Goal: Task Accomplishment & Management: Manage account settings

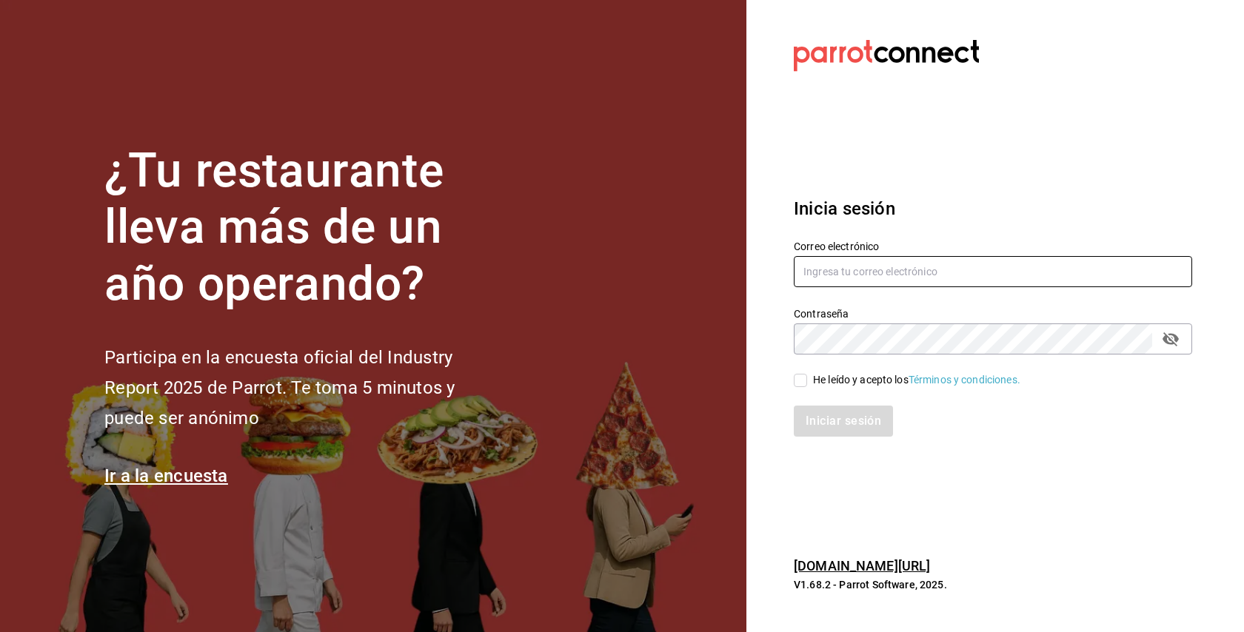
type input "Wada@rolandcoffeebar.com"
click at [797, 384] on input "He leído y acepto los Términos y condiciones." at bounding box center [800, 380] width 13 height 13
checkbox input "true"
click at [821, 418] on button "Iniciar sesión" at bounding box center [844, 421] width 101 height 31
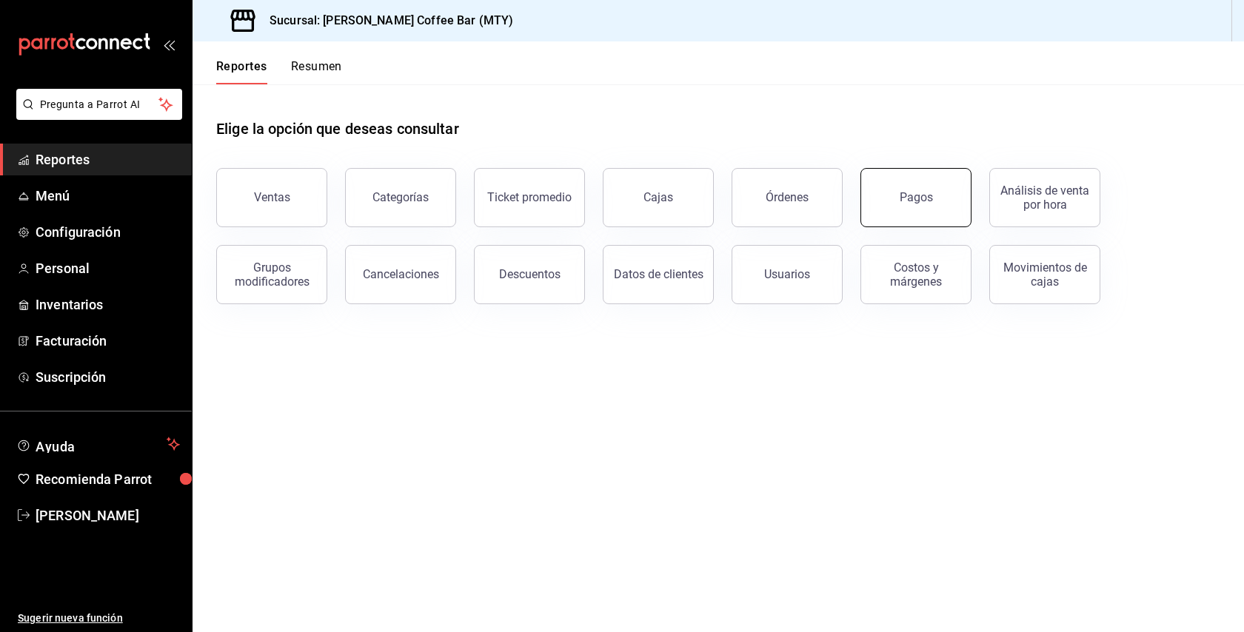
click at [925, 186] on button "Pagos" at bounding box center [916, 197] width 111 height 59
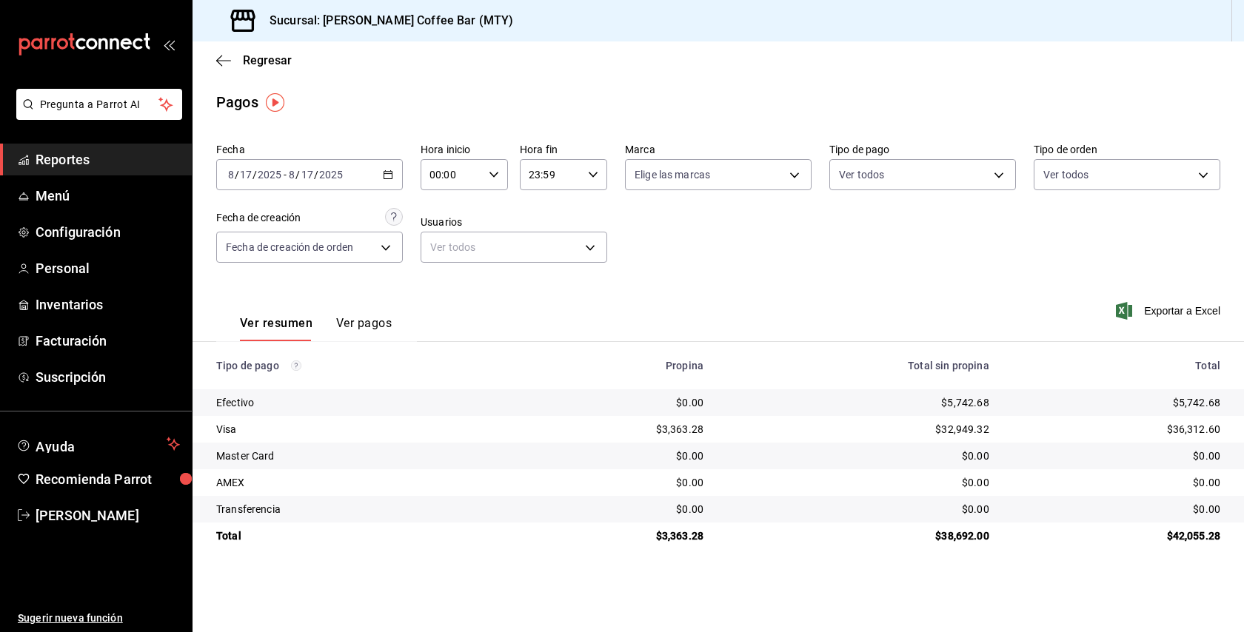
click at [395, 170] on div "[DATE] [DATE] - [DATE] [DATE]" at bounding box center [309, 174] width 187 height 31
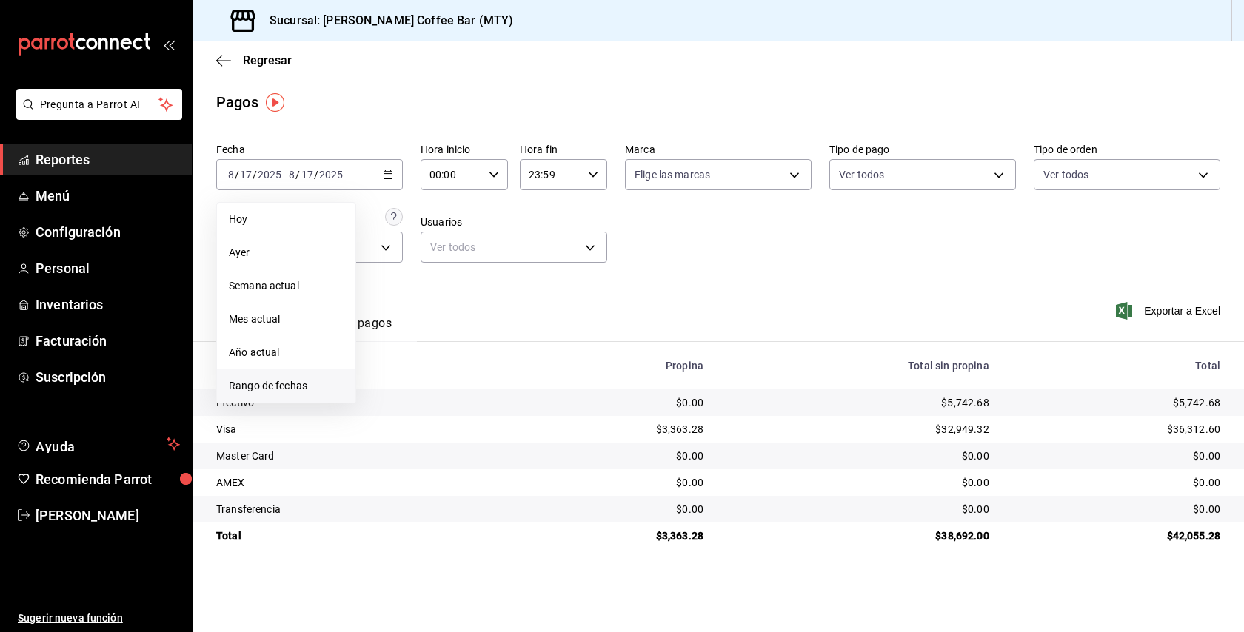
click at [300, 388] on span "Rango de fechas" at bounding box center [286, 386] width 115 height 16
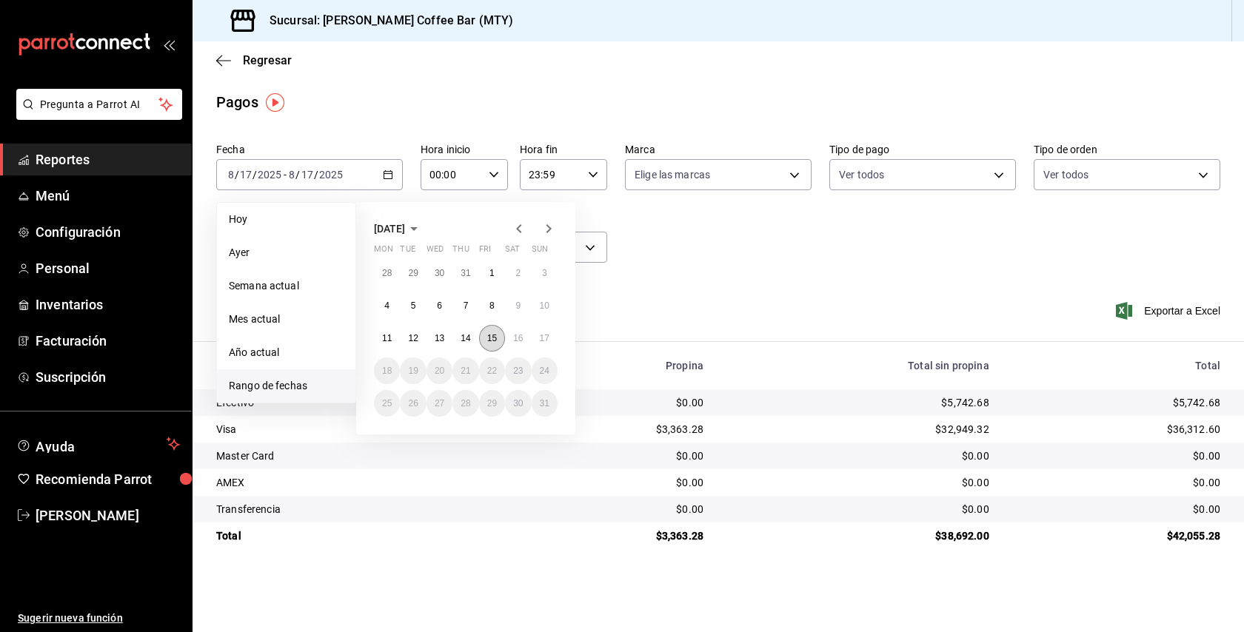
click at [492, 336] on abbr "15" at bounding box center [492, 338] width 10 height 10
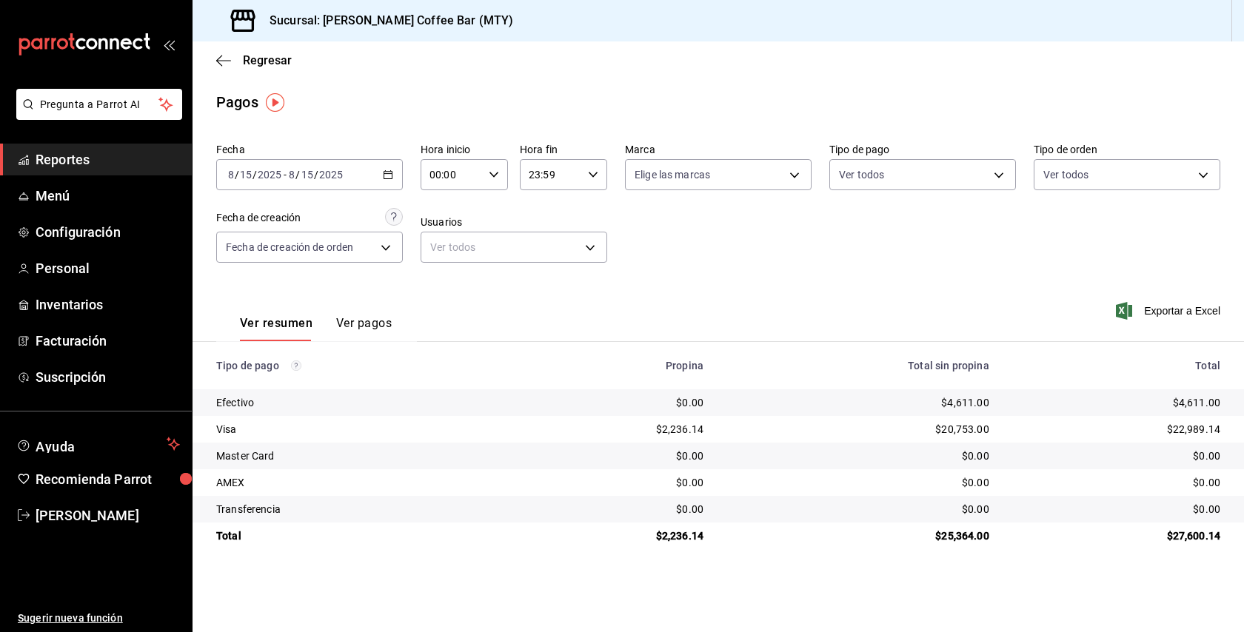
click at [381, 184] on div "[DATE] [DATE] - [DATE] [DATE]" at bounding box center [309, 174] width 187 height 31
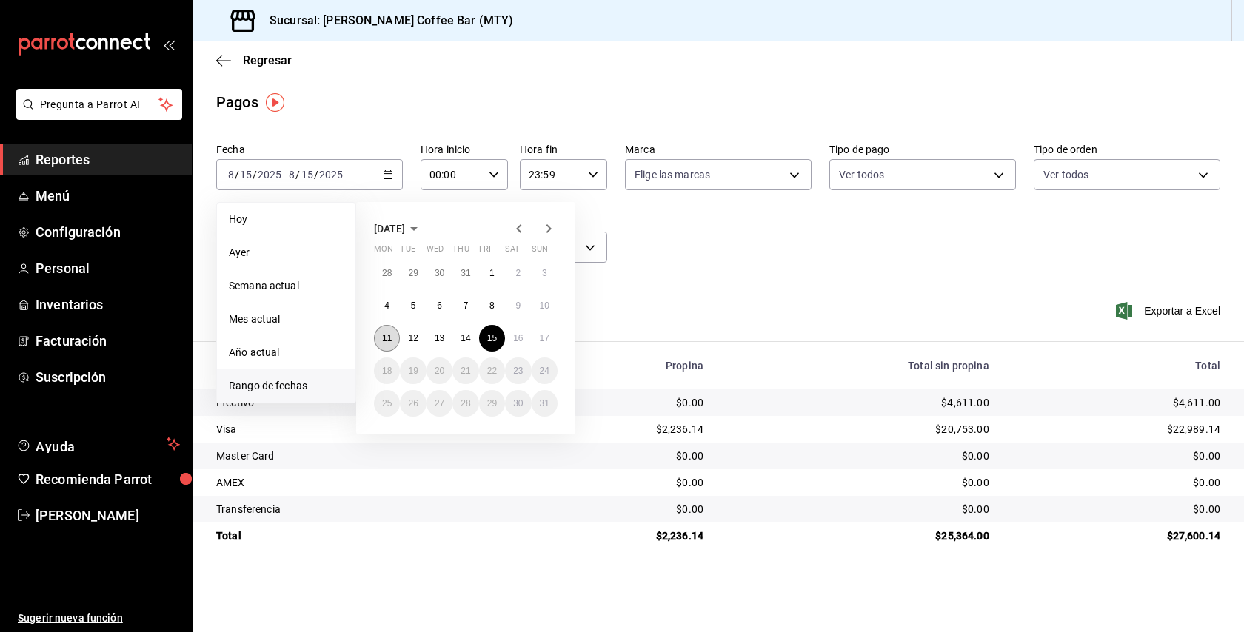
click at [394, 340] on button "11" at bounding box center [387, 338] width 26 height 27
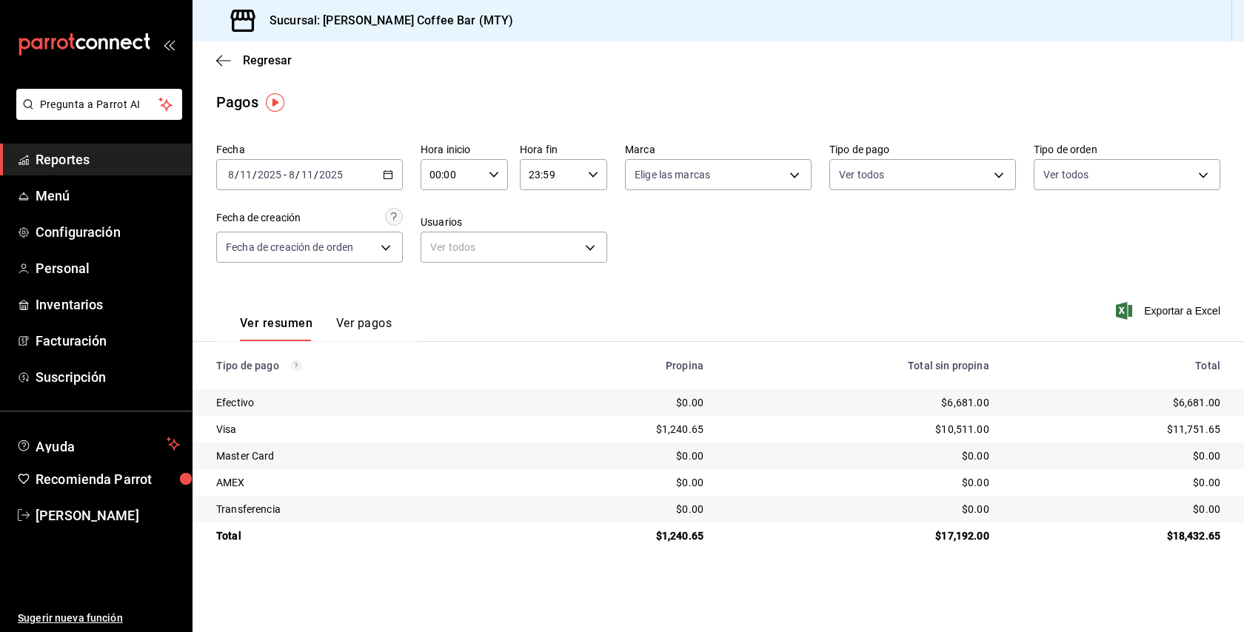
click at [384, 187] on div "[DATE] [DATE] - [DATE] [DATE]" at bounding box center [309, 174] width 187 height 31
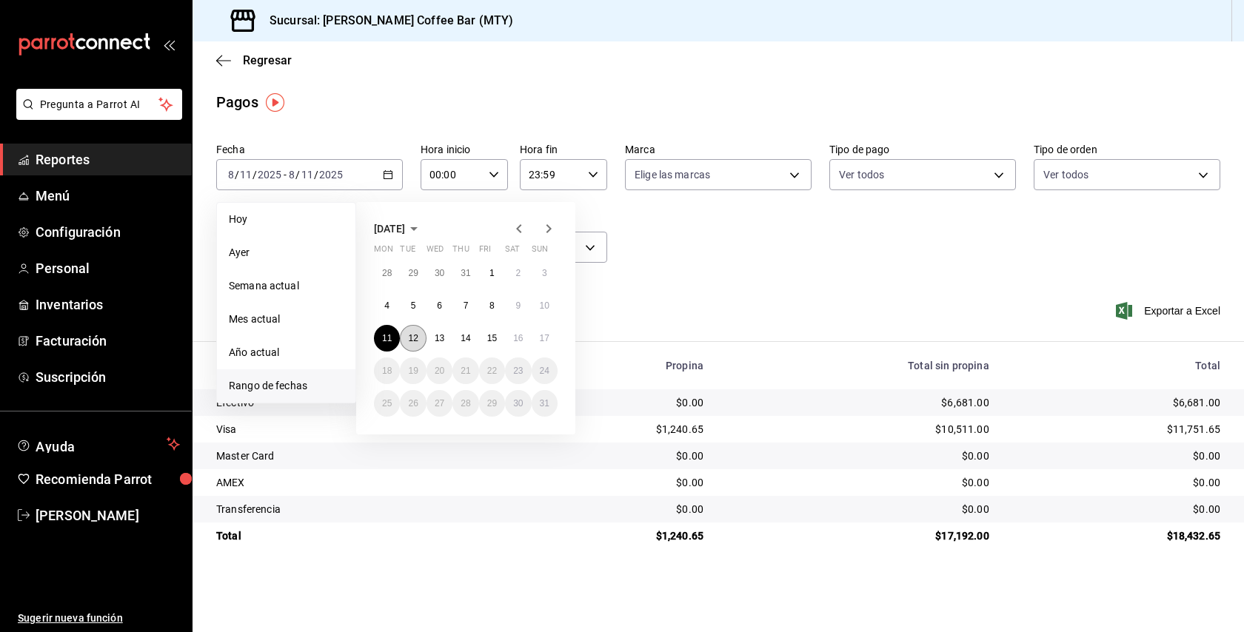
click at [406, 341] on button "12" at bounding box center [413, 338] width 26 height 27
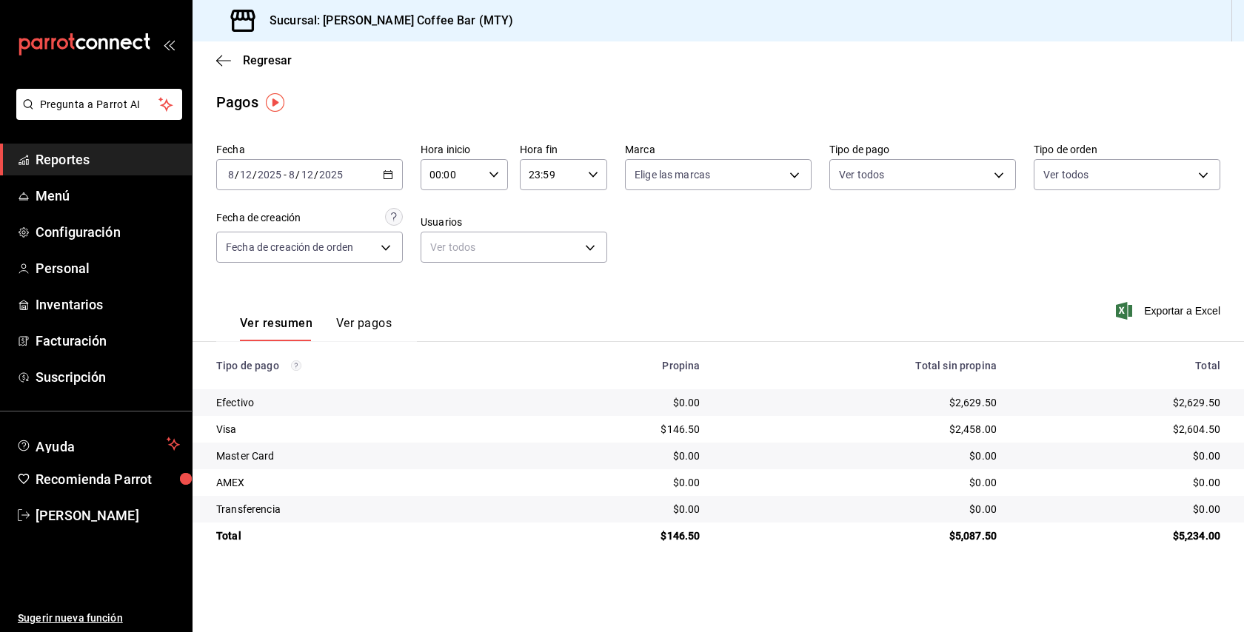
click at [390, 179] on \(Stroke\) "button" at bounding box center [388, 175] width 9 height 8
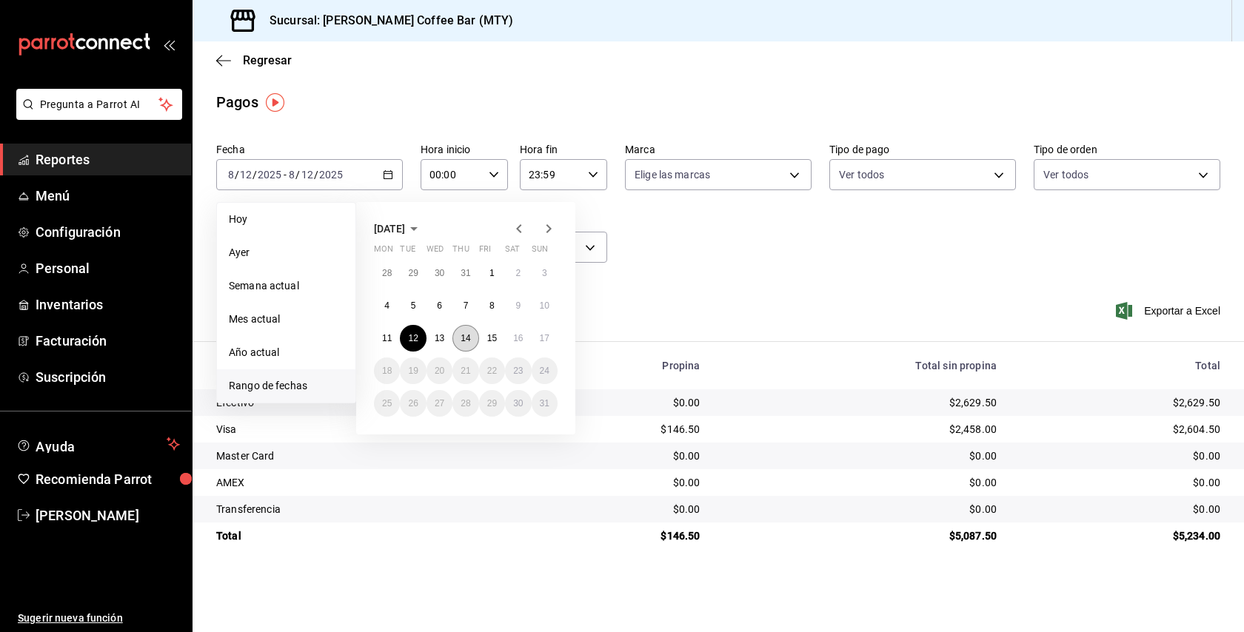
click at [461, 337] on button "14" at bounding box center [465, 338] width 26 height 27
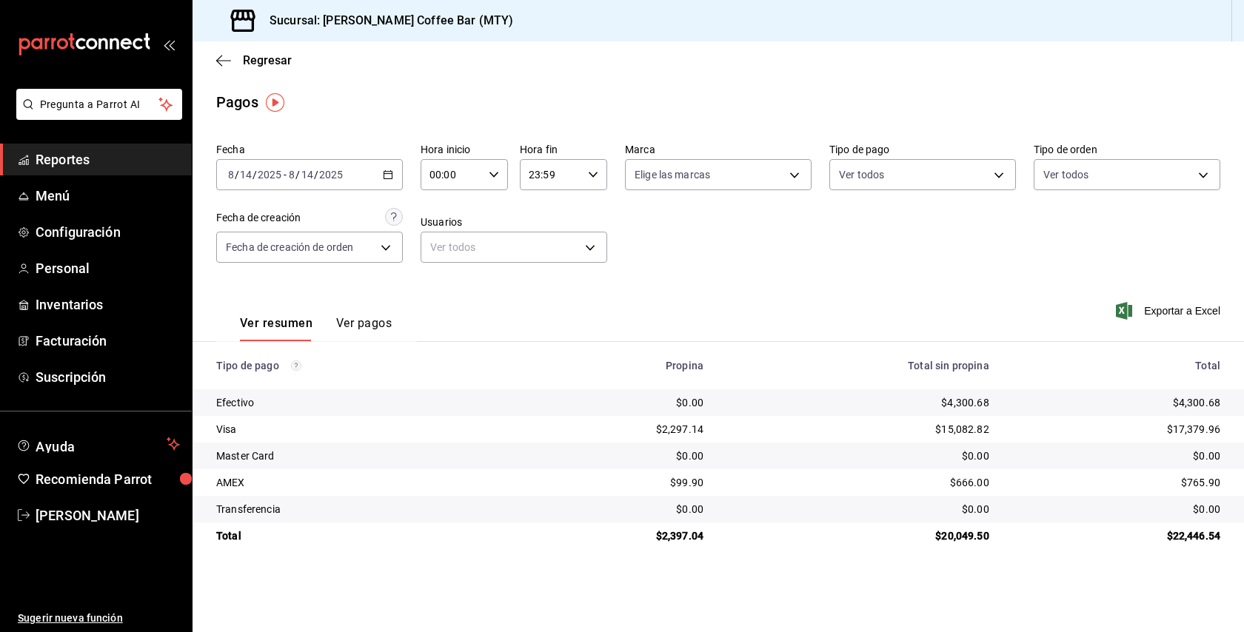
click at [384, 184] on div "[DATE] [DATE] - [DATE] [DATE]" at bounding box center [309, 174] width 187 height 31
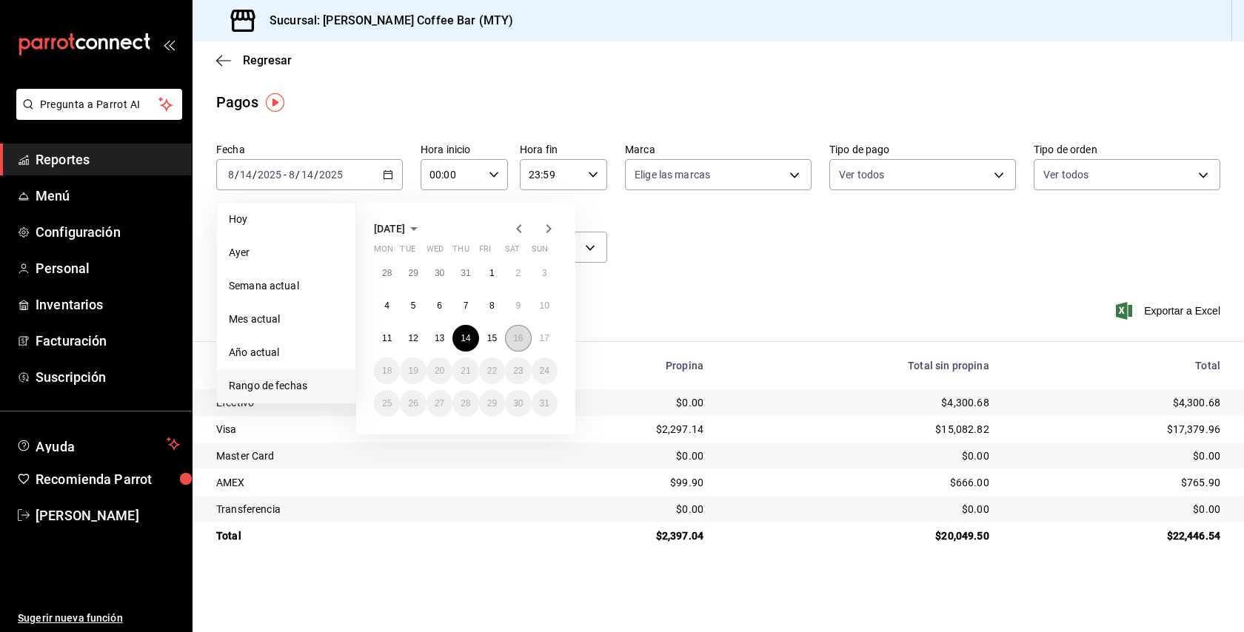
click at [524, 335] on button "16" at bounding box center [518, 338] width 26 height 27
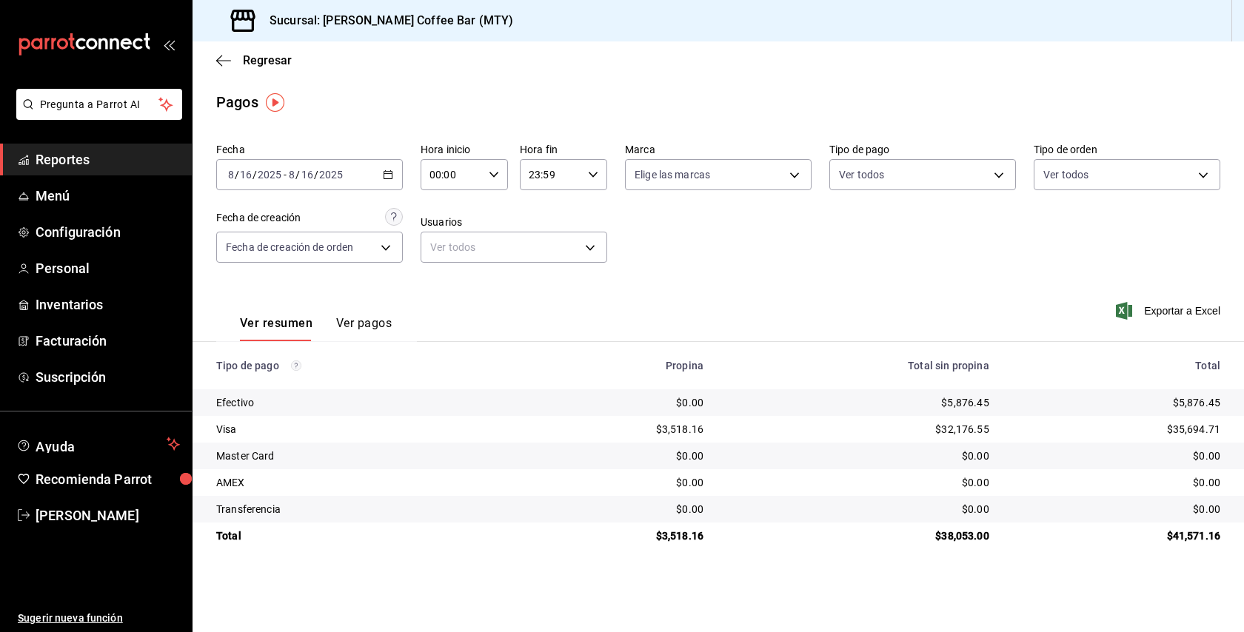
click at [386, 178] on \(Stroke\) "button" at bounding box center [388, 175] width 9 height 8
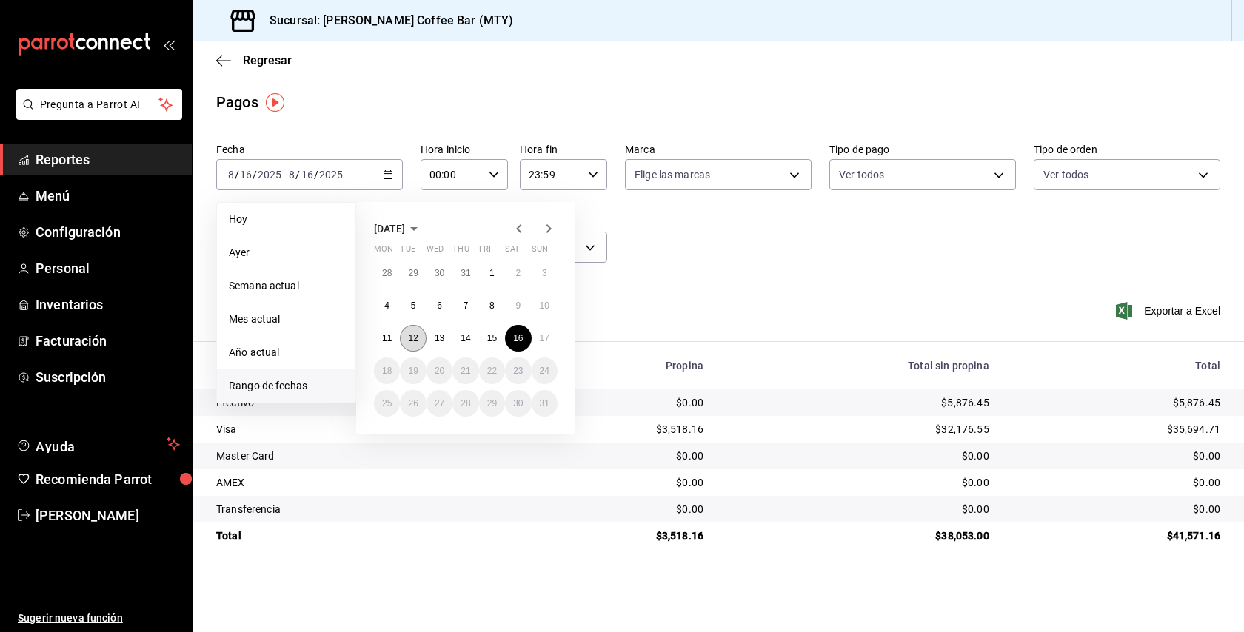
click at [417, 336] on abbr "12" at bounding box center [413, 338] width 10 height 10
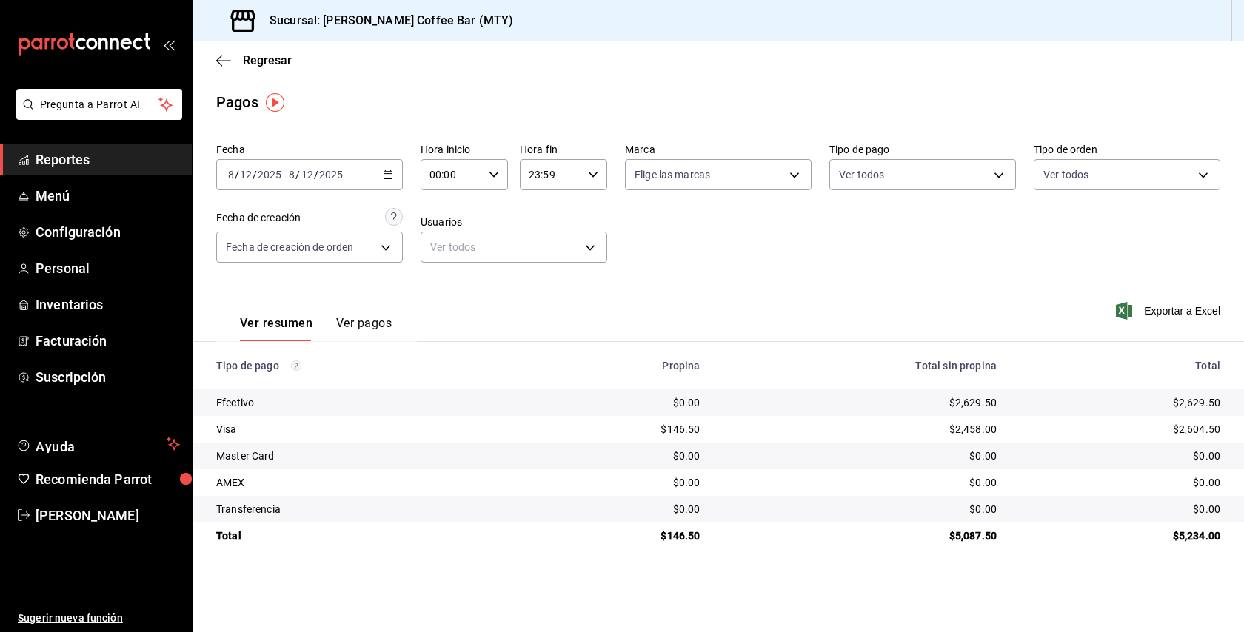
click at [387, 165] on div "[DATE] [DATE] - [DATE] [DATE]" at bounding box center [309, 174] width 187 height 31
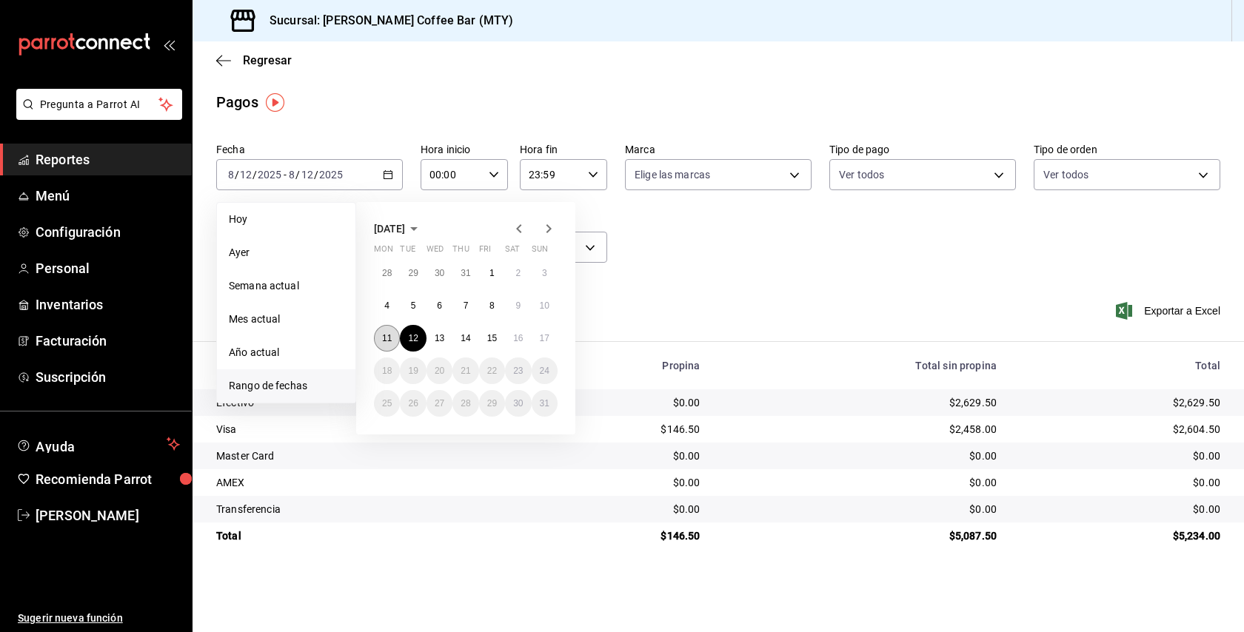
click at [383, 334] on abbr "11" at bounding box center [387, 338] width 10 height 10
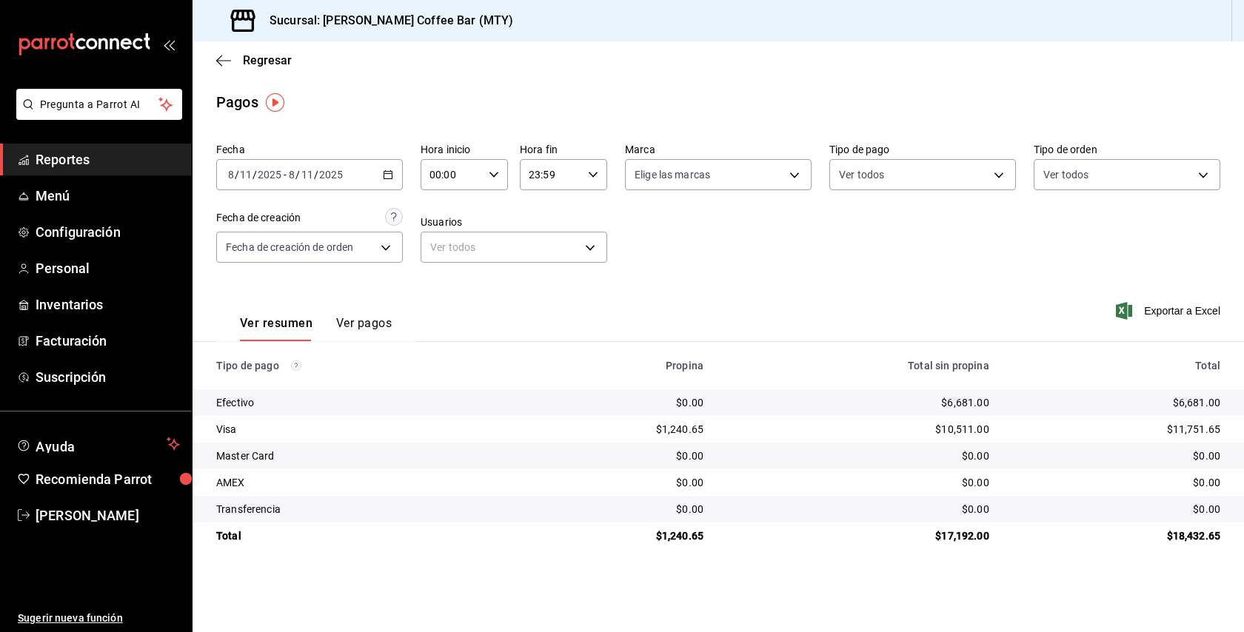
click at [384, 173] on \(Stroke\) "button" at bounding box center [388, 175] width 9 height 8
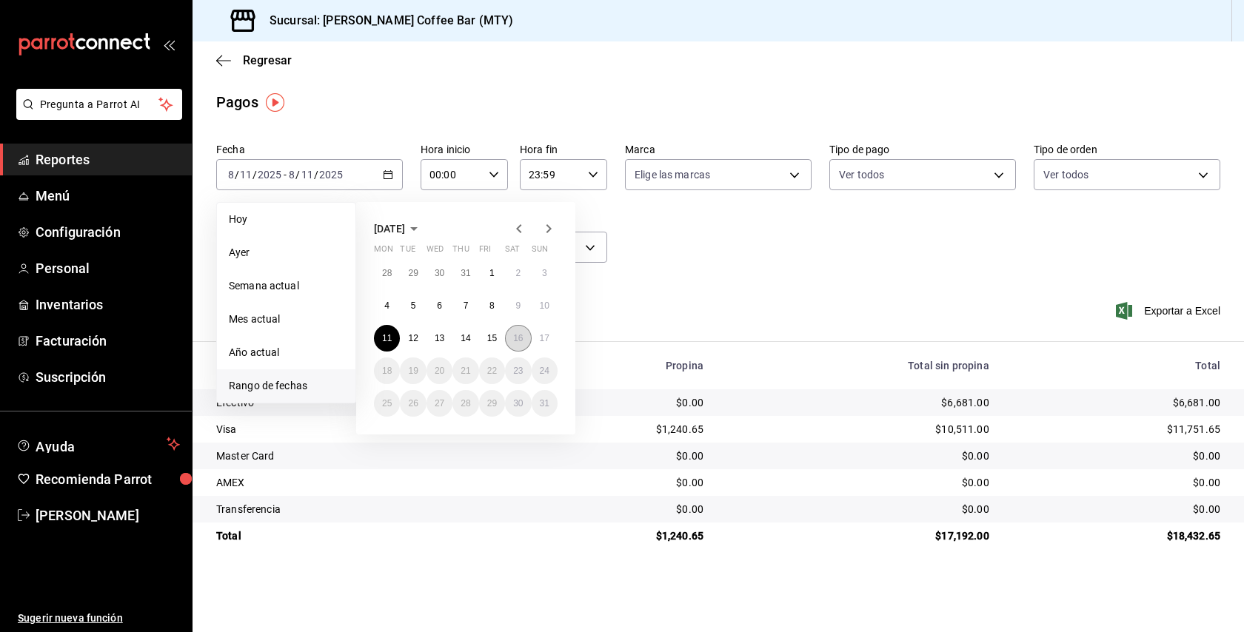
click at [516, 347] on button "16" at bounding box center [518, 338] width 26 height 27
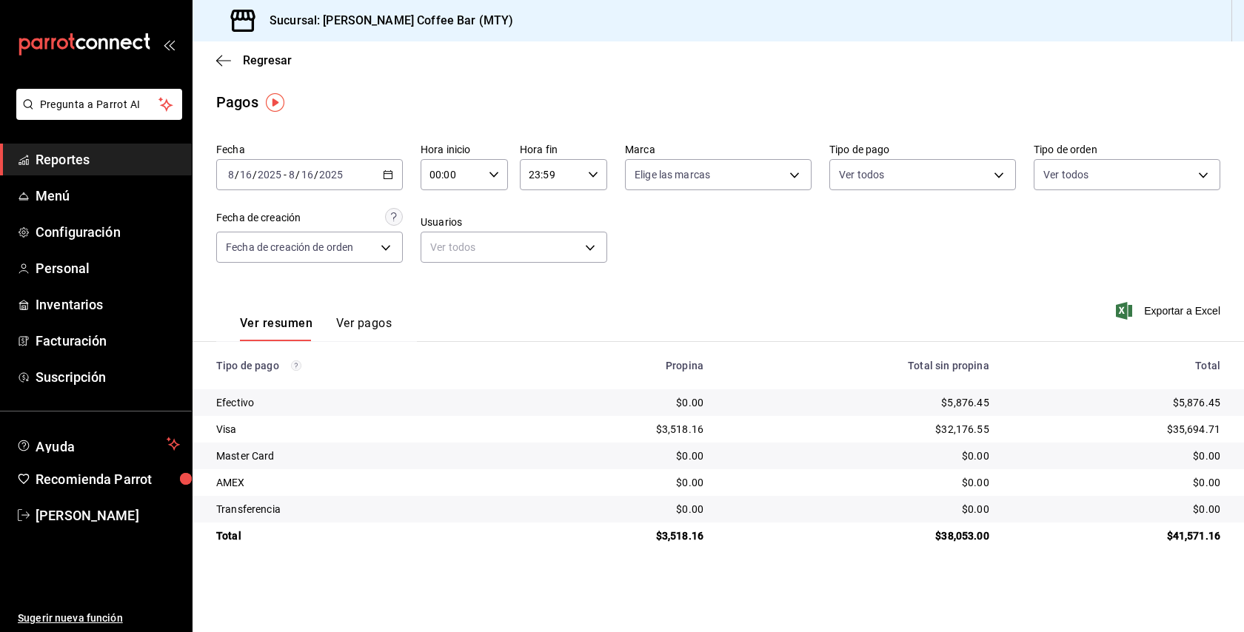
click at [395, 174] on div "[DATE] [DATE] - [DATE] [DATE]" at bounding box center [309, 174] width 187 height 31
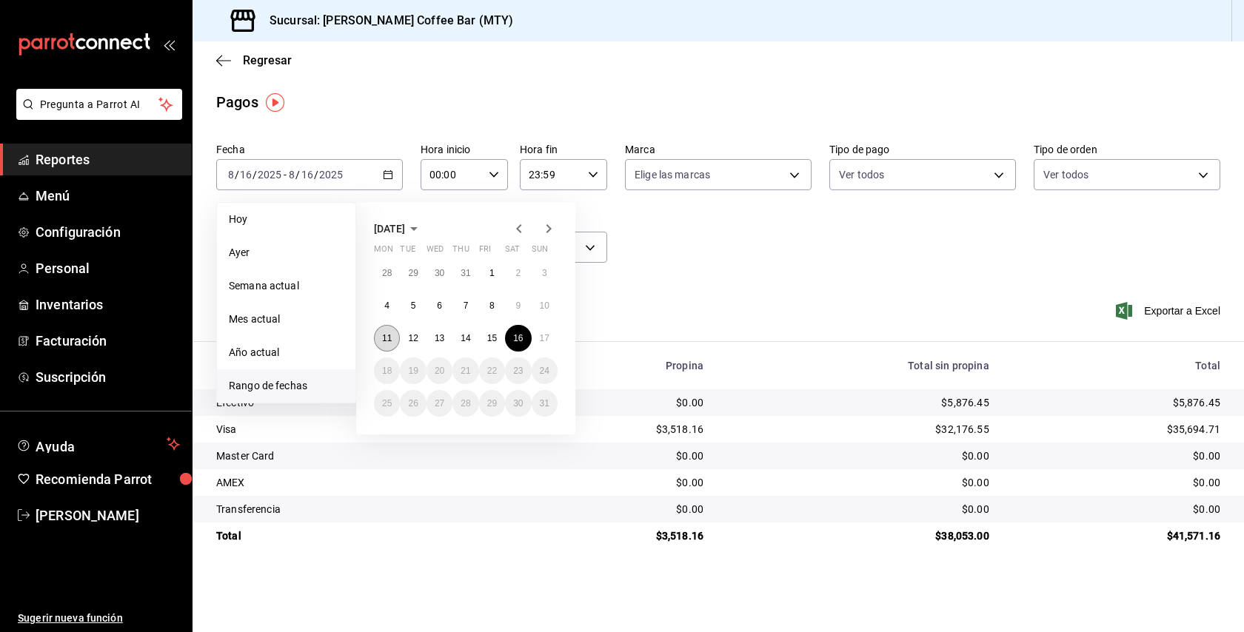
click at [398, 344] on button "11" at bounding box center [387, 338] width 26 height 27
click at [518, 338] on abbr "16" at bounding box center [518, 338] width 10 height 10
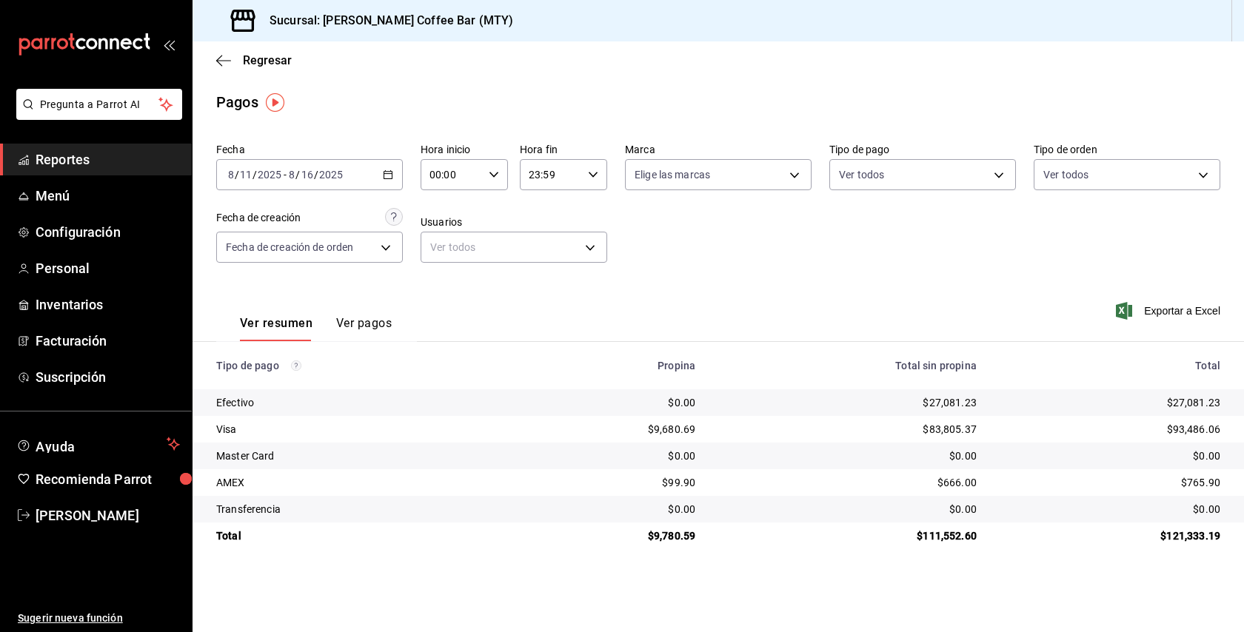
click at [383, 184] on div "[DATE] [DATE] - [DATE] [DATE]" at bounding box center [309, 174] width 187 height 31
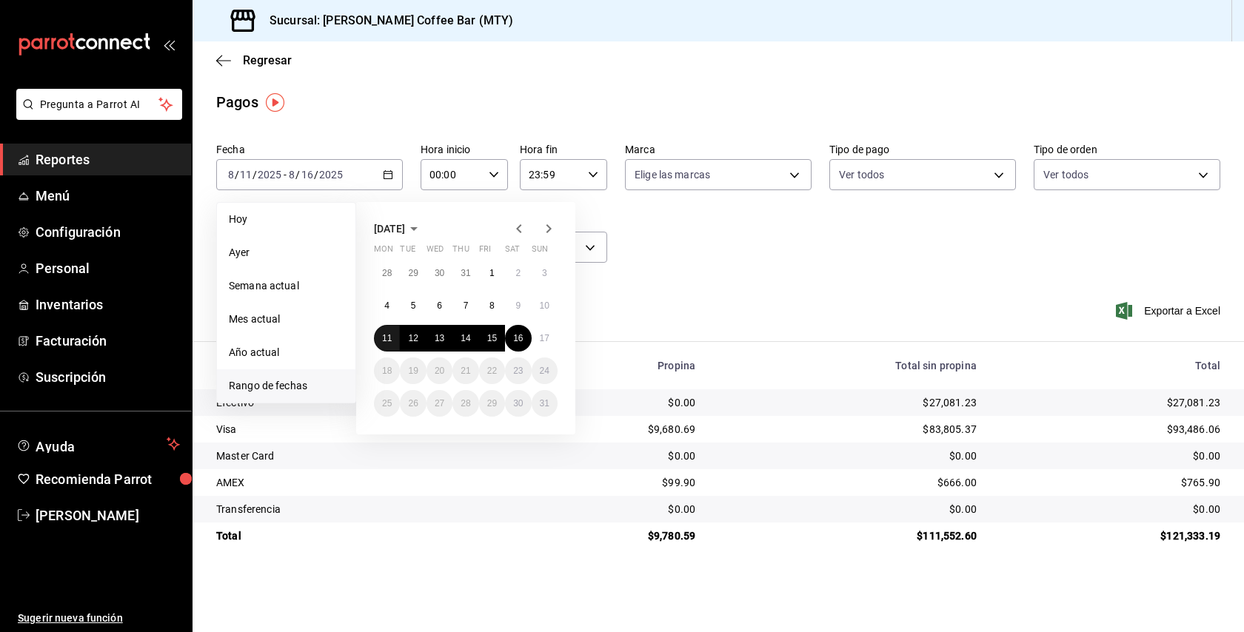
click at [390, 331] on button "11" at bounding box center [387, 338] width 26 height 27
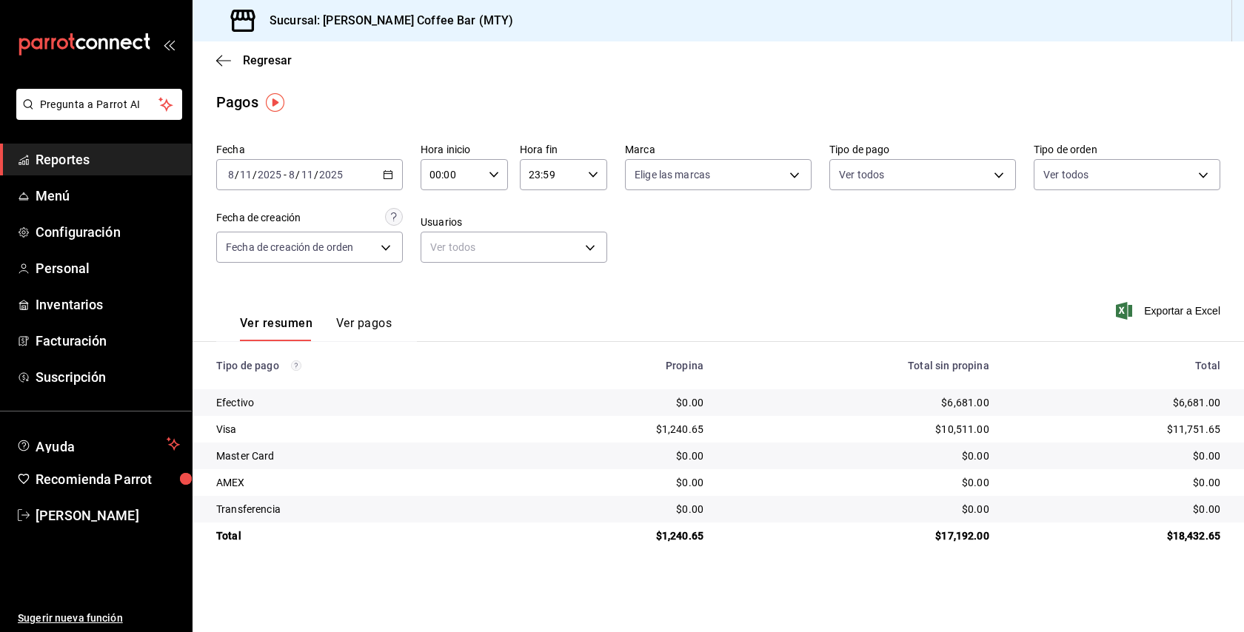
click at [384, 178] on \(Stroke\) "button" at bounding box center [388, 175] width 9 height 8
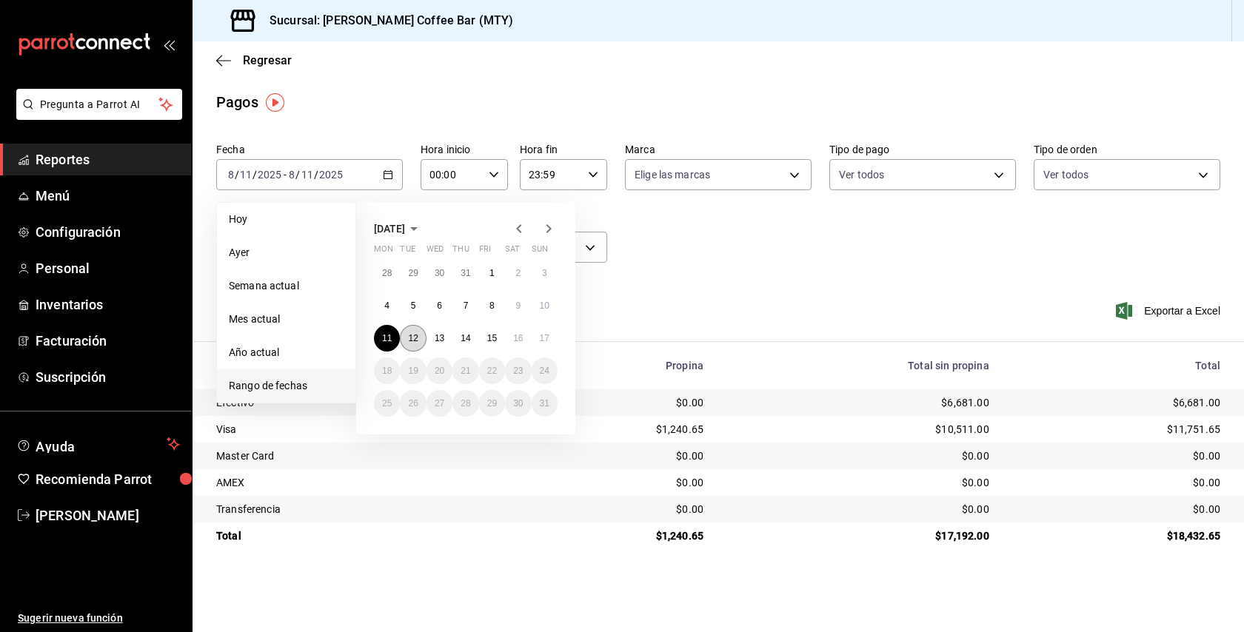
click at [414, 327] on button "12" at bounding box center [413, 338] width 26 height 27
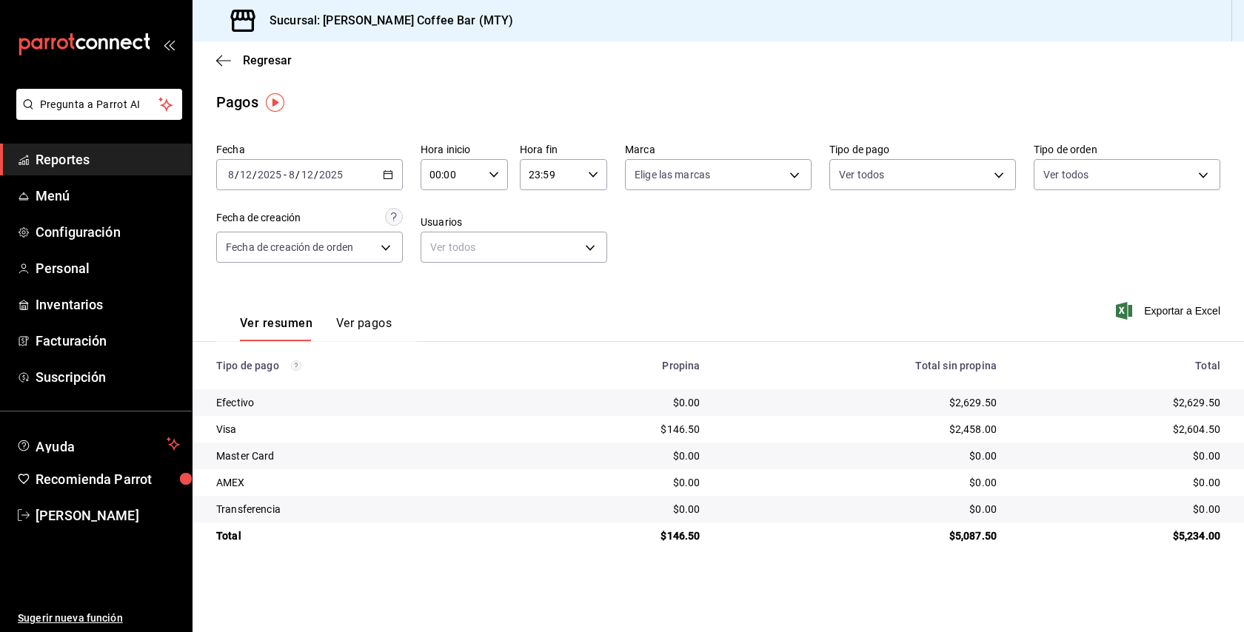
click at [385, 177] on icon "button" at bounding box center [388, 175] width 10 height 10
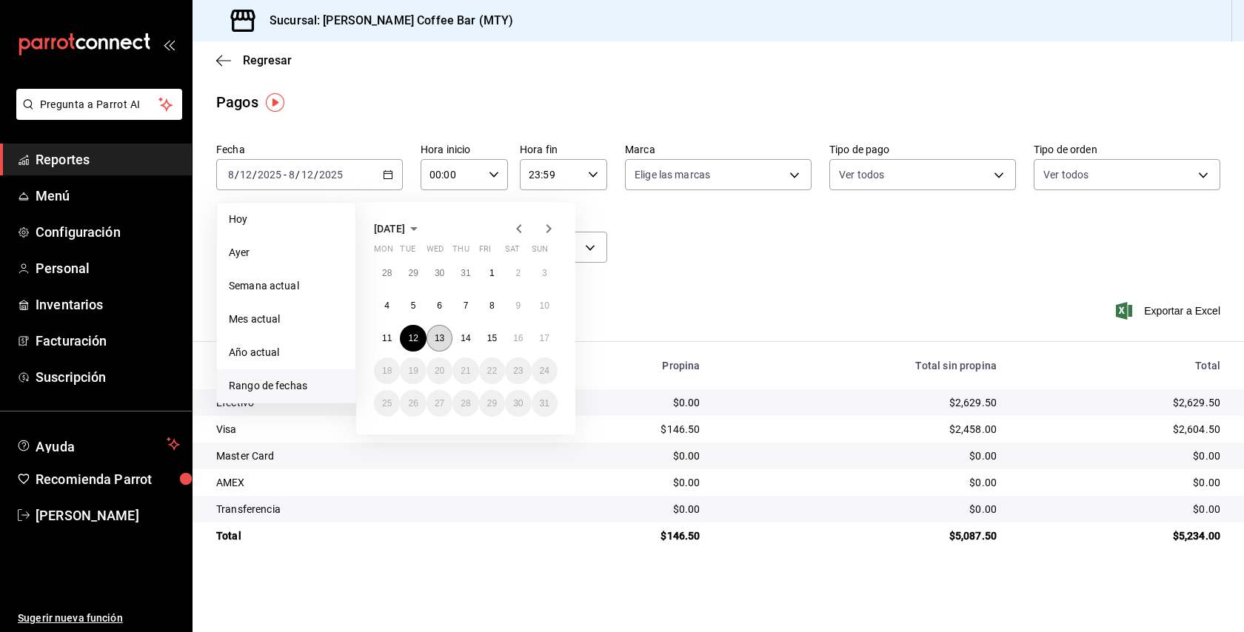
click at [437, 336] on abbr "13" at bounding box center [440, 338] width 10 height 10
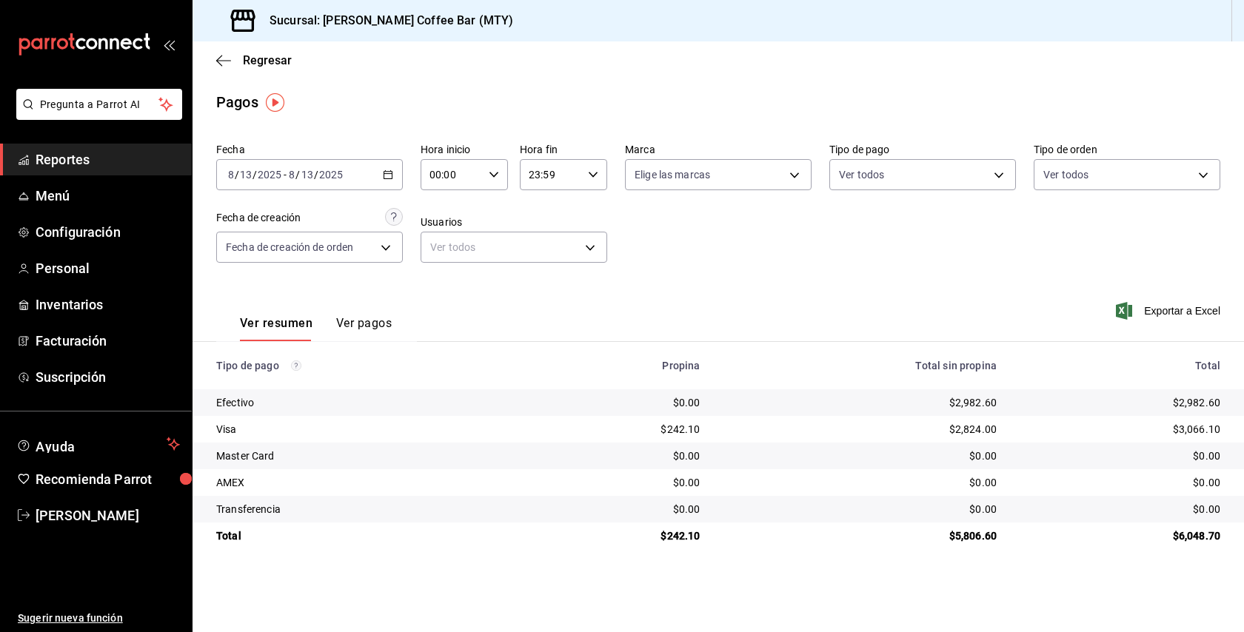
click at [386, 178] on \(Stroke\) "button" at bounding box center [388, 175] width 9 height 8
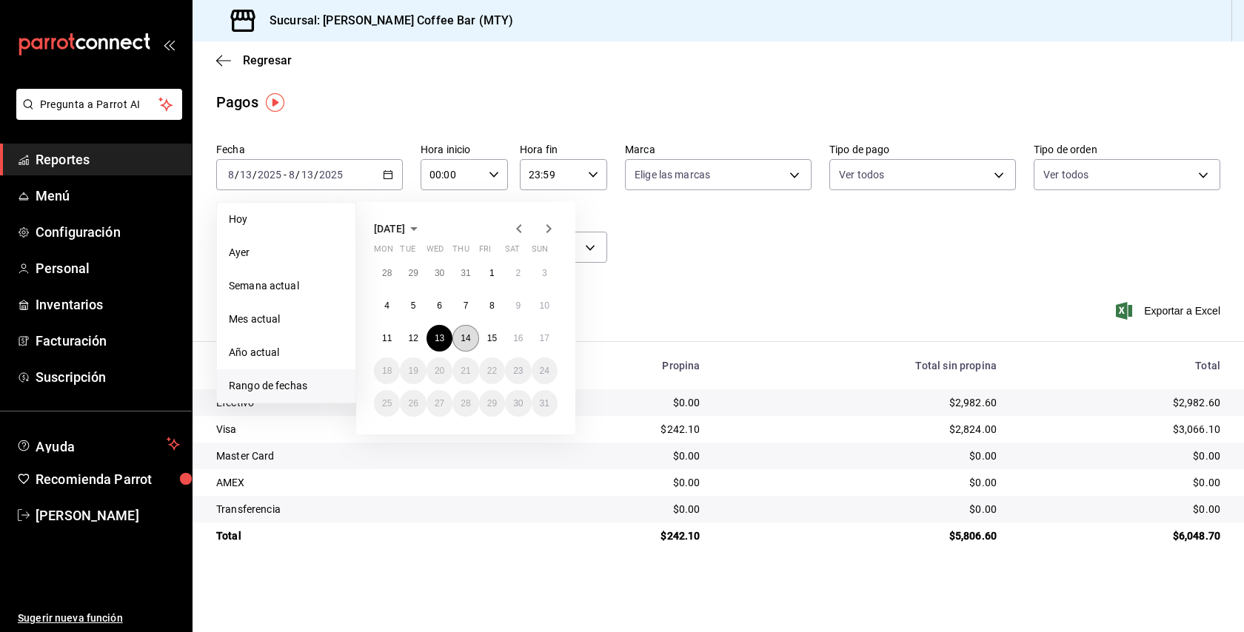
click at [461, 341] on abbr "14" at bounding box center [466, 338] width 10 height 10
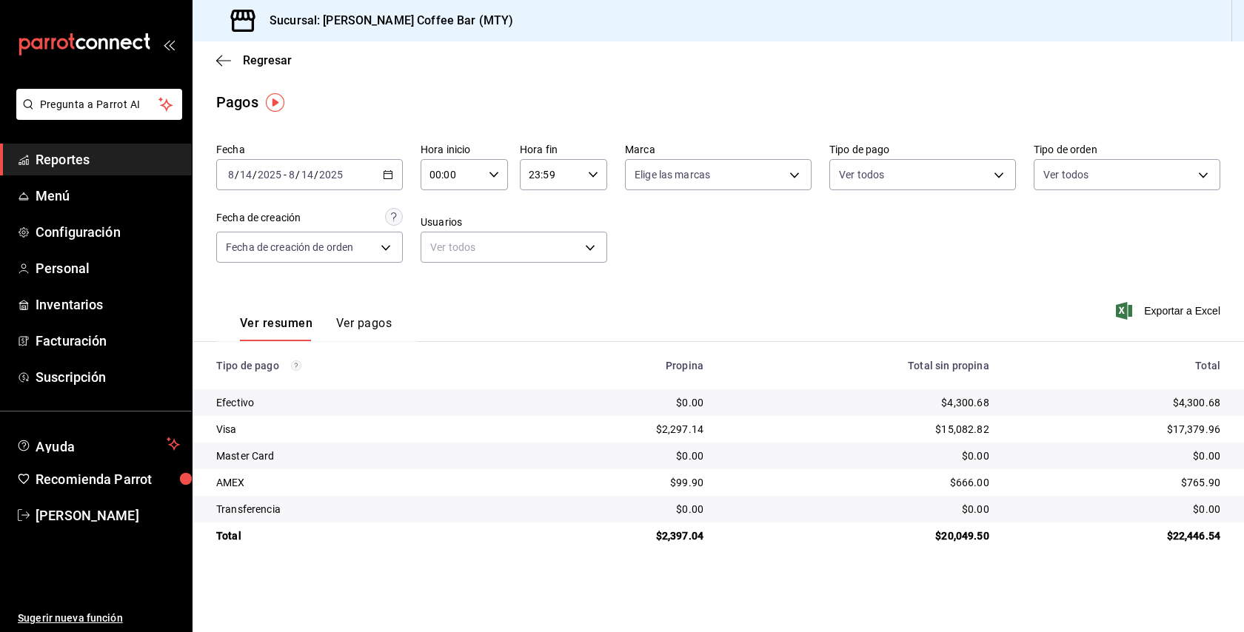
click at [381, 178] on div "[DATE] [DATE] - [DATE] [DATE]" at bounding box center [309, 174] width 187 height 31
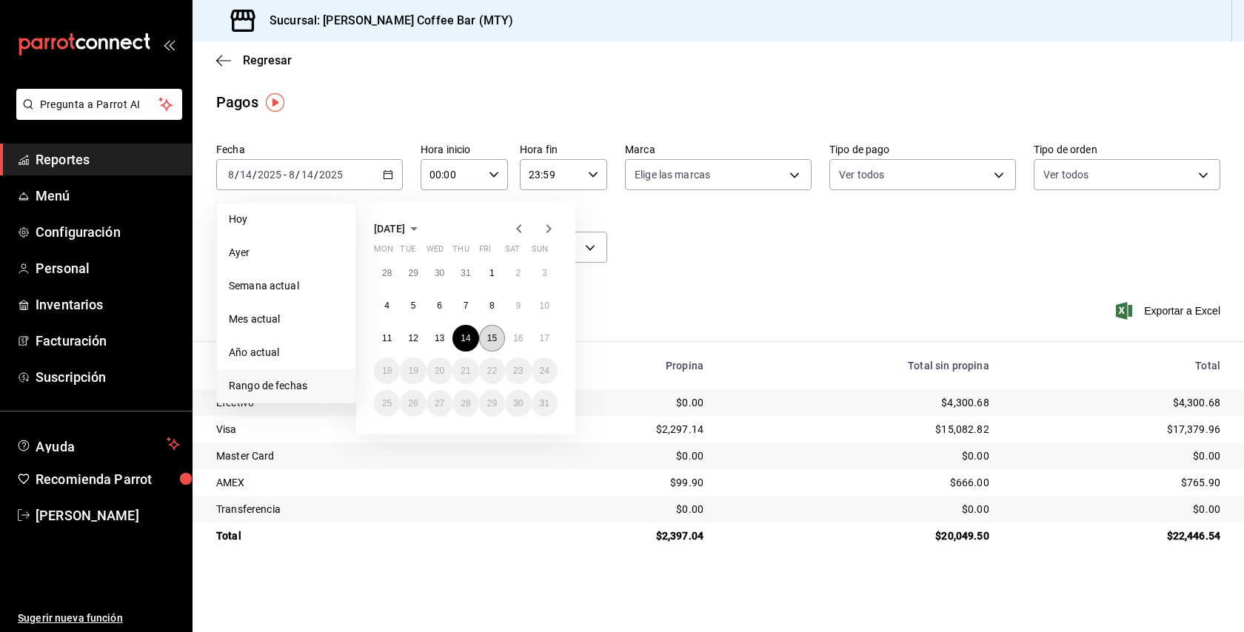
click at [487, 334] on button "15" at bounding box center [492, 338] width 26 height 27
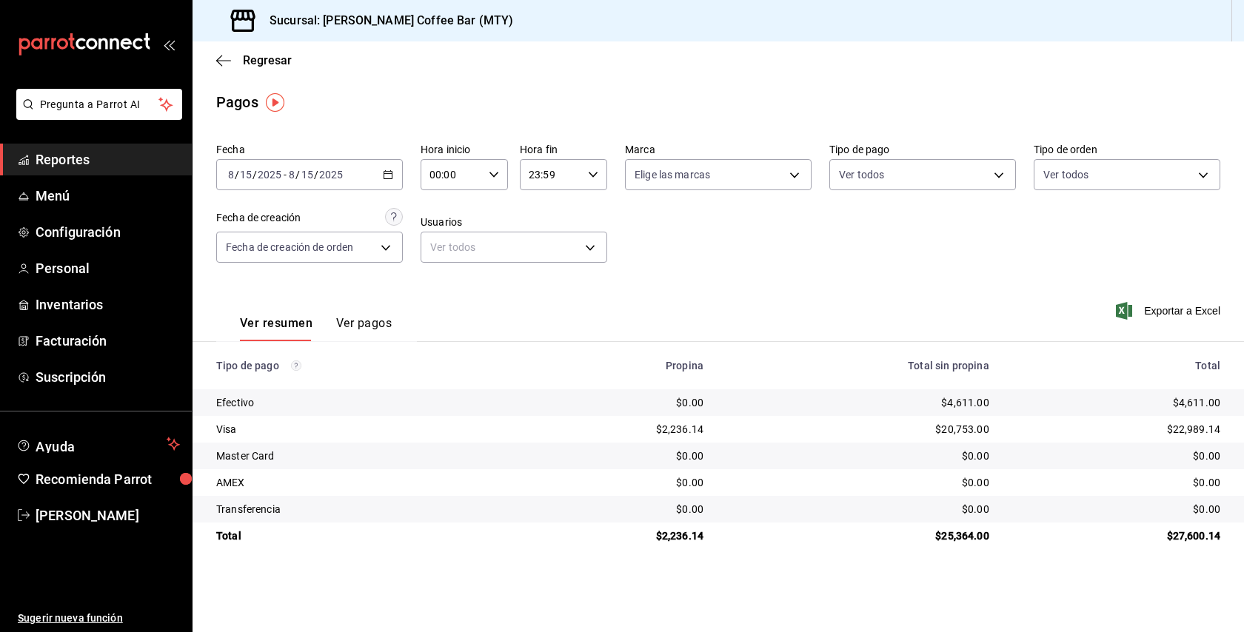
click at [385, 171] on \(Stroke\) "button" at bounding box center [385, 170] width 1 height 1
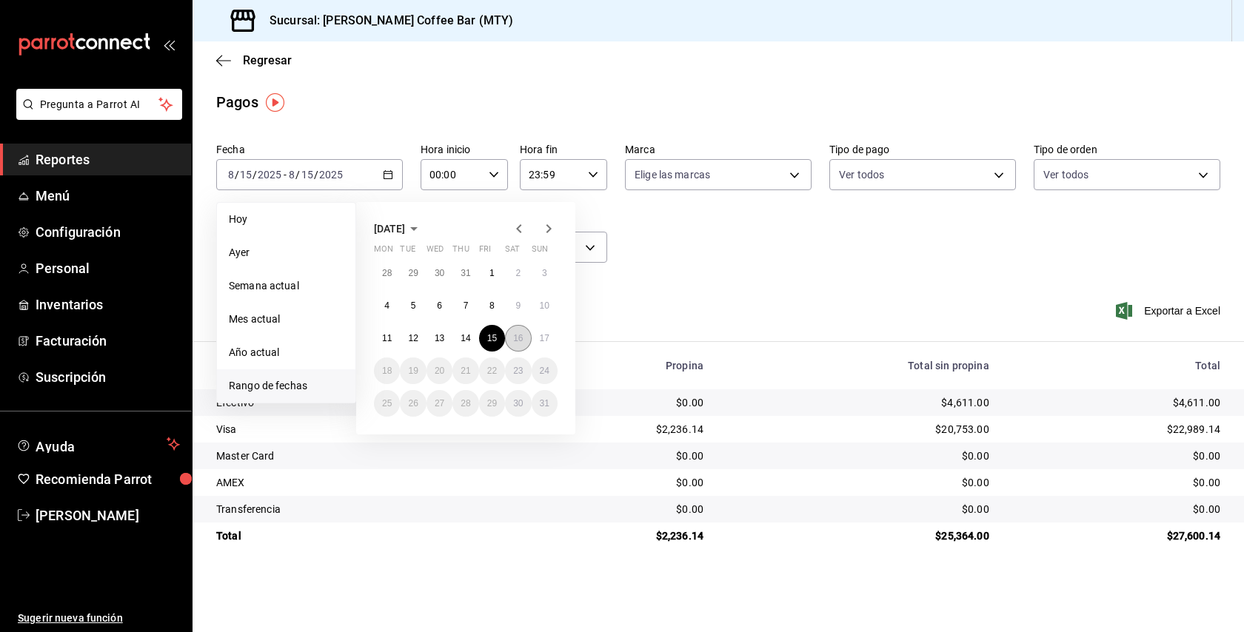
click at [514, 335] on button "16" at bounding box center [518, 338] width 26 height 27
click at [514, 335] on abbr "16" at bounding box center [518, 338] width 10 height 10
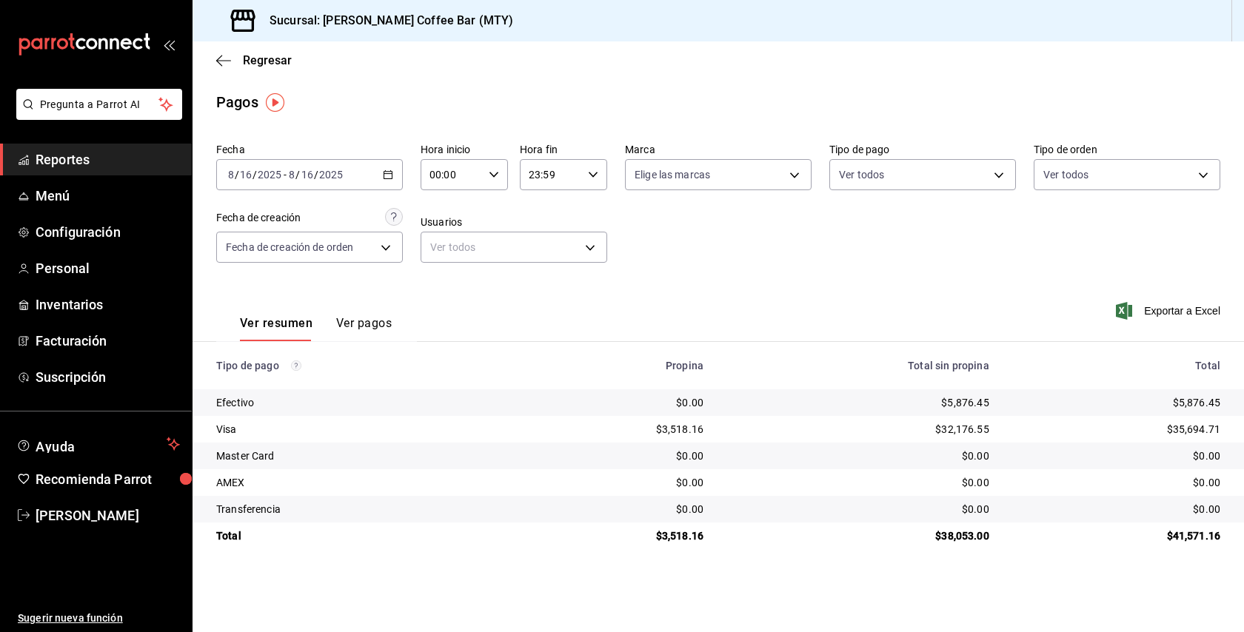
click at [273, 101] on img "button" at bounding box center [275, 102] width 19 height 19
click at [267, 163] on span "Ir a video" at bounding box center [275, 164] width 44 height 16
click at [56, 235] on span "Configuración" at bounding box center [108, 232] width 144 height 20
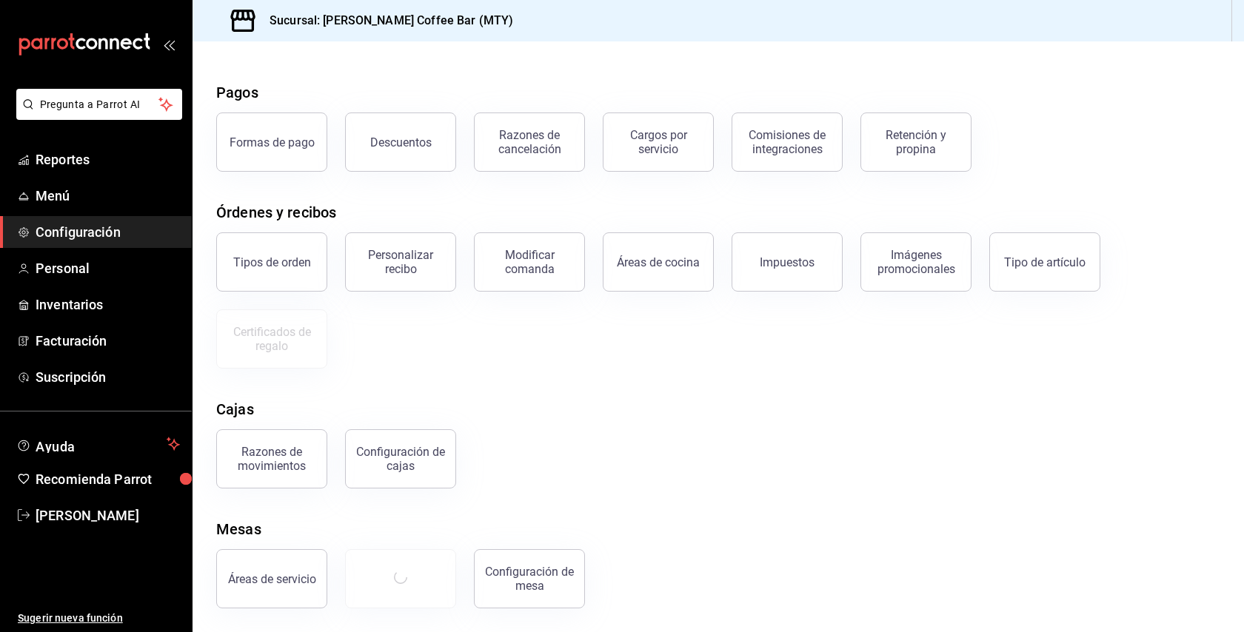
scroll to position [41, 0]
click at [899, 131] on div "Retención y propina" at bounding box center [916, 142] width 92 height 28
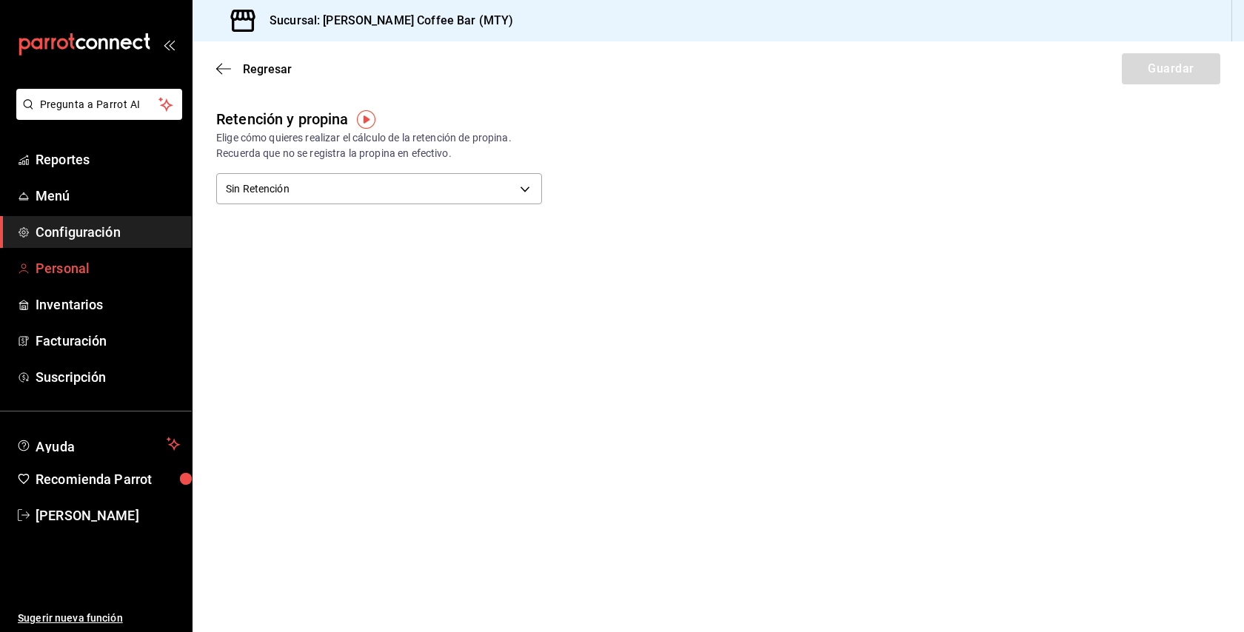
click at [73, 270] on span "Personal" at bounding box center [108, 268] width 144 height 20
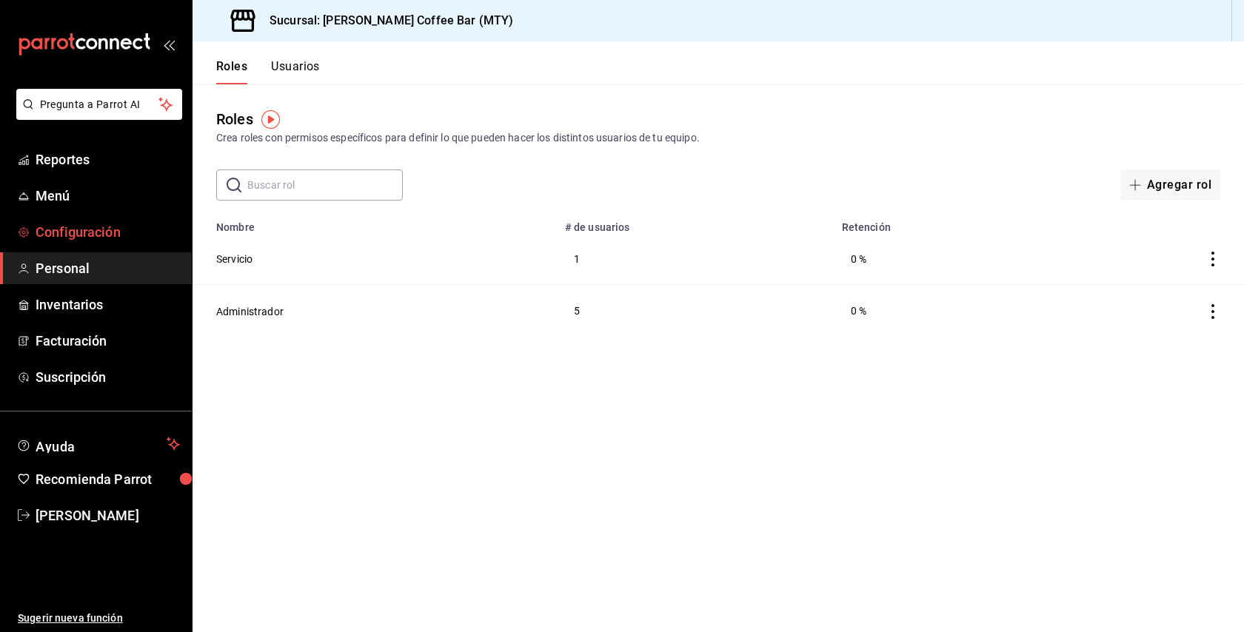
click at [117, 229] on span "Configuración" at bounding box center [108, 232] width 144 height 20
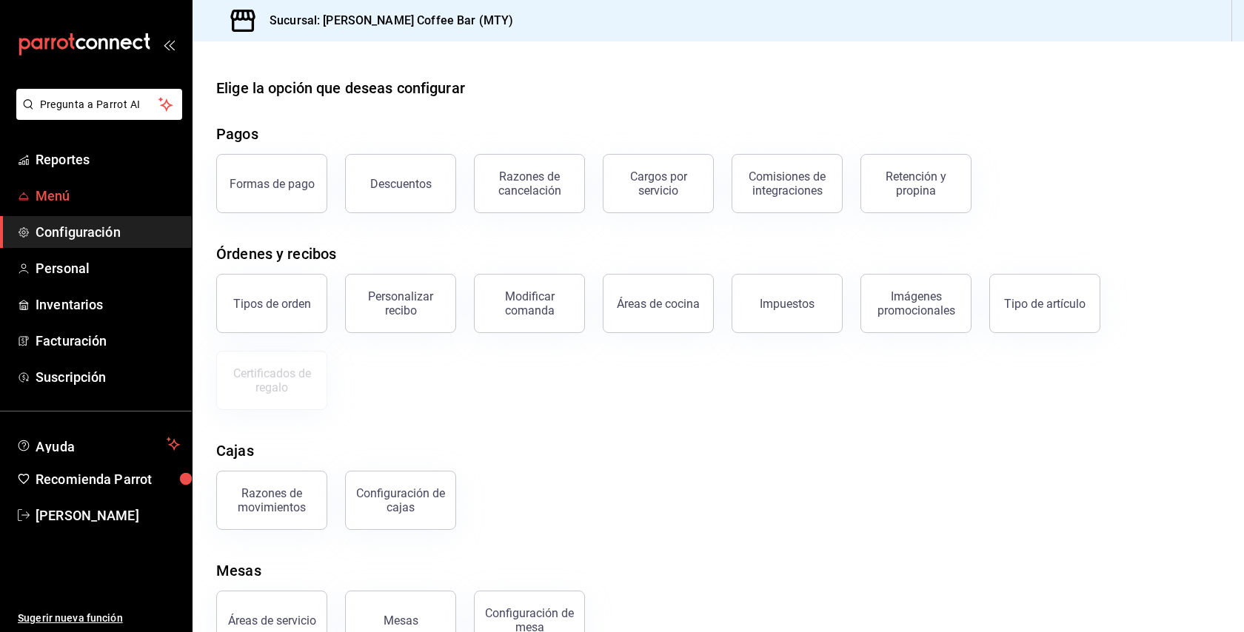
click at [87, 204] on span "Menú" at bounding box center [108, 196] width 144 height 20
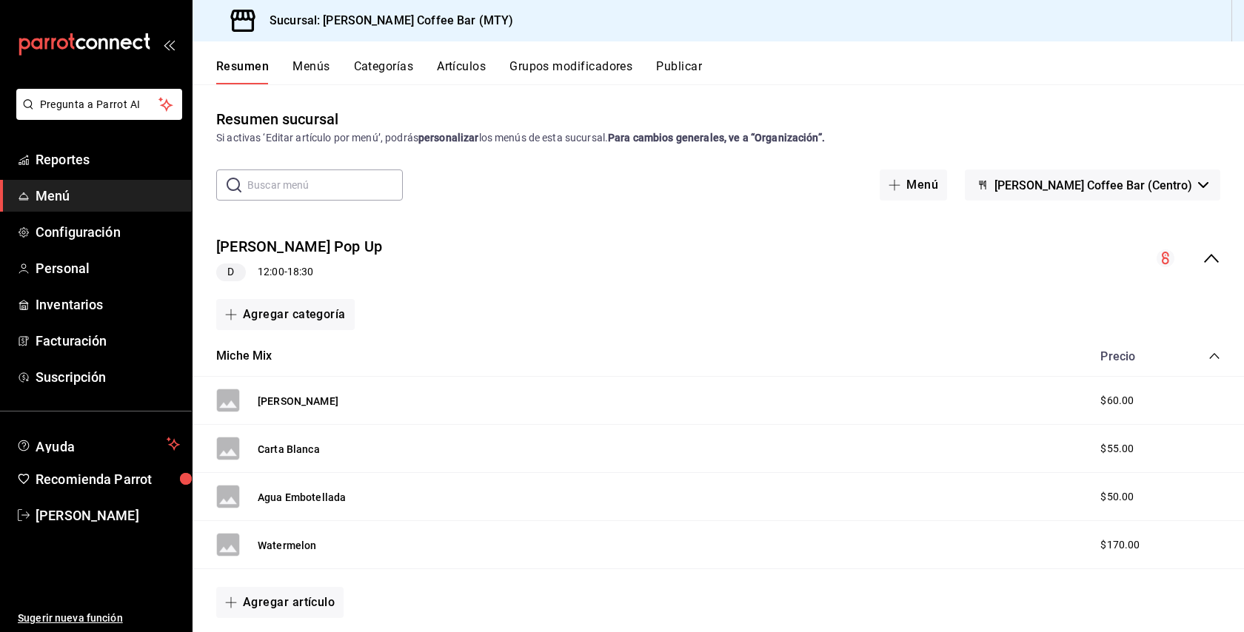
click at [319, 64] on button "Menús" at bounding box center [311, 71] width 37 height 25
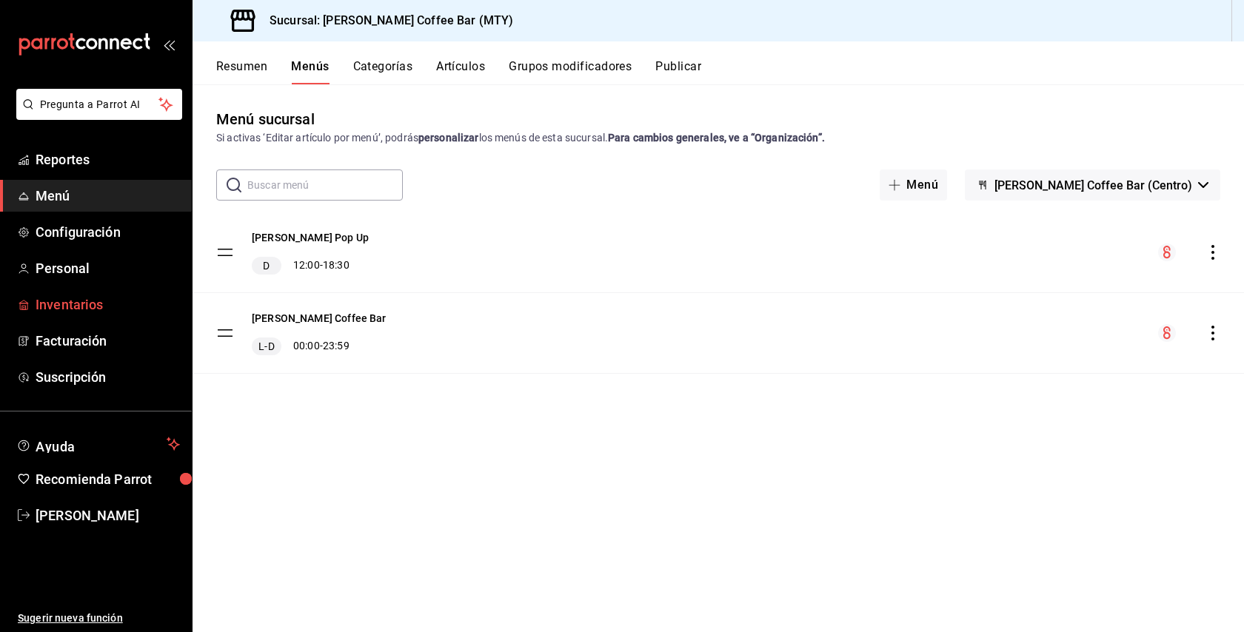
click at [92, 307] on span "Inventarios" at bounding box center [108, 305] width 144 height 20
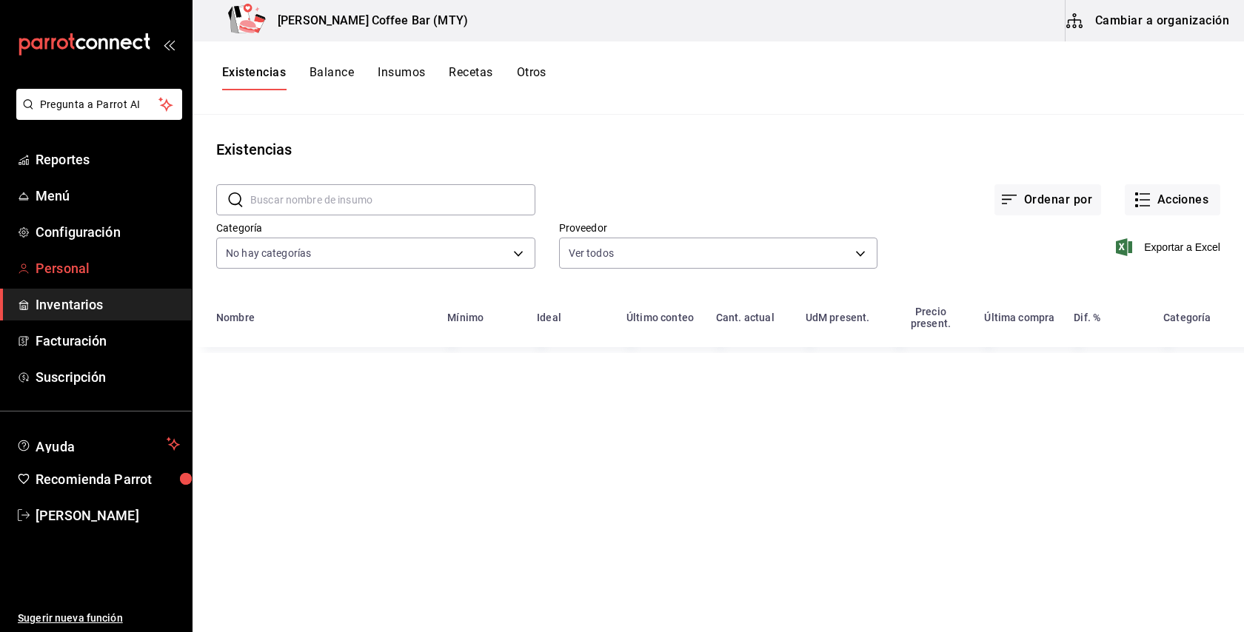
click at [81, 263] on span "Personal" at bounding box center [108, 268] width 144 height 20
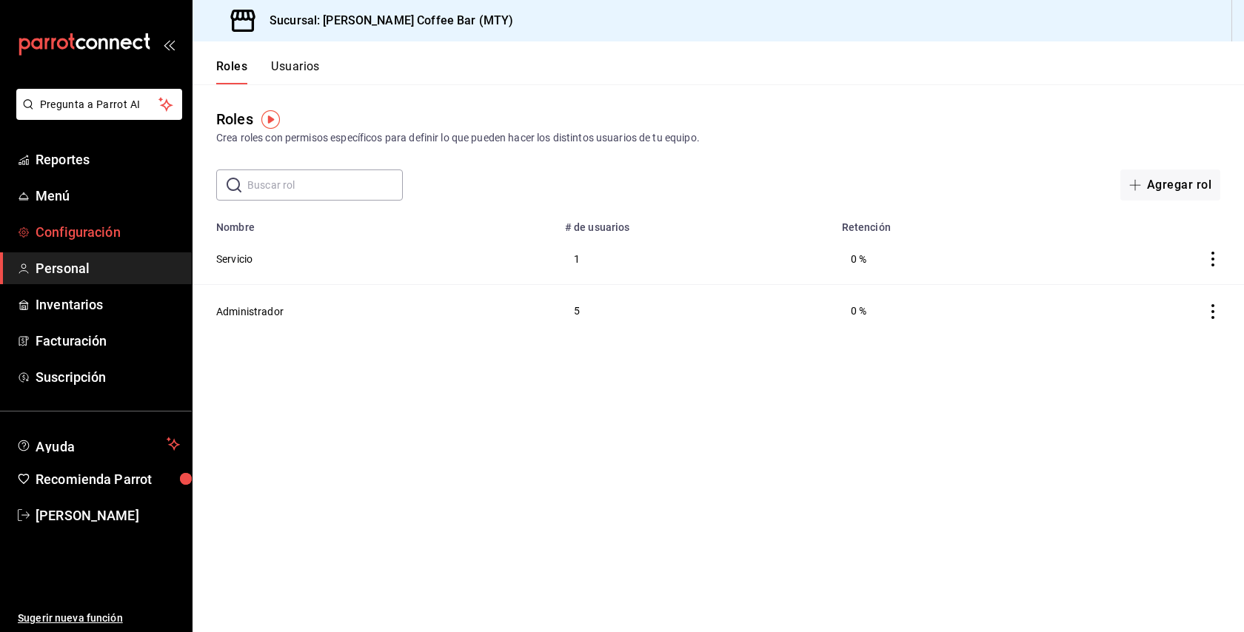
click at [76, 235] on span "Configuración" at bounding box center [108, 232] width 144 height 20
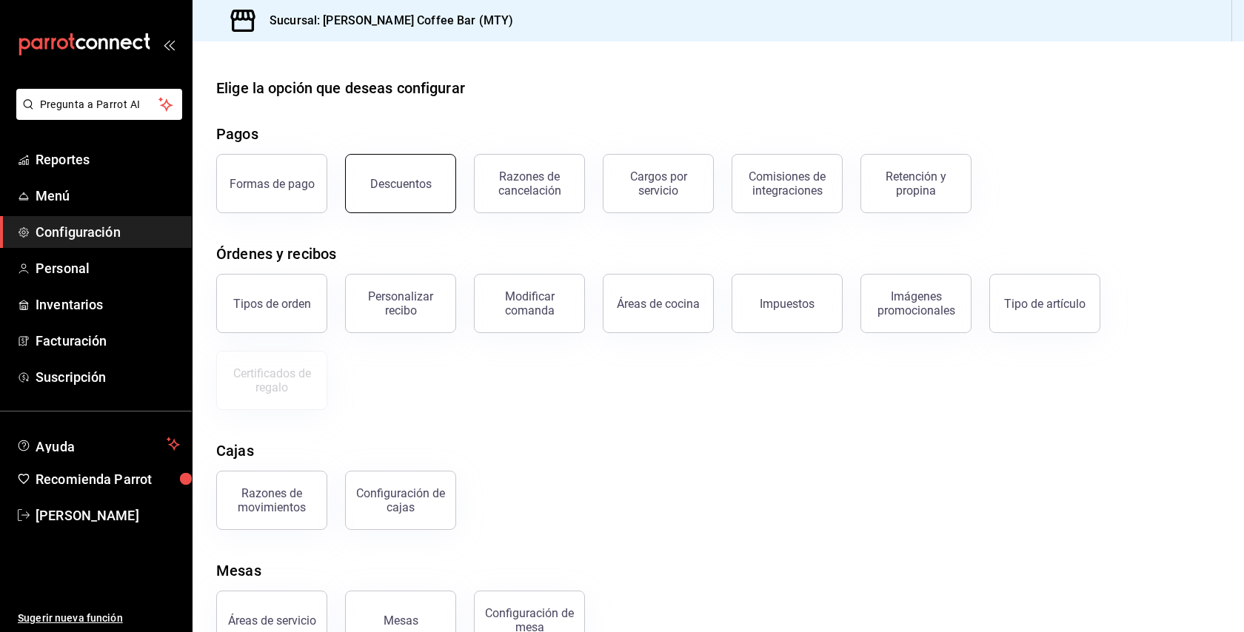
click at [419, 196] on button "Descuentos" at bounding box center [400, 183] width 111 height 59
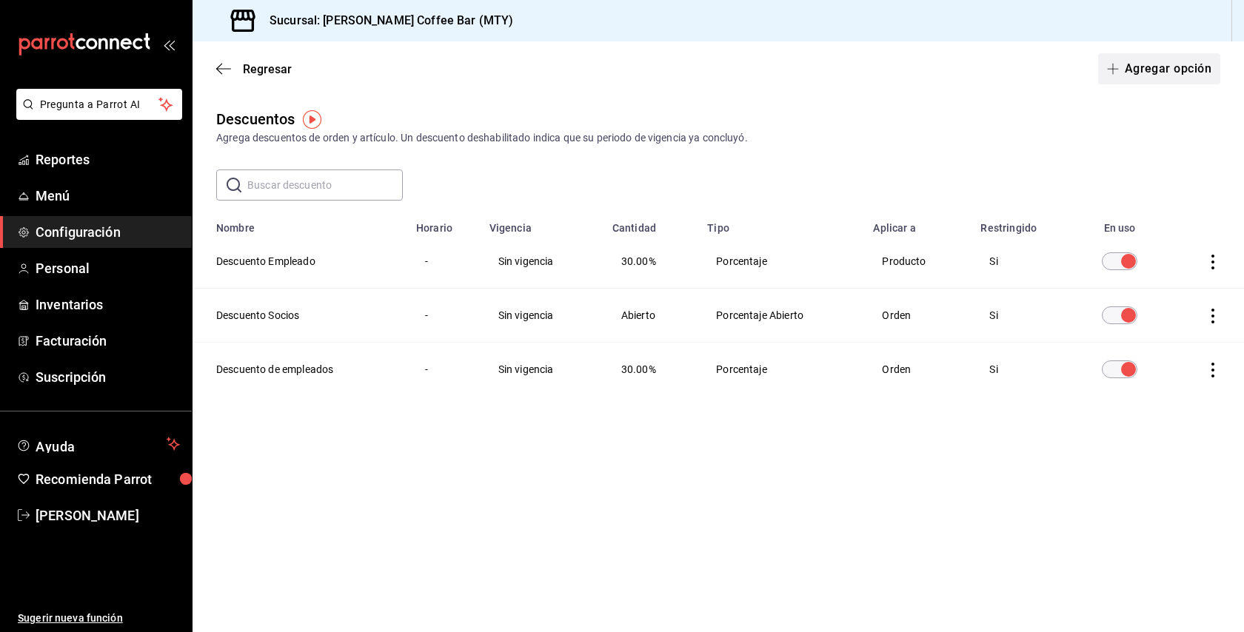
click at [1177, 74] on button "Agregar opción" at bounding box center [1159, 68] width 122 height 31
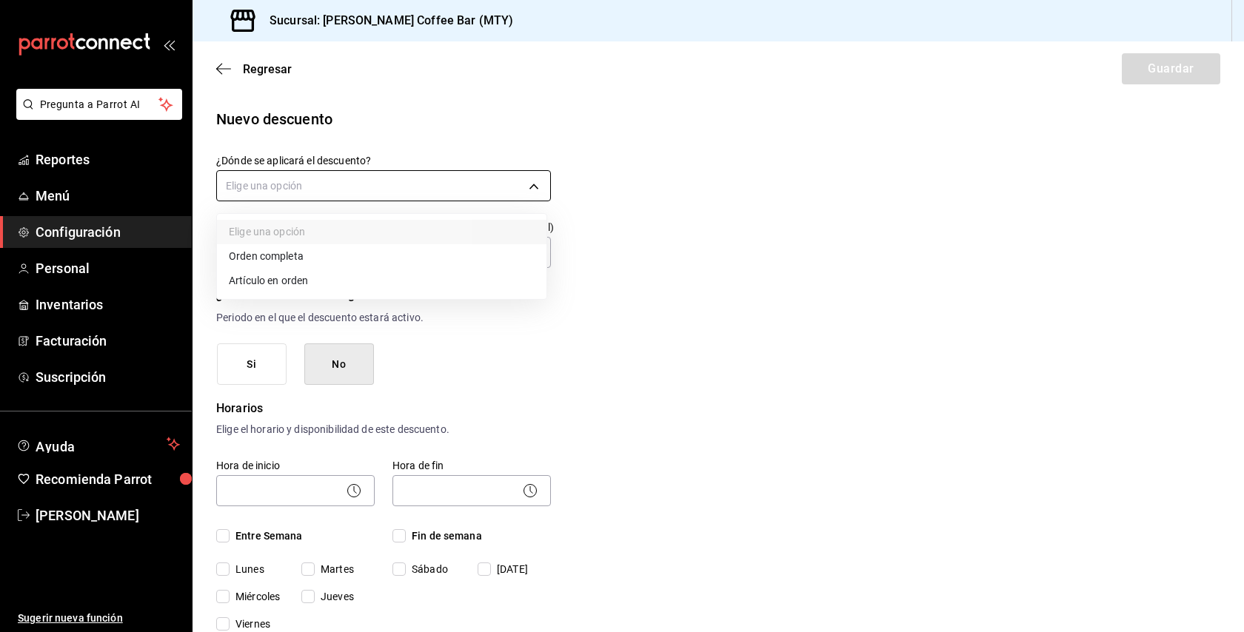
click at [343, 195] on body "Pregunta a Parrot AI Reportes Menú Configuración Personal Inventarios Facturaci…" at bounding box center [622, 316] width 1244 height 632
click at [319, 282] on li "Artículo en orden" at bounding box center [382, 281] width 330 height 24
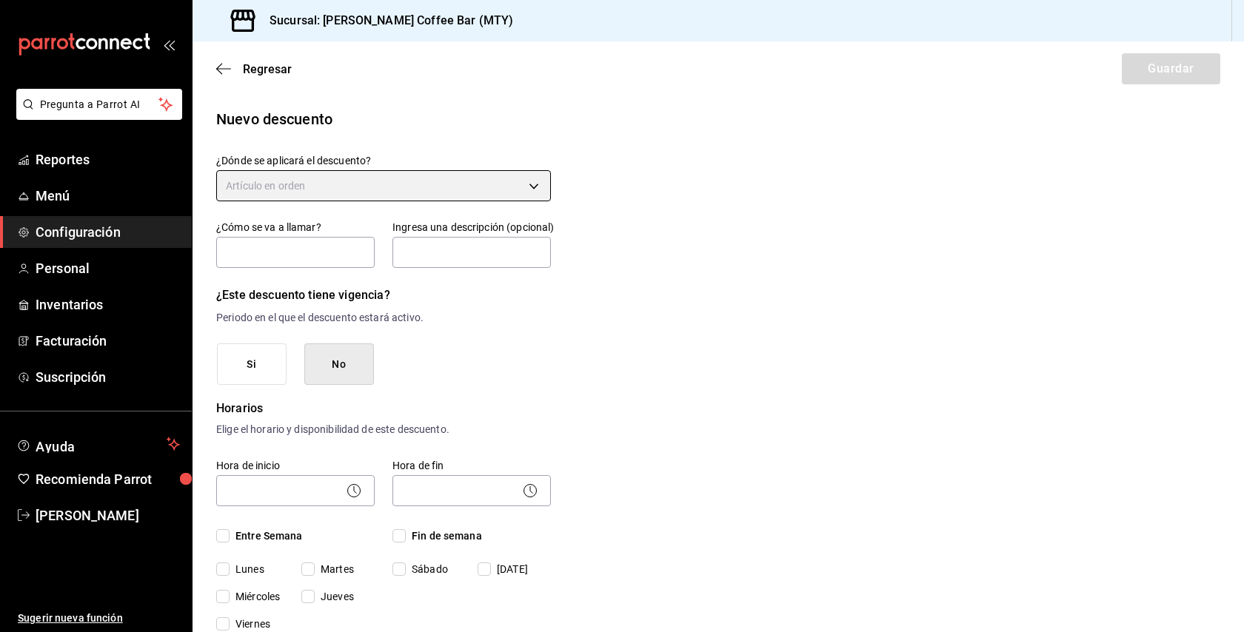
type input "ORDER_ITEM"
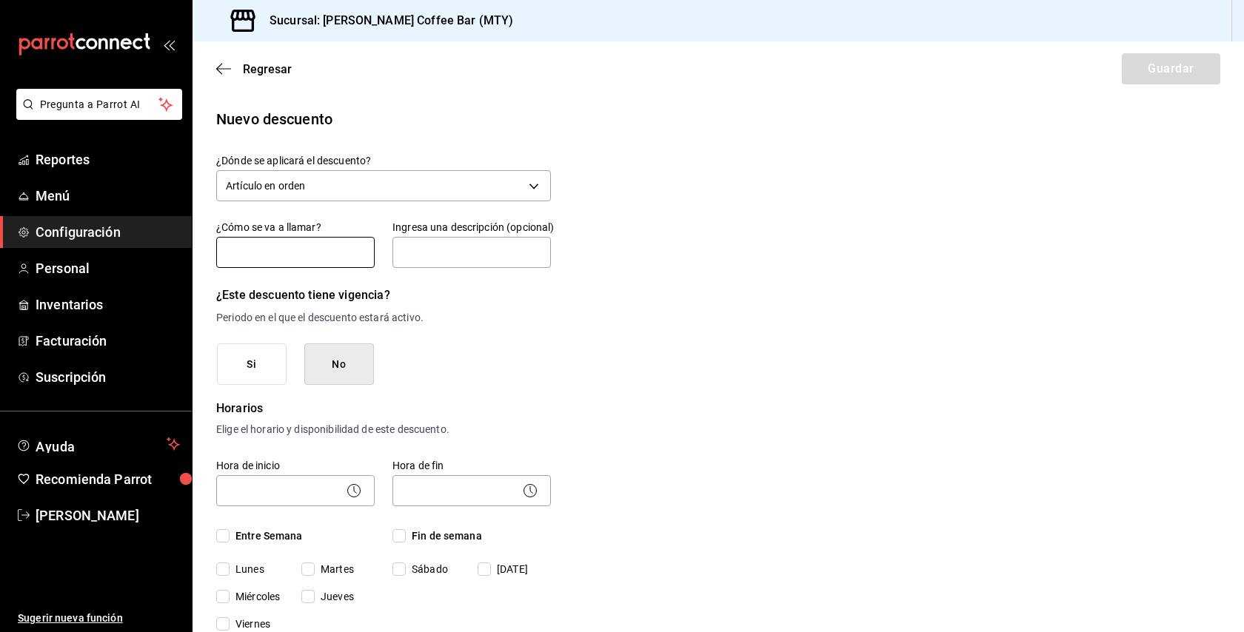
click at [311, 253] on input "text" at bounding box center [295, 252] width 158 height 31
type input "DESCUENTO MARCO"
click at [341, 369] on button "No" at bounding box center [339, 365] width 70 height 42
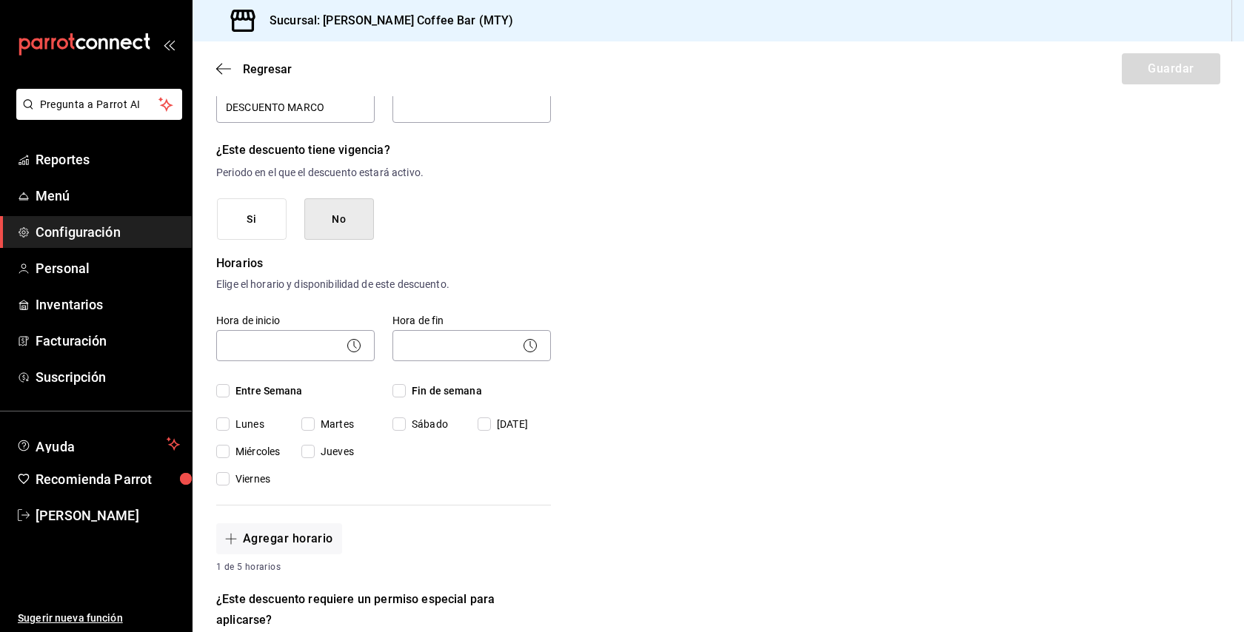
scroll to position [148, 0]
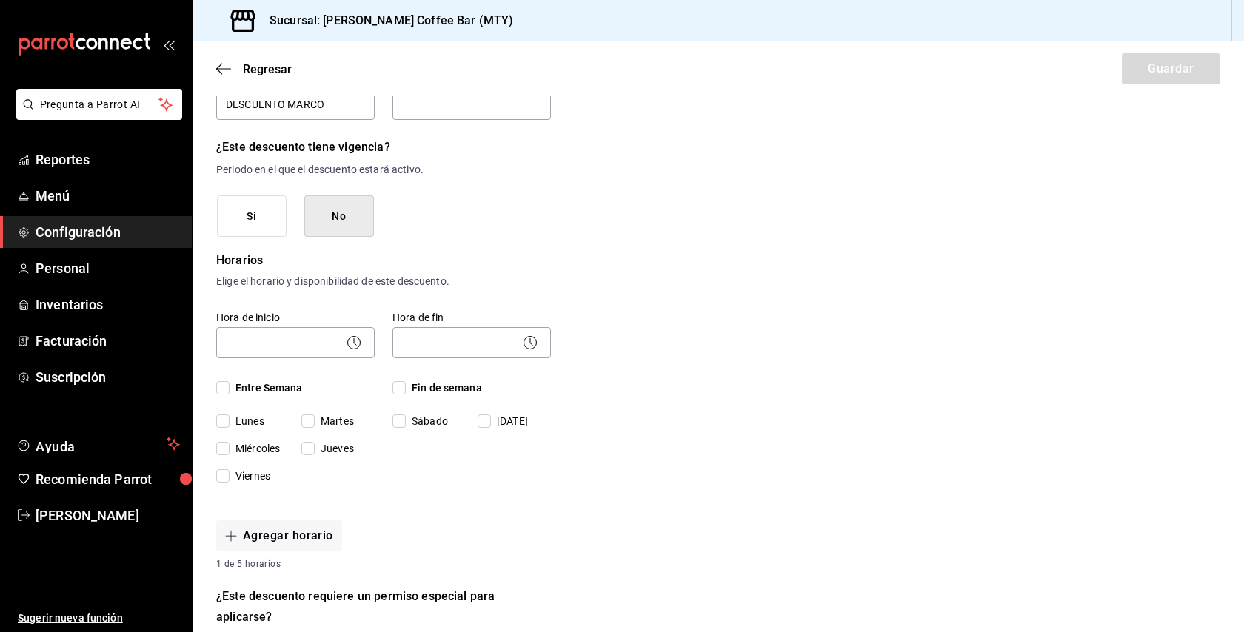
click at [224, 390] on input "Entre Semana" at bounding box center [222, 387] width 13 height 13
checkbox input "true"
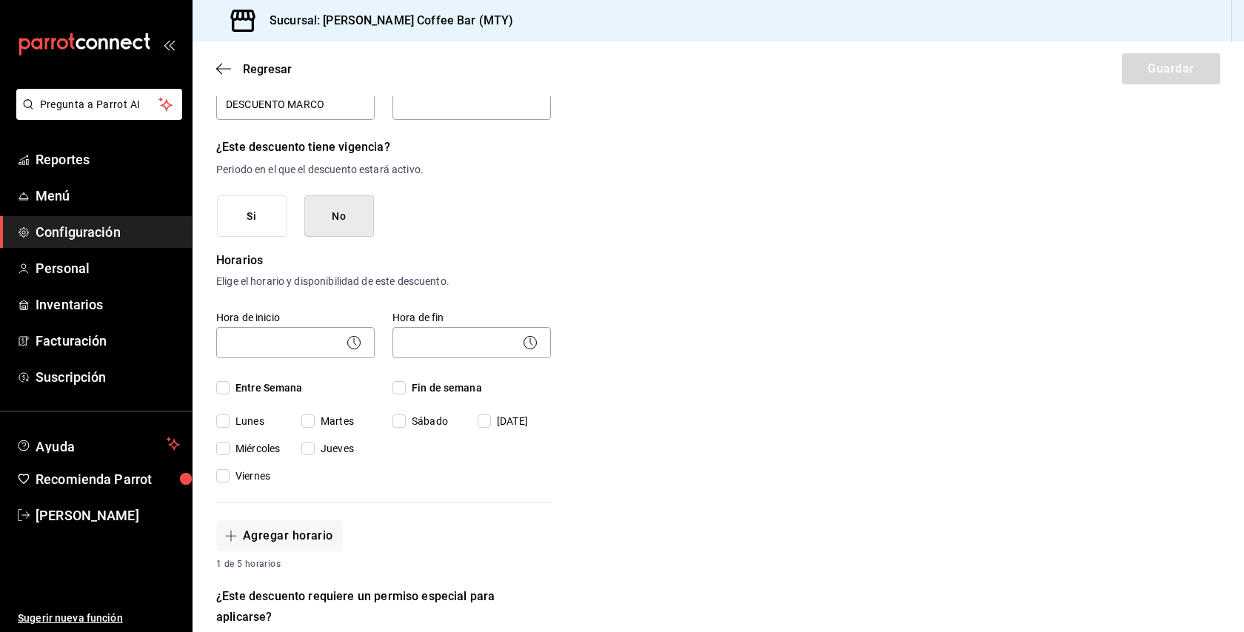
checkbox input "true"
click at [397, 390] on input "Fin de semana" at bounding box center [398, 387] width 13 height 13
checkbox input "true"
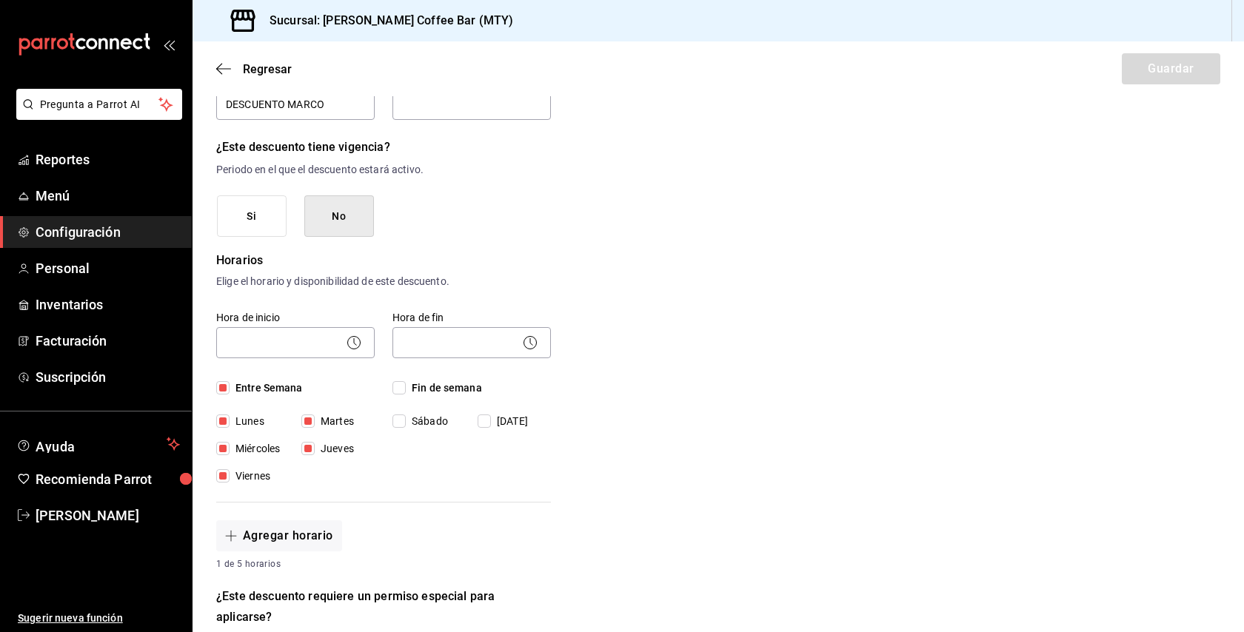
checkbox input "true"
click at [395, 387] on input "Fin de semana" at bounding box center [398, 387] width 13 height 13
checkbox input "false"
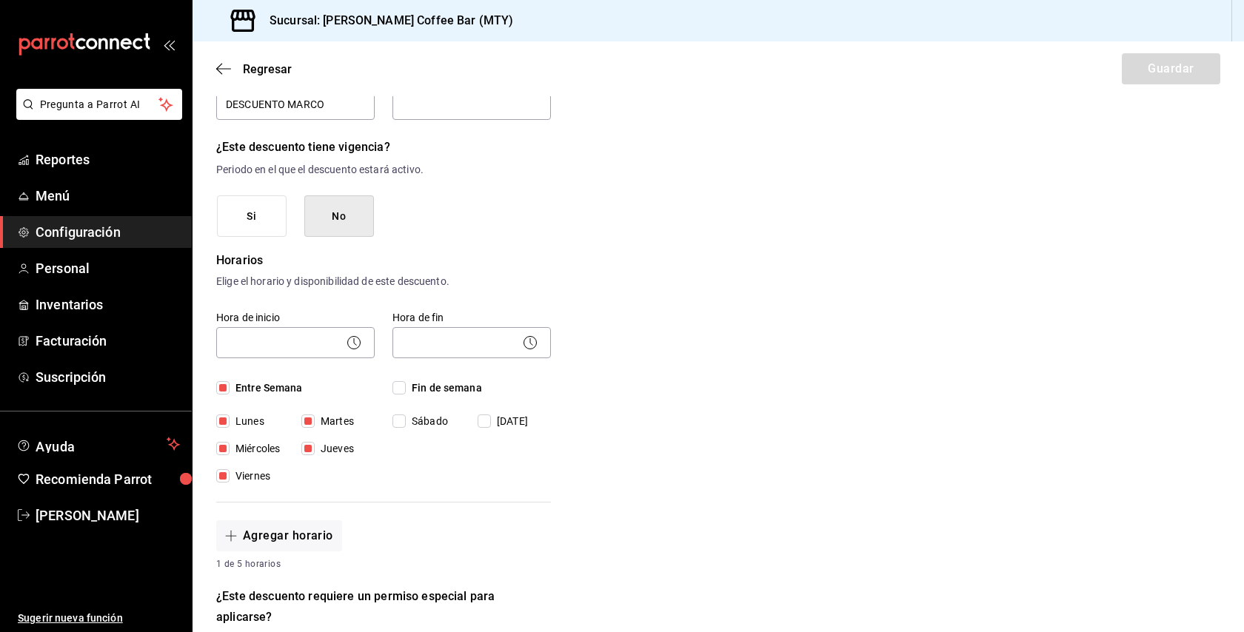
click at [221, 390] on input "Entre Semana" at bounding box center [222, 387] width 13 height 13
checkbox input "false"
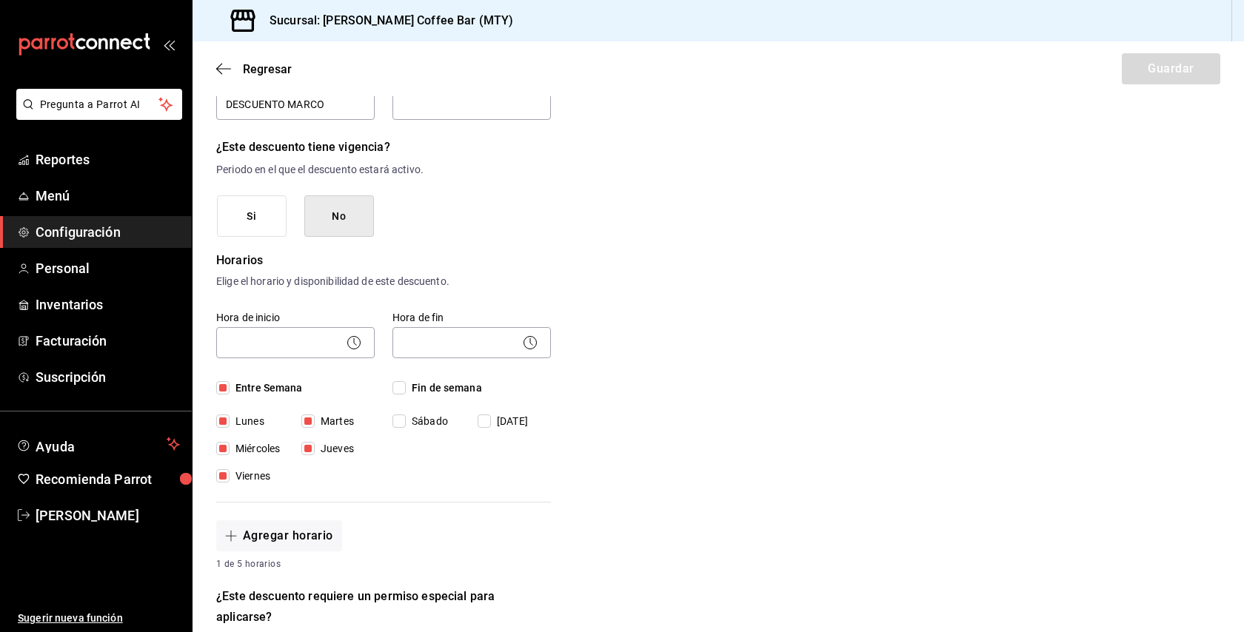
checkbox input "false"
click at [485, 420] on input "[DATE]" at bounding box center [484, 421] width 13 height 13
checkbox input "true"
click at [226, 450] on input "Miércoles" at bounding box center [222, 448] width 13 height 13
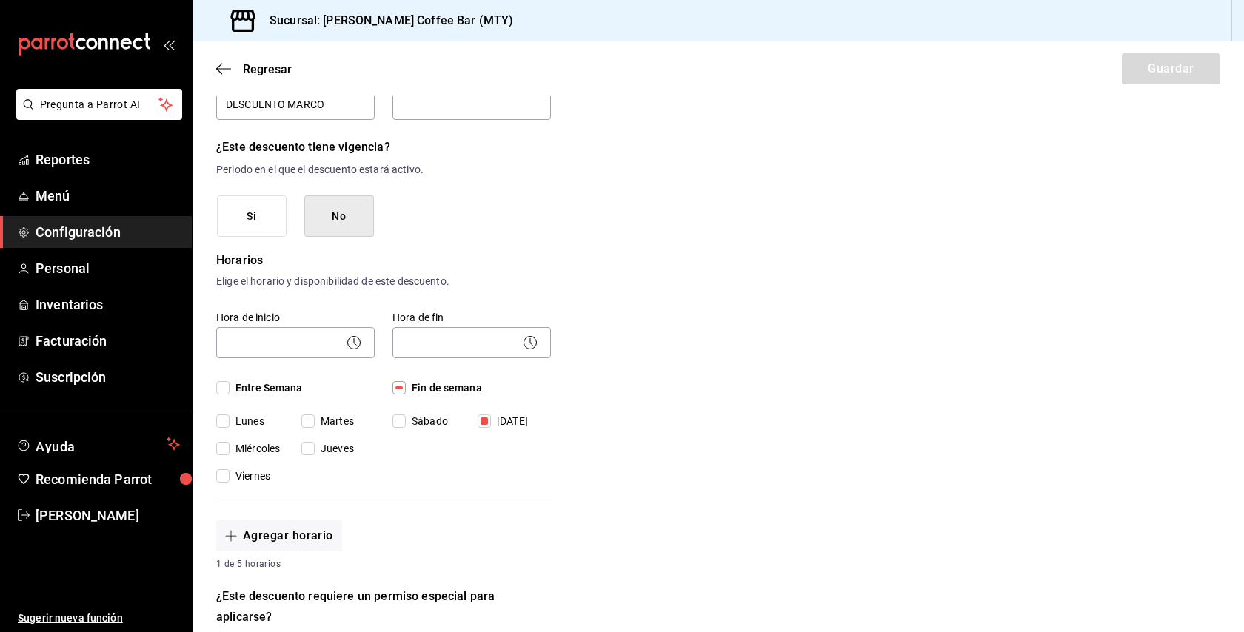
checkbox input "true"
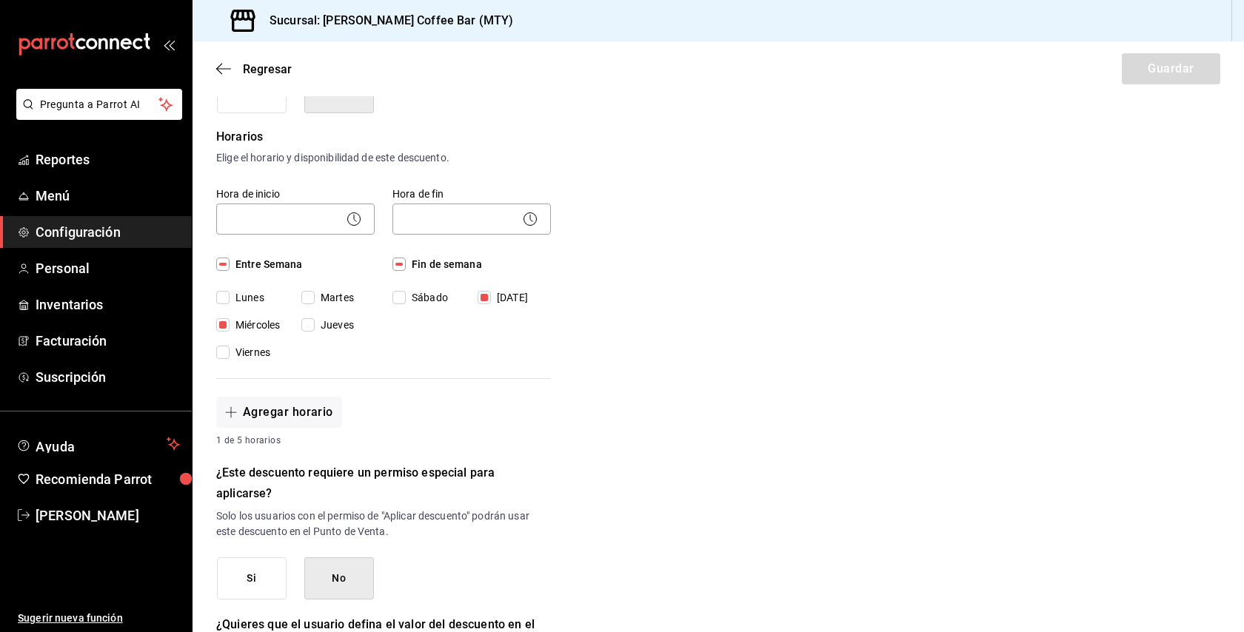
scroll to position [283, 0]
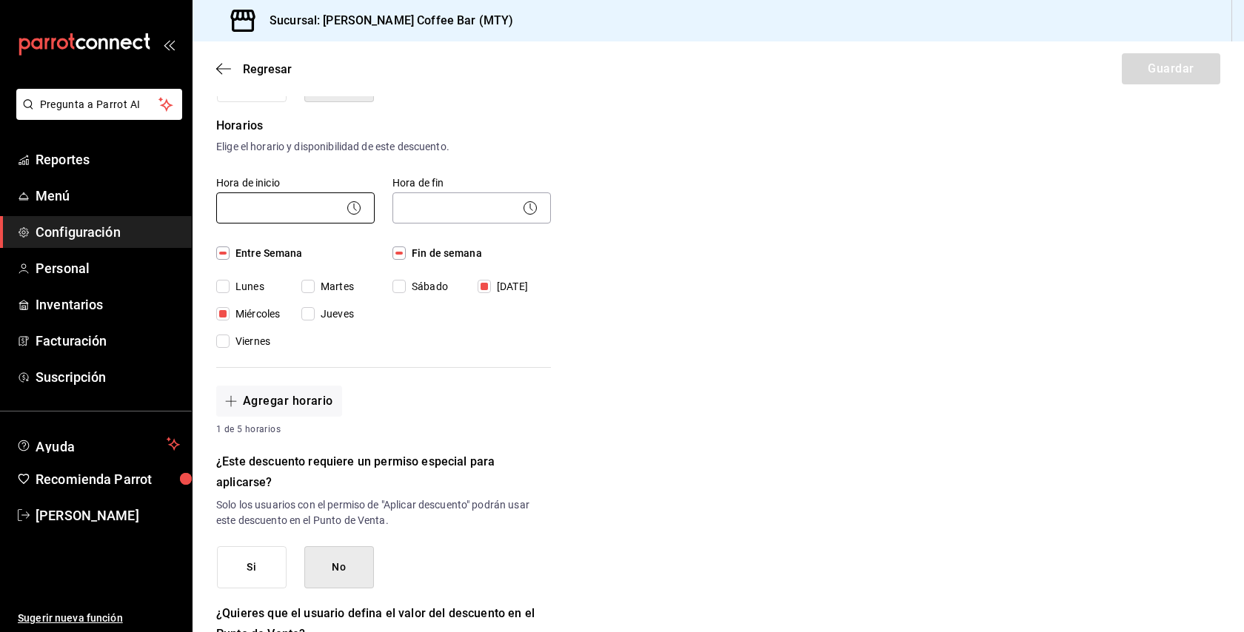
click at [363, 204] on body "Pregunta a Parrot AI Reportes Menú Configuración Personal Inventarios Facturaci…" at bounding box center [622, 316] width 1244 height 632
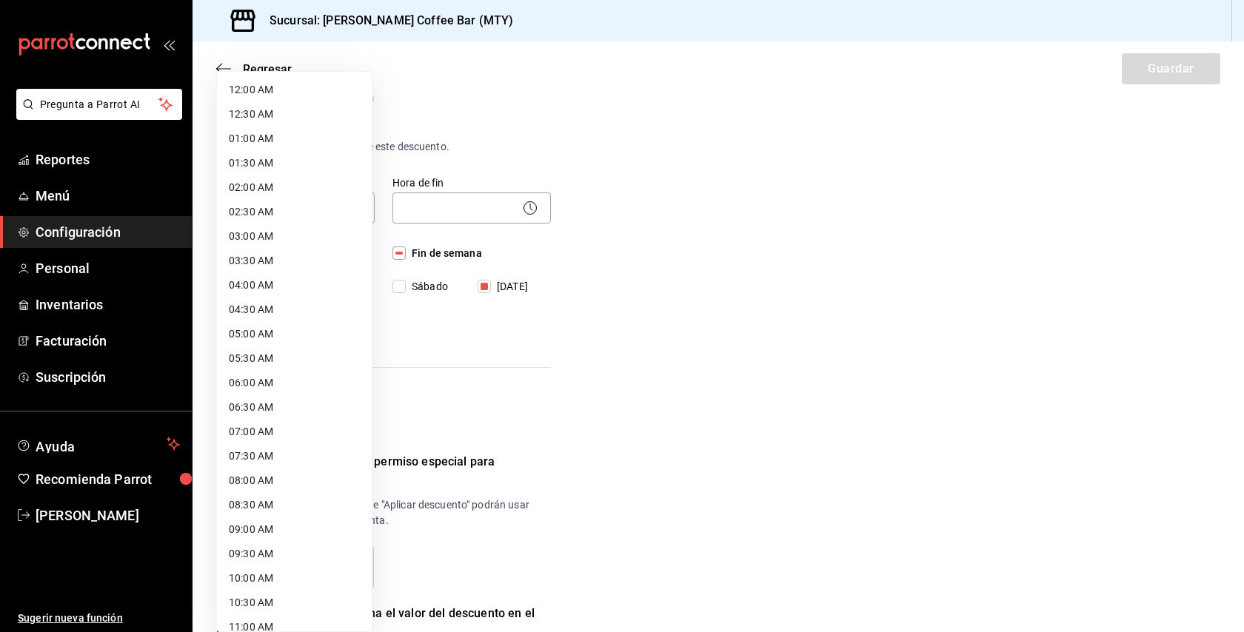
click at [281, 530] on li "09:00 AM" at bounding box center [294, 530] width 155 height 24
type input "09:00"
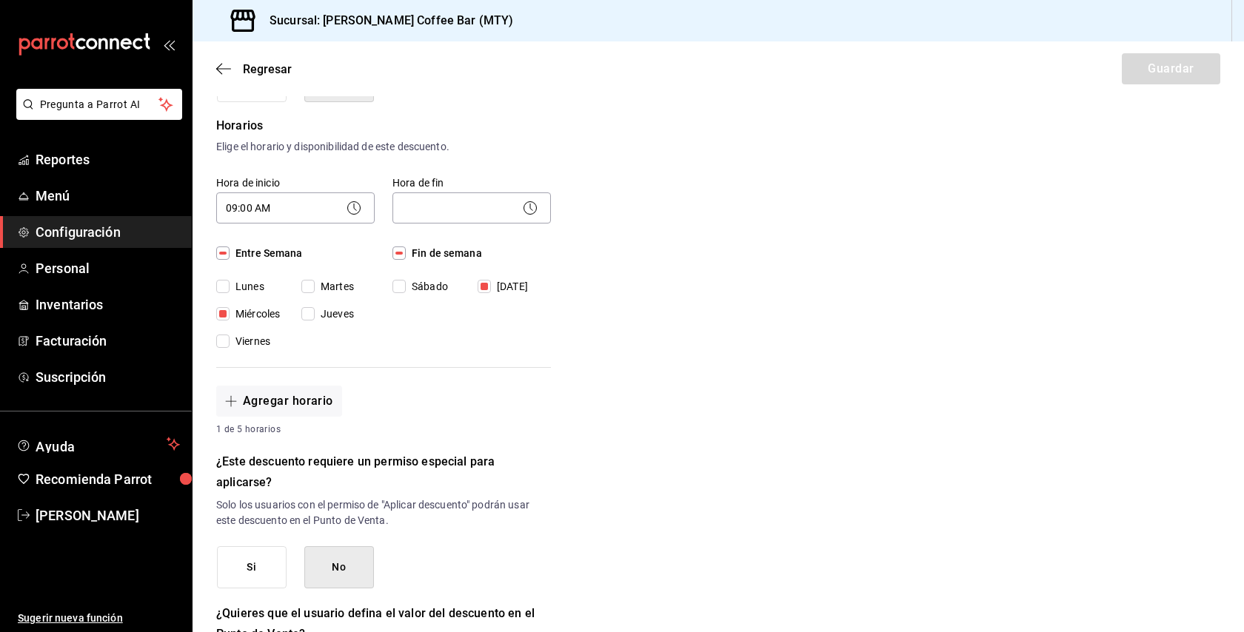
click at [524, 206] on icon at bounding box center [530, 208] width 18 height 18
click at [535, 208] on icon at bounding box center [530, 208] width 18 height 18
click at [528, 207] on icon at bounding box center [530, 208] width 18 height 18
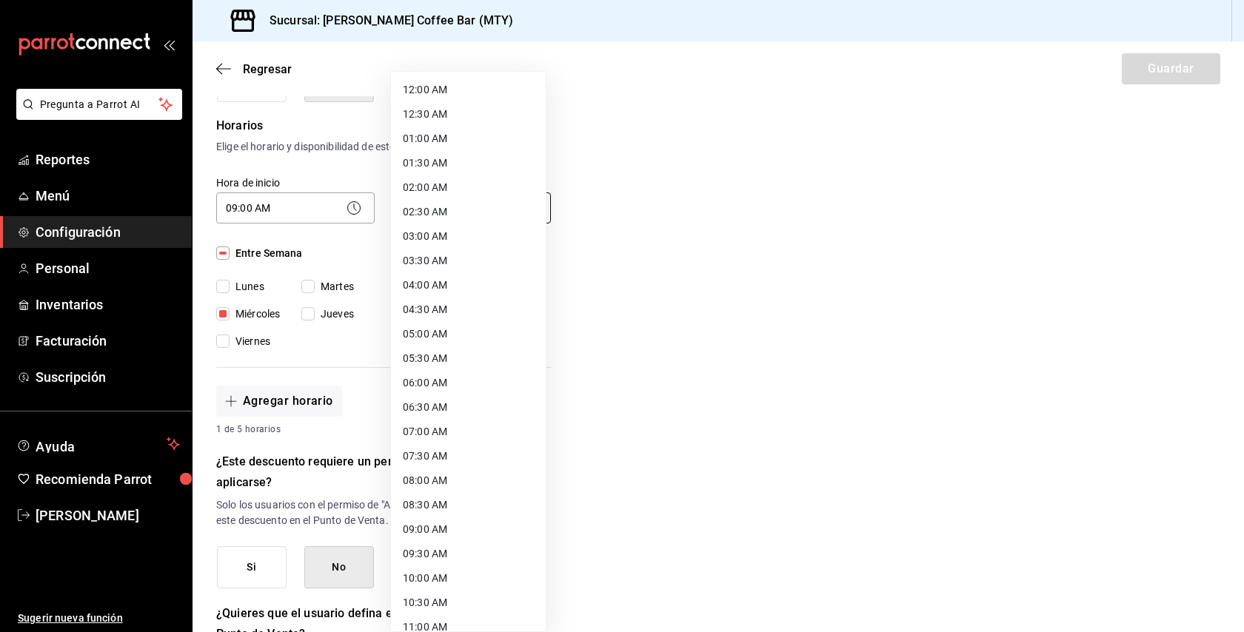
click at [507, 206] on body "Pregunta a Parrot AI Reportes Menú Configuración Personal Inventarios Facturaci…" at bounding box center [622, 316] width 1244 height 632
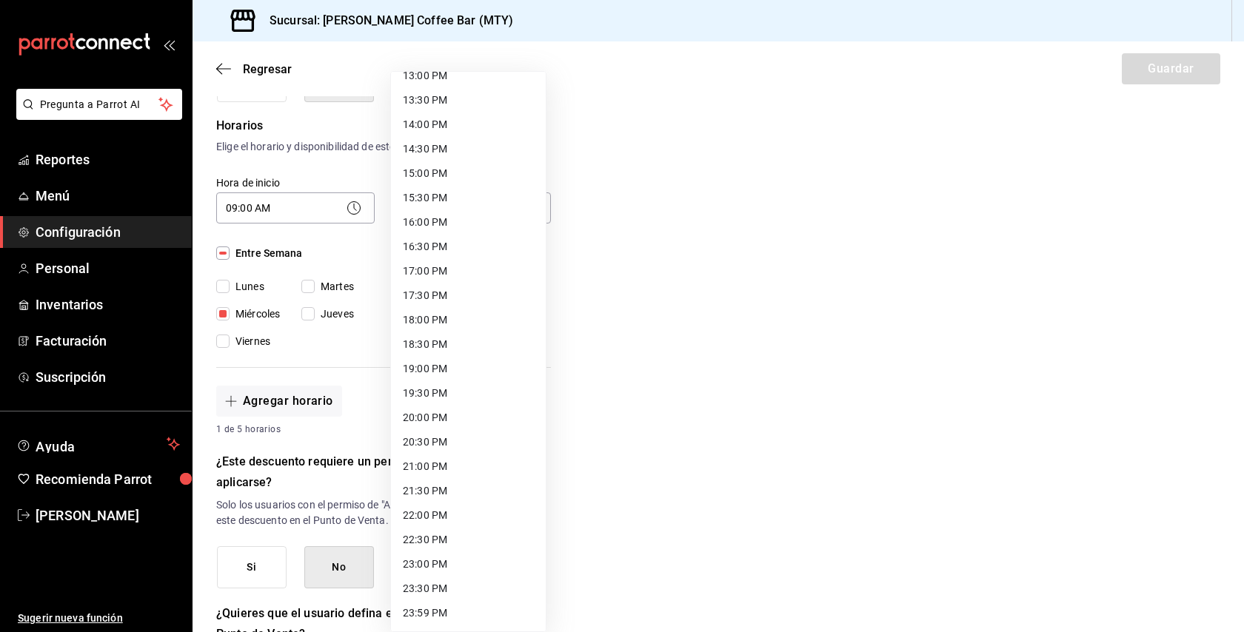
scroll to position [649, 0]
click at [433, 521] on li "22:00 PM" at bounding box center [468, 516] width 155 height 24
type input "22:00"
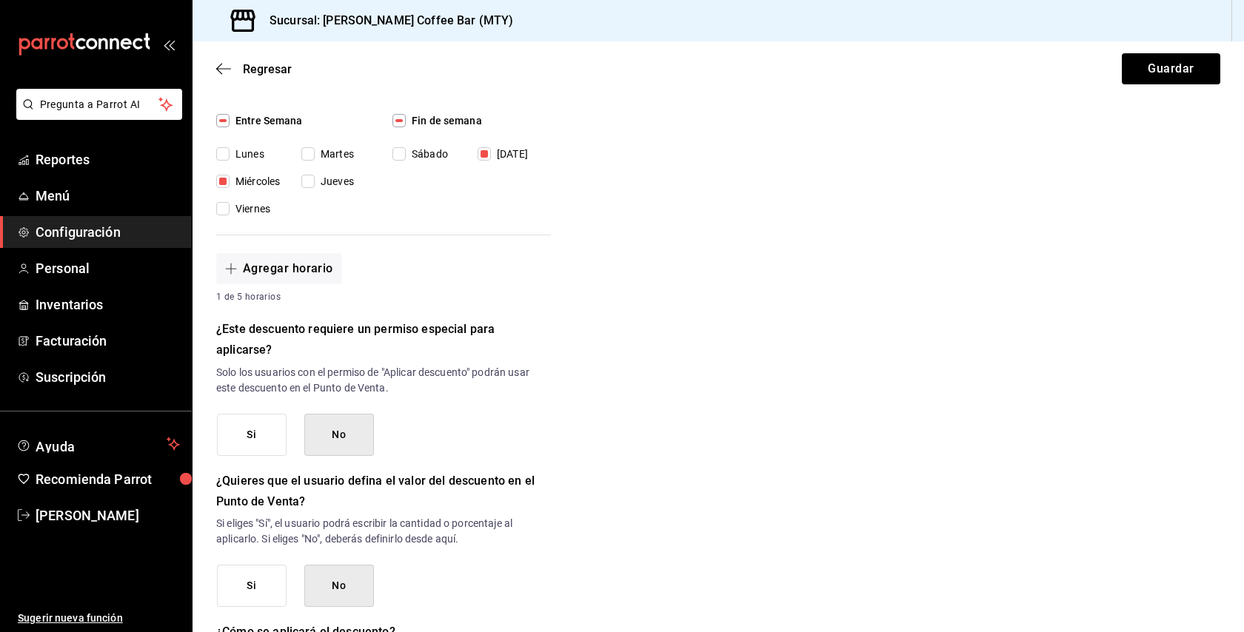
scroll to position [428, 0]
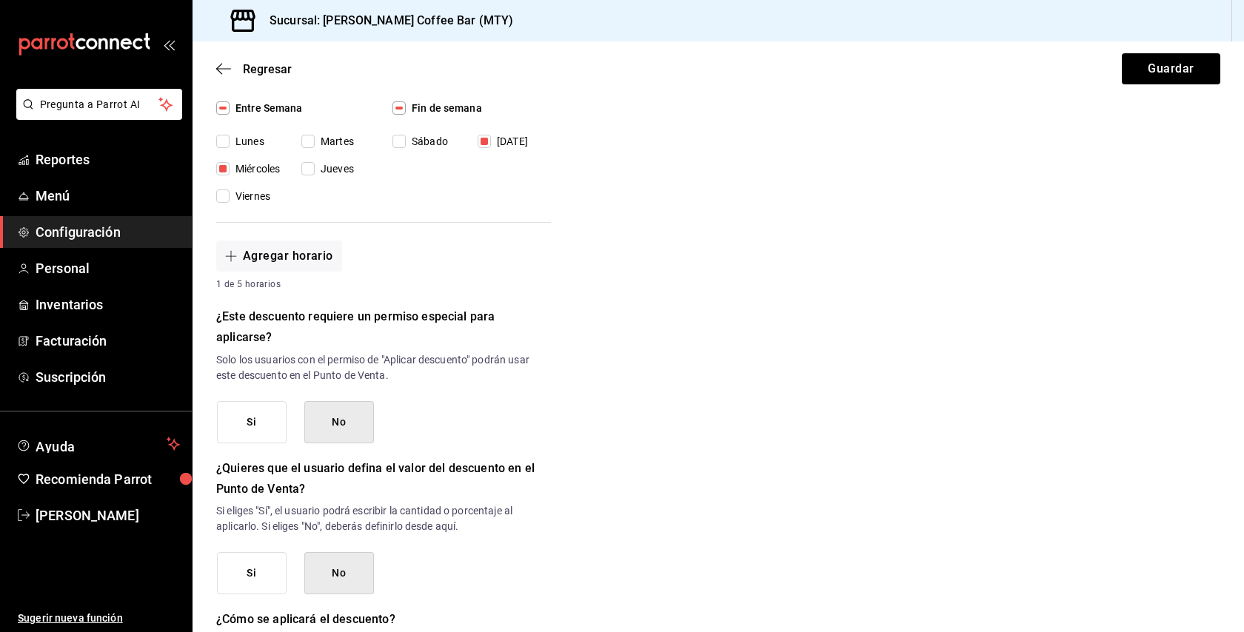
click at [355, 424] on button "No" at bounding box center [339, 422] width 70 height 42
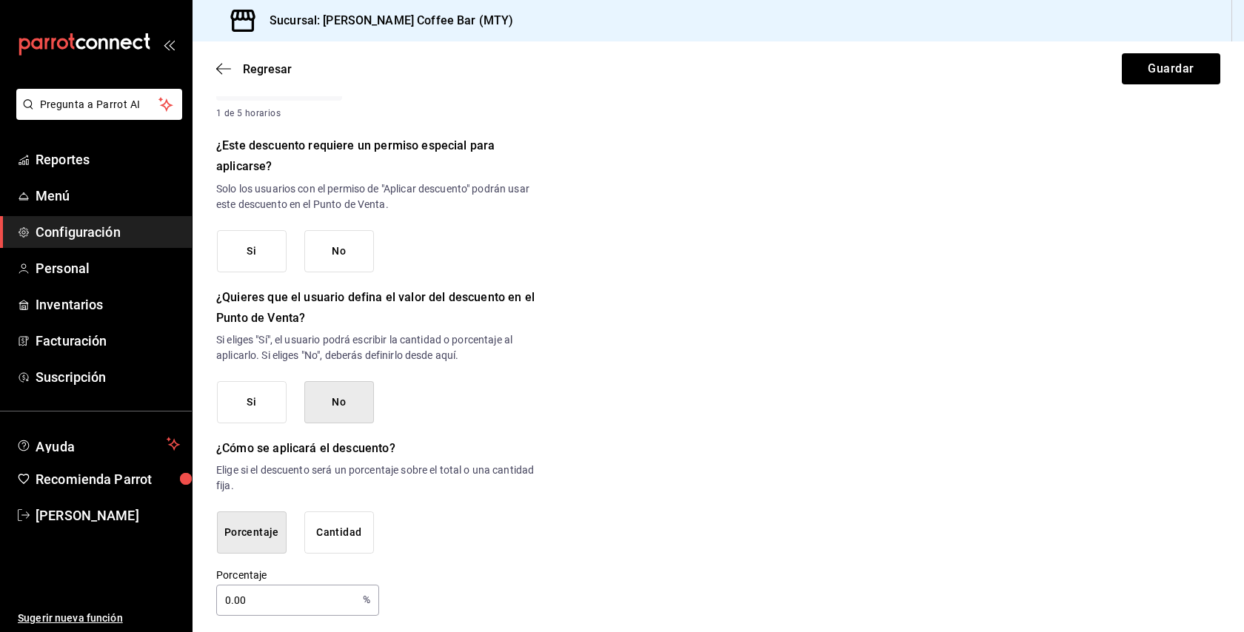
click at [355, 390] on button "No" at bounding box center [339, 402] width 70 height 42
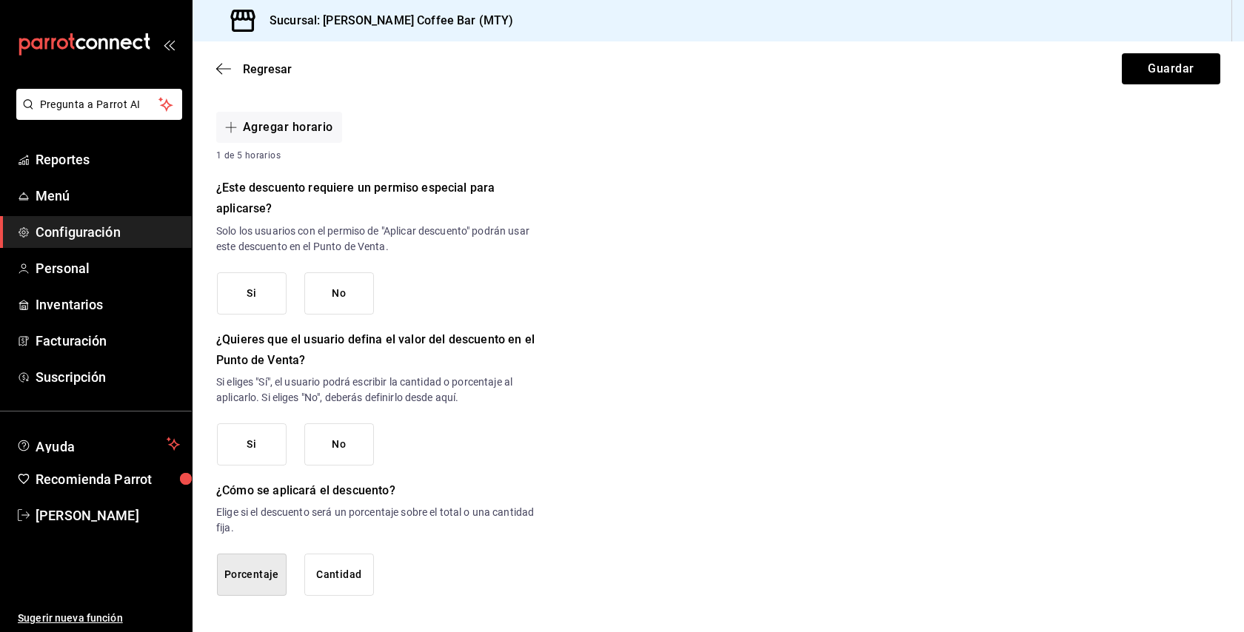
click at [330, 301] on button "No" at bounding box center [339, 294] width 70 height 42
click at [334, 429] on button "No" at bounding box center [339, 445] width 70 height 42
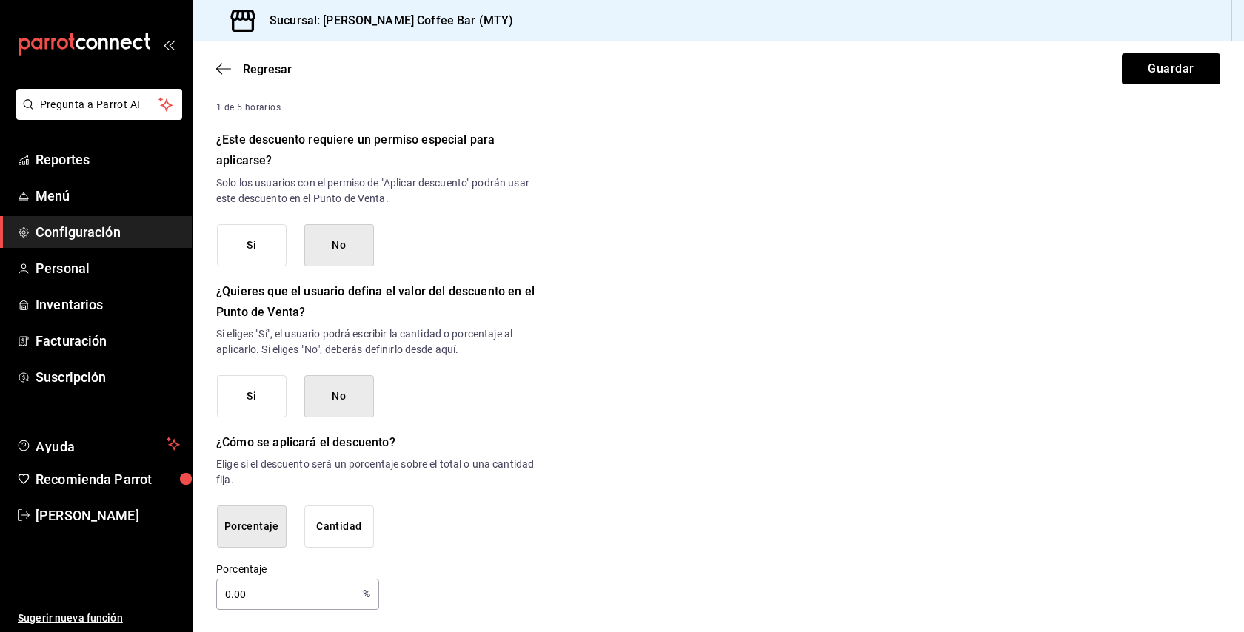
scroll to position [604, 0]
click at [249, 592] on input "0.00" at bounding box center [286, 596] width 141 height 30
type input "0"
type input "10"
click at [572, 560] on div "Nuevo descuento ¿Dónde se aplicará el descuento? Artículo en orden ORDER_ITEM ¿…" at bounding box center [719, 57] width 1052 height 1107
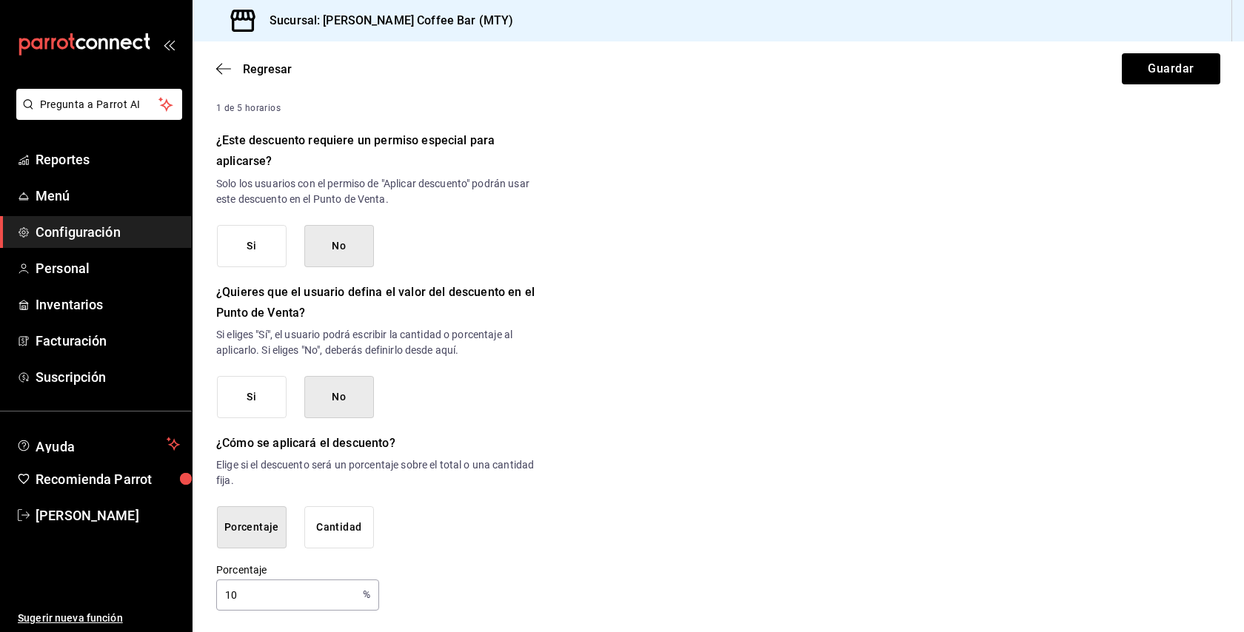
scroll to position [0, 0]
click at [1139, 71] on button "Guardar" at bounding box center [1171, 68] width 98 height 31
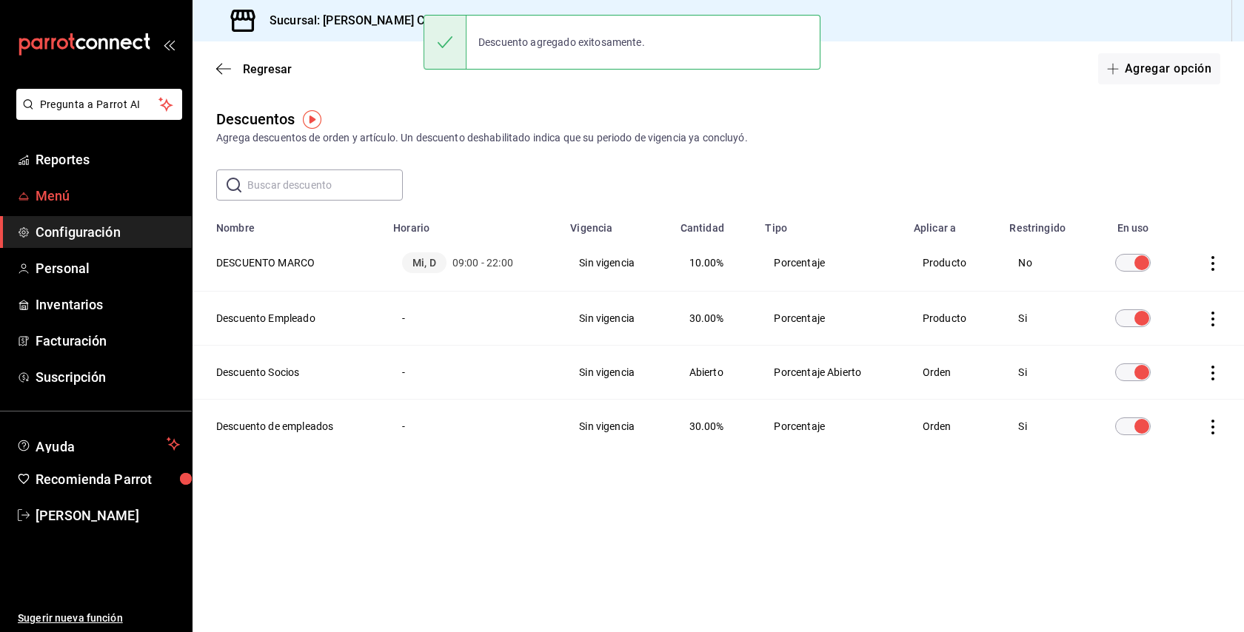
click at [67, 190] on span "Menú" at bounding box center [108, 196] width 144 height 20
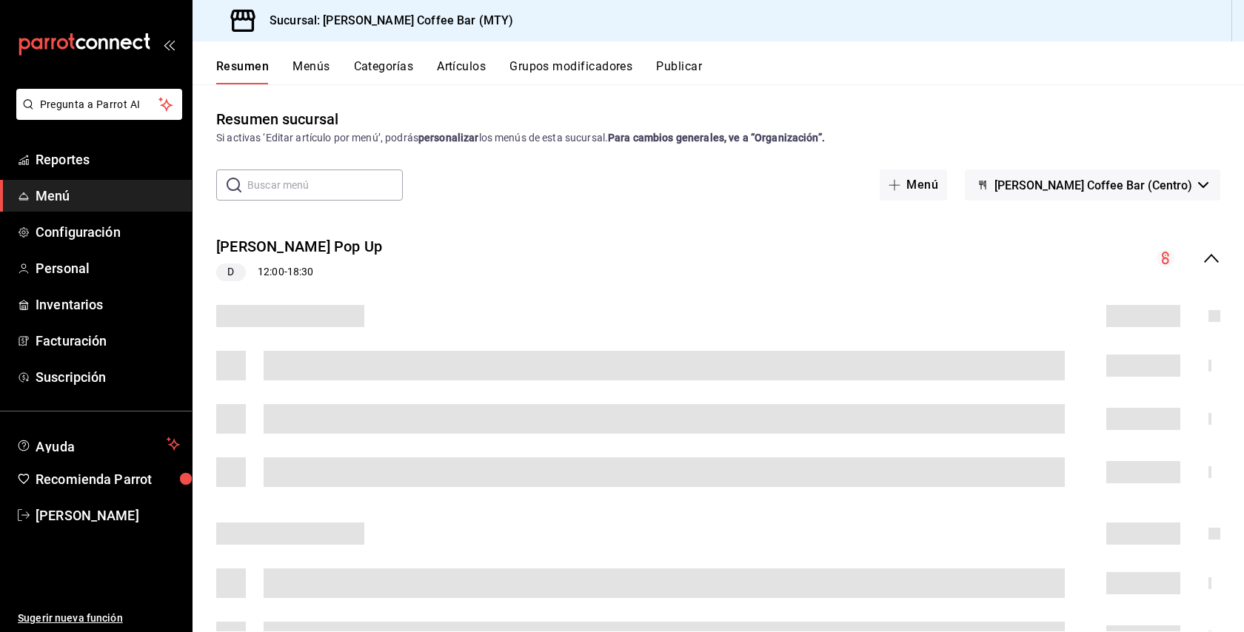
click at [697, 64] on button "Publicar" at bounding box center [679, 71] width 46 height 25
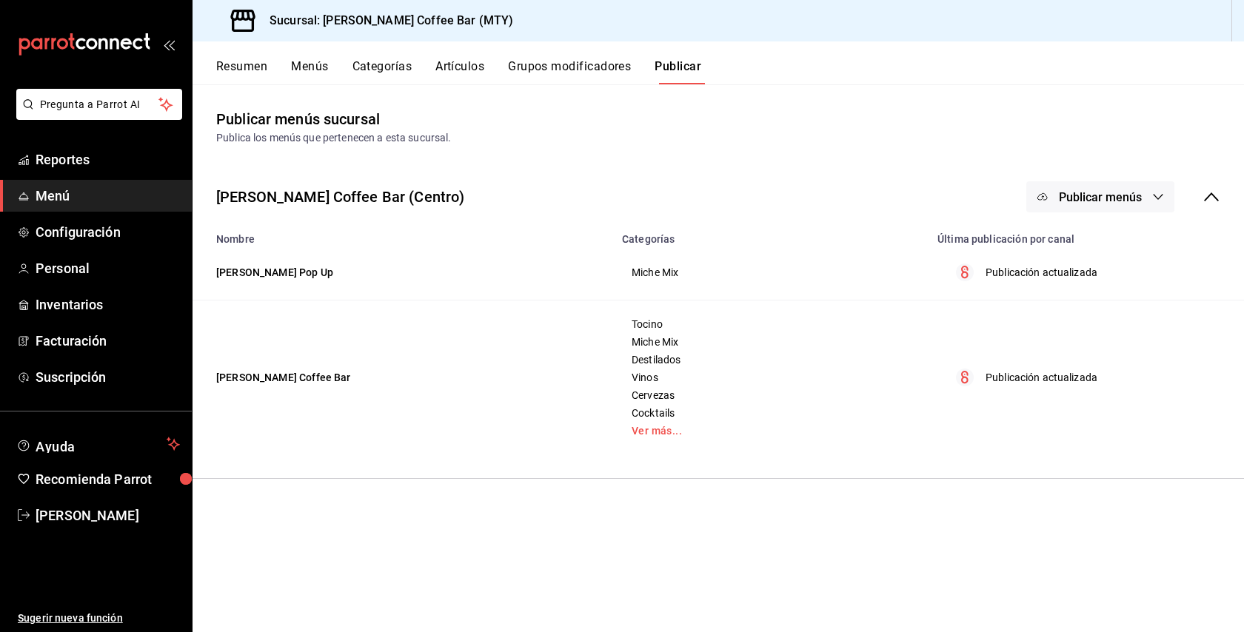
click at [1096, 196] on span "Publicar menús" at bounding box center [1100, 197] width 83 height 14
click at [1102, 238] on span "Punto de venta" at bounding box center [1121, 246] width 71 height 16
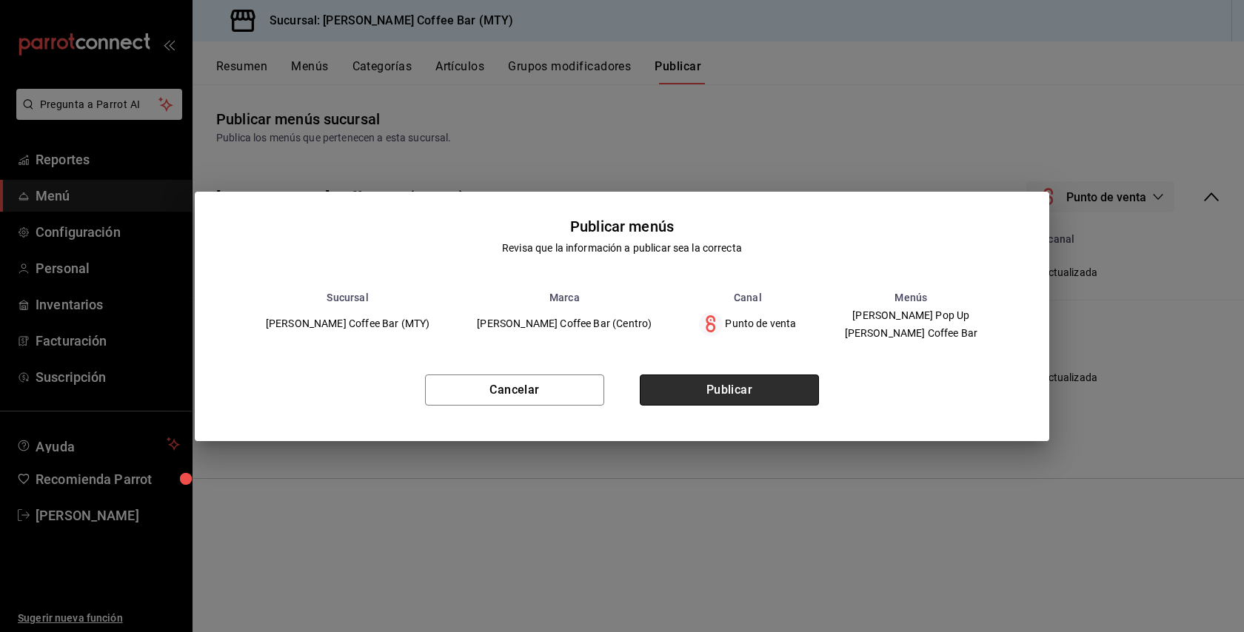
click at [744, 388] on button "Publicar" at bounding box center [729, 390] width 179 height 31
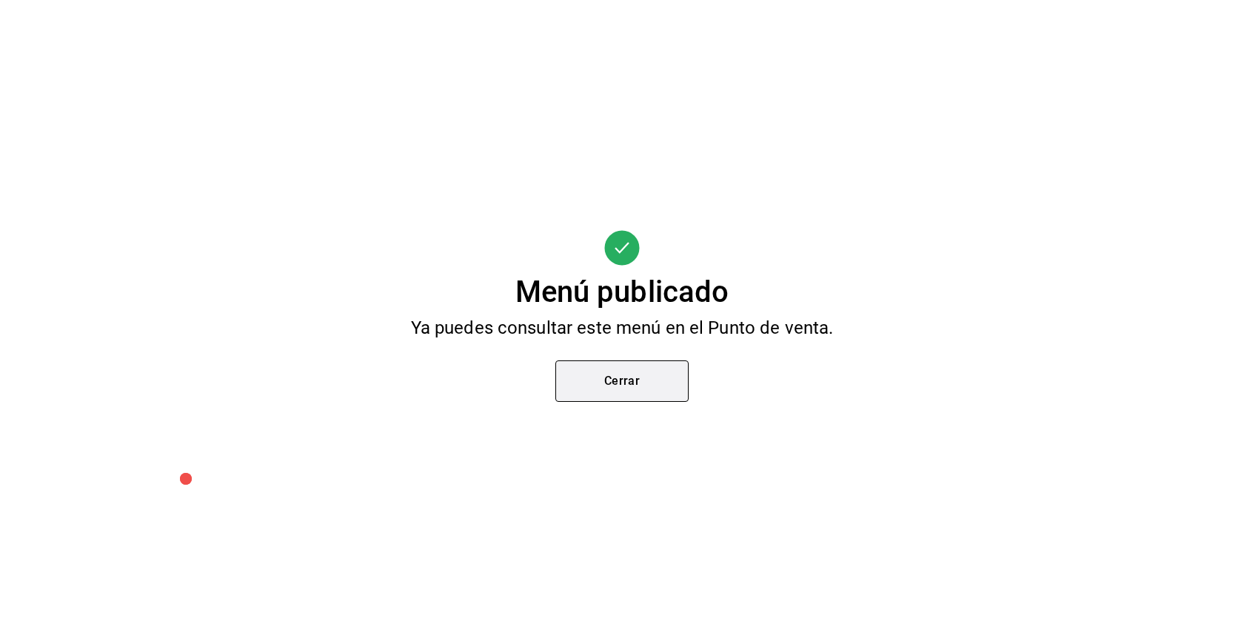
click at [664, 372] on button "Cerrar" at bounding box center [621, 381] width 133 height 41
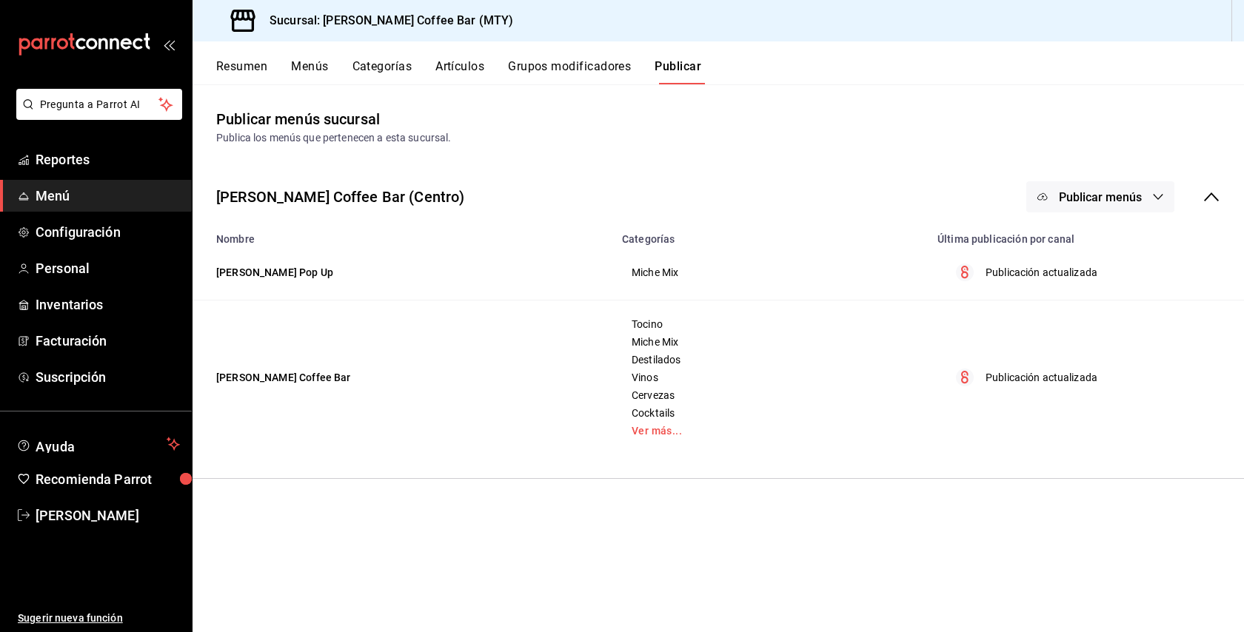
click at [1120, 212] on button "Publicar menús" at bounding box center [1100, 196] width 148 height 31
click at [1118, 262] on li "Punto de venta" at bounding box center [1101, 244] width 136 height 41
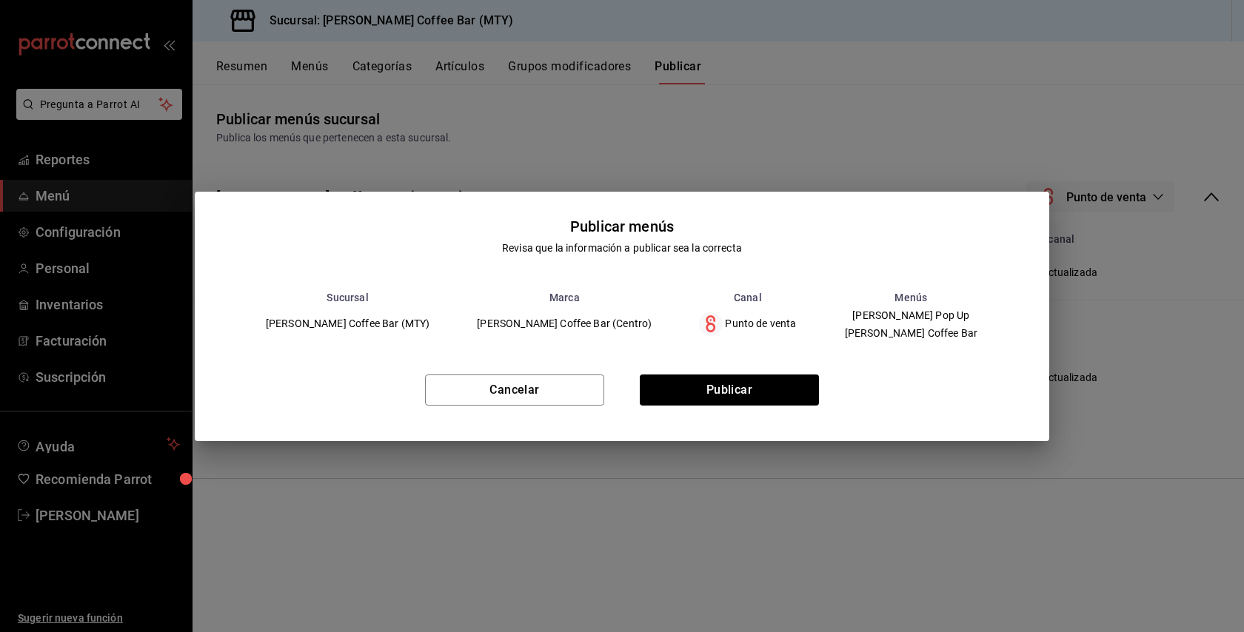
click at [627, 395] on div "Cancelar Publicar" at bounding box center [622, 396] width 855 height 90
click at [651, 395] on button "Publicar" at bounding box center [729, 390] width 179 height 31
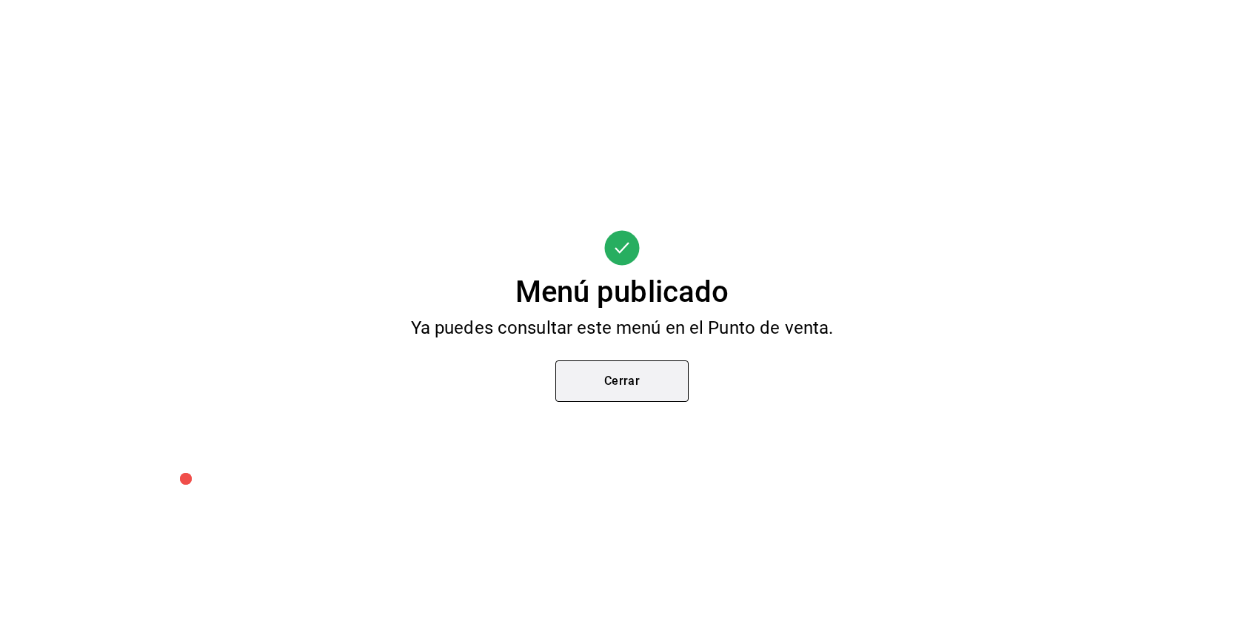
click at [652, 398] on button "Cerrar" at bounding box center [621, 381] width 133 height 41
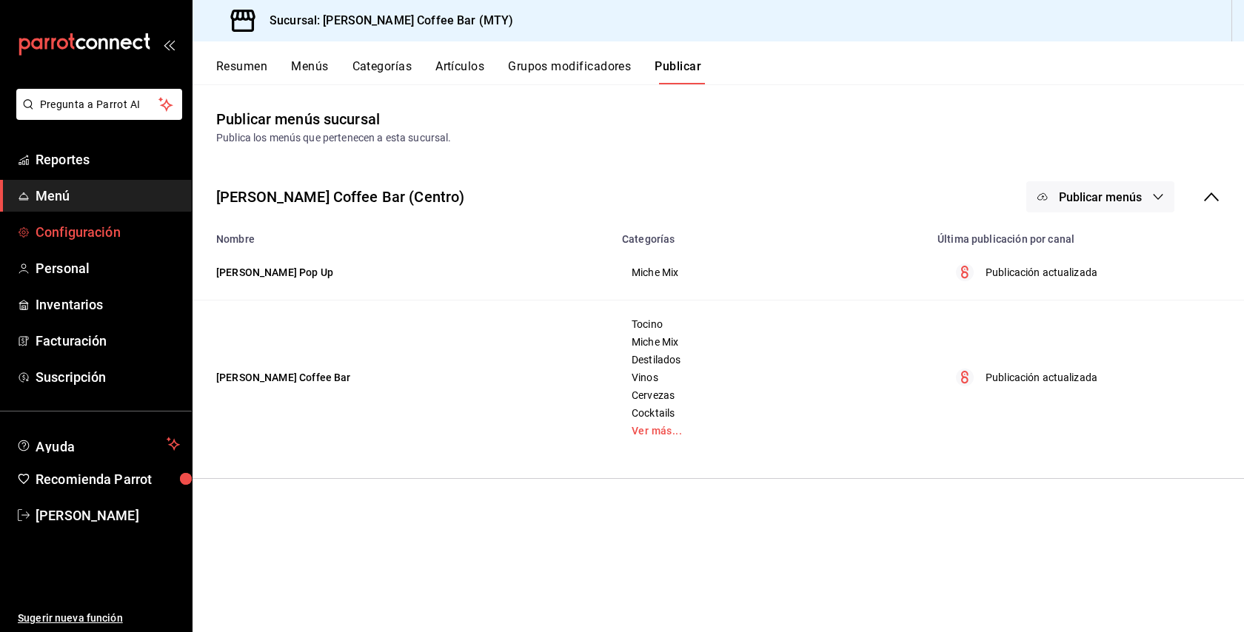
click at [73, 225] on span "Configuración" at bounding box center [108, 232] width 144 height 20
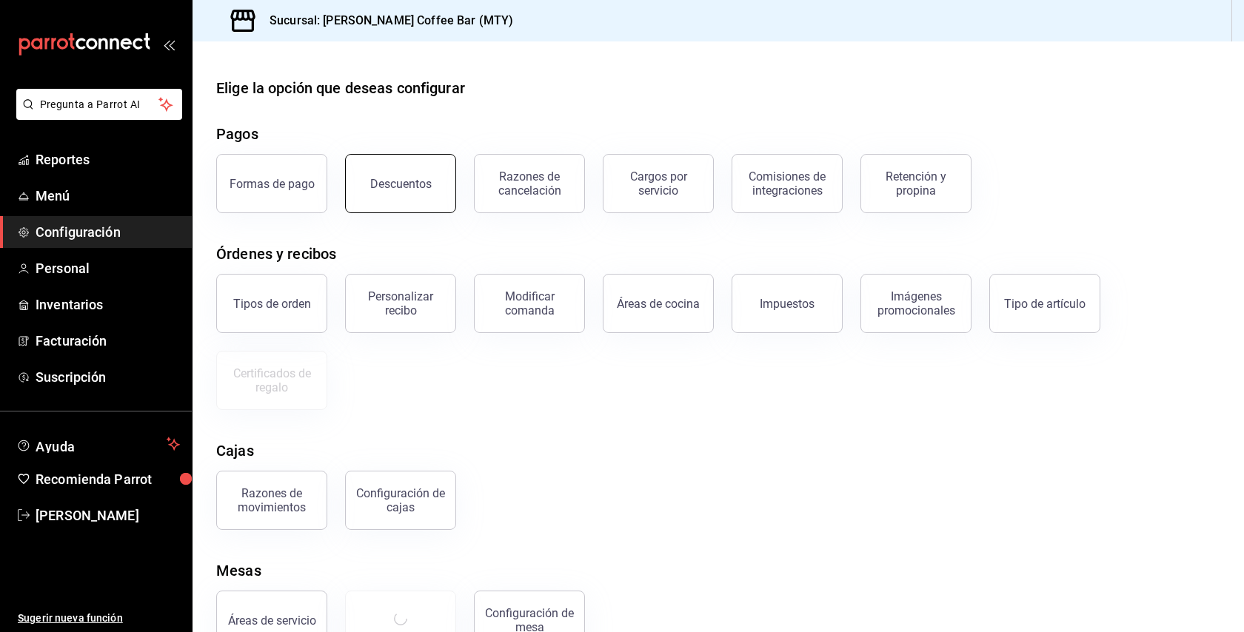
click at [384, 170] on button "Descuentos" at bounding box center [400, 183] width 111 height 59
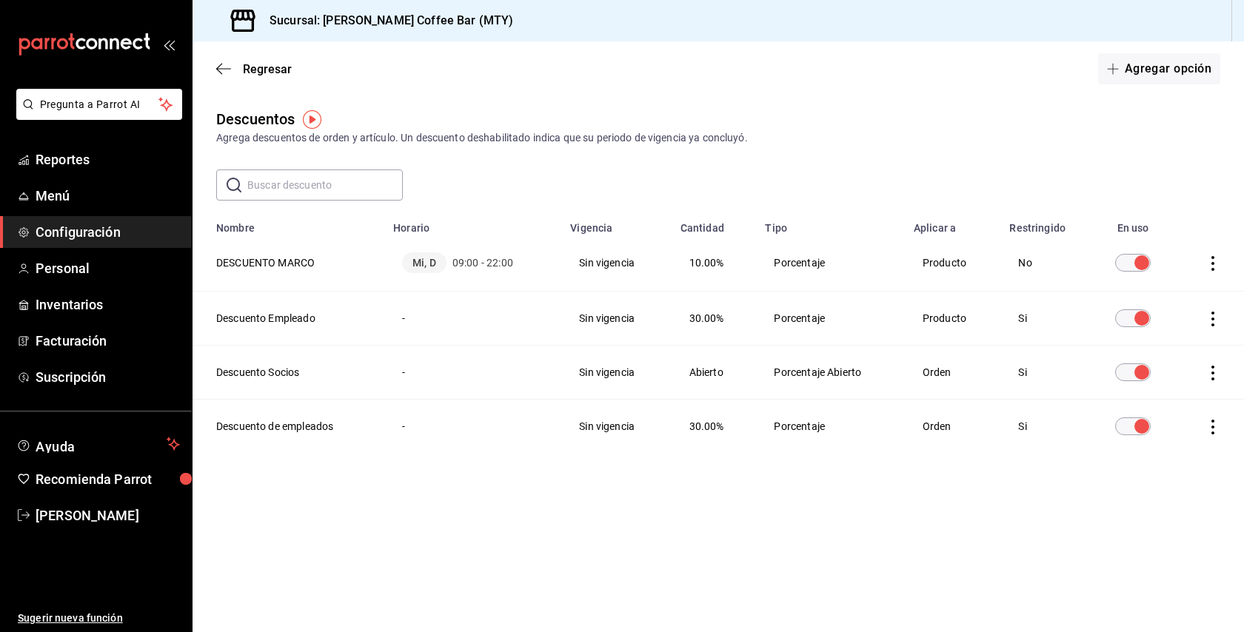
click at [1217, 264] on icon "actions" at bounding box center [1213, 263] width 15 height 15
click at [1186, 172] on div at bounding box center [622, 316] width 1244 height 632
click at [241, 263] on th "DESCUENTO MARCO" at bounding box center [289, 263] width 192 height 57
click at [1217, 266] on icon "actions" at bounding box center [1213, 263] width 15 height 15
click at [1182, 237] on li "Duplicar" at bounding box center [1158, 242] width 124 height 41
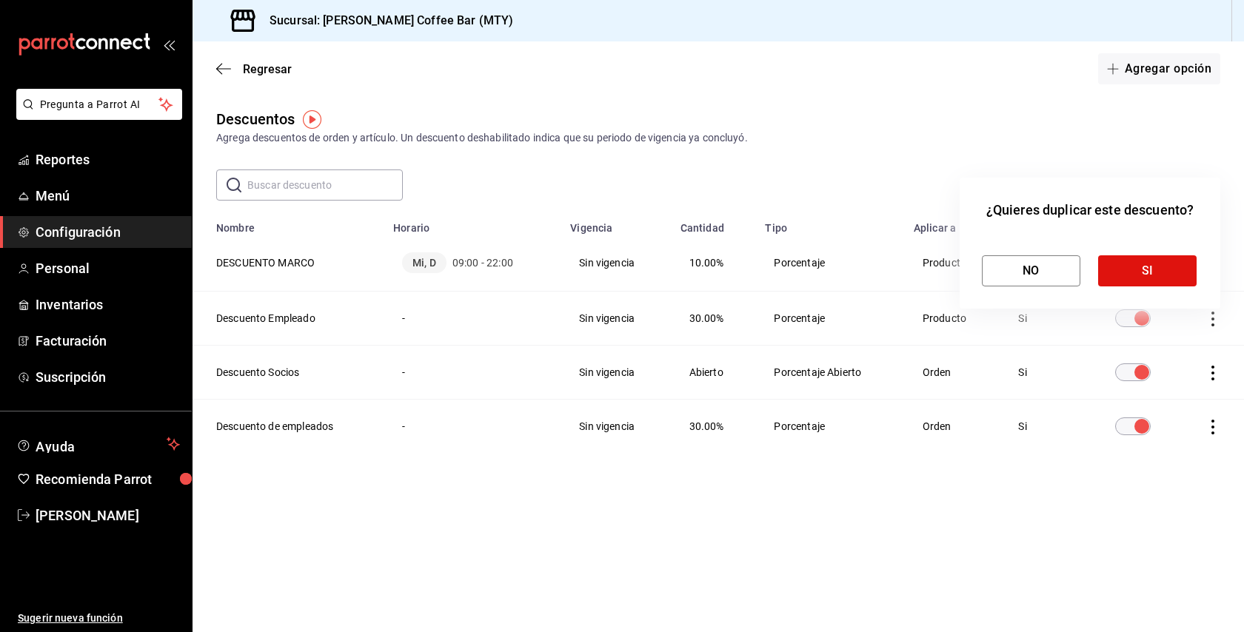
click at [1006, 287] on div "¿Quieres duplicar este descuento? NO SI" at bounding box center [1090, 243] width 261 height 131
click at [1006, 277] on button "NO" at bounding box center [1031, 270] width 98 height 31
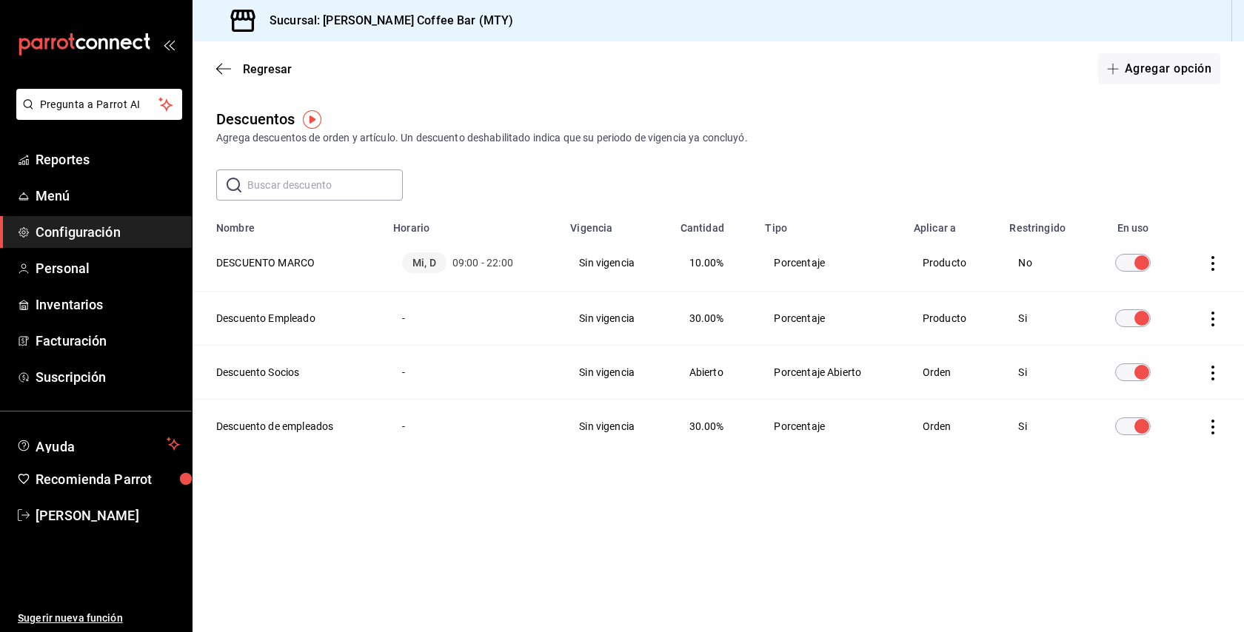
click at [412, 234] on th "Horario" at bounding box center [472, 224] width 177 height 22
click at [406, 373] on td "-" at bounding box center [472, 373] width 177 height 54
click at [412, 458] on div "Descuentos Agrega descuentos de orden y artículo. Un descuento deshabilitado in…" at bounding box center [719, 307] width 1052 height 398
click at [1218, 265] on icon "actions" at bounding box center [1213, 263] width 15 height 15
click at [1172, 275] on li "Eliminar" at bounding box center [1158, 284] width 124 height 41
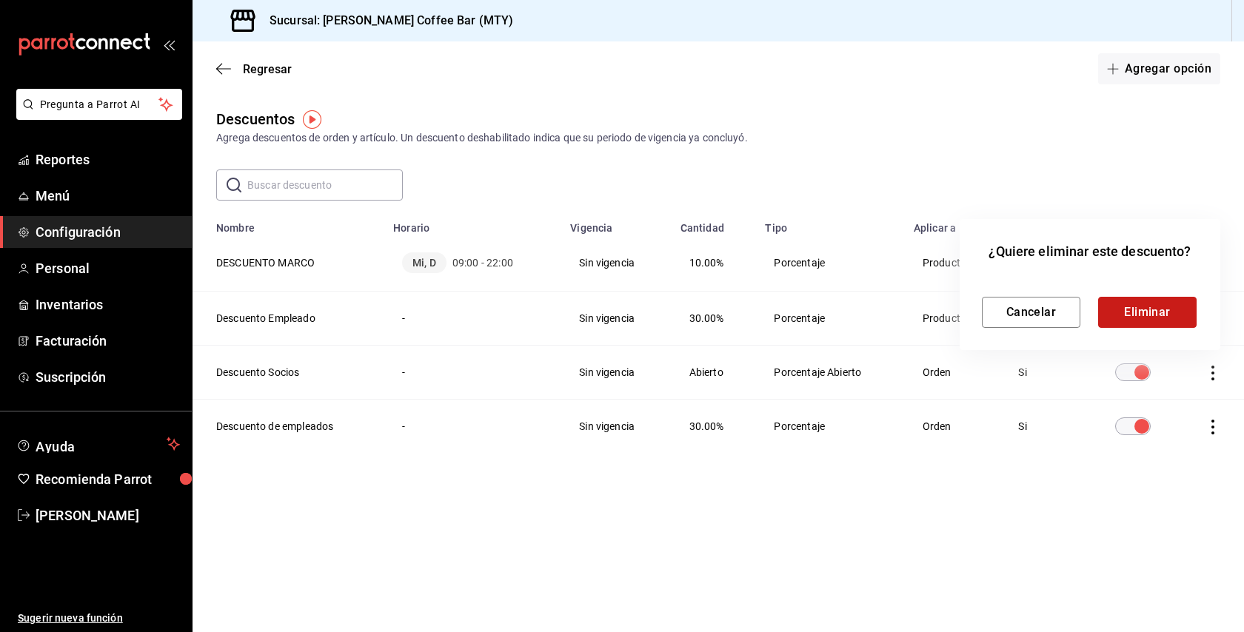
click at [1142, 308] on button "Eliminar" at bounding box center [1147, 312] width 98 height 31
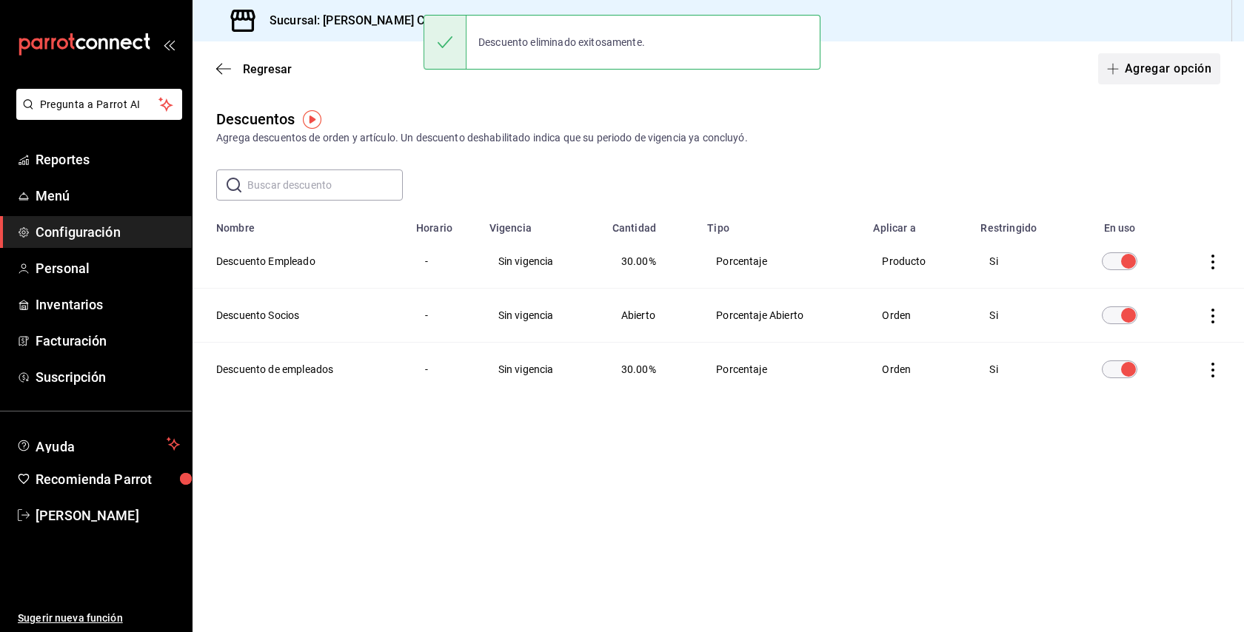
click at [1131, 67] on button "Agregar opción" at bounding box center [1159, 68] width 122 height 31
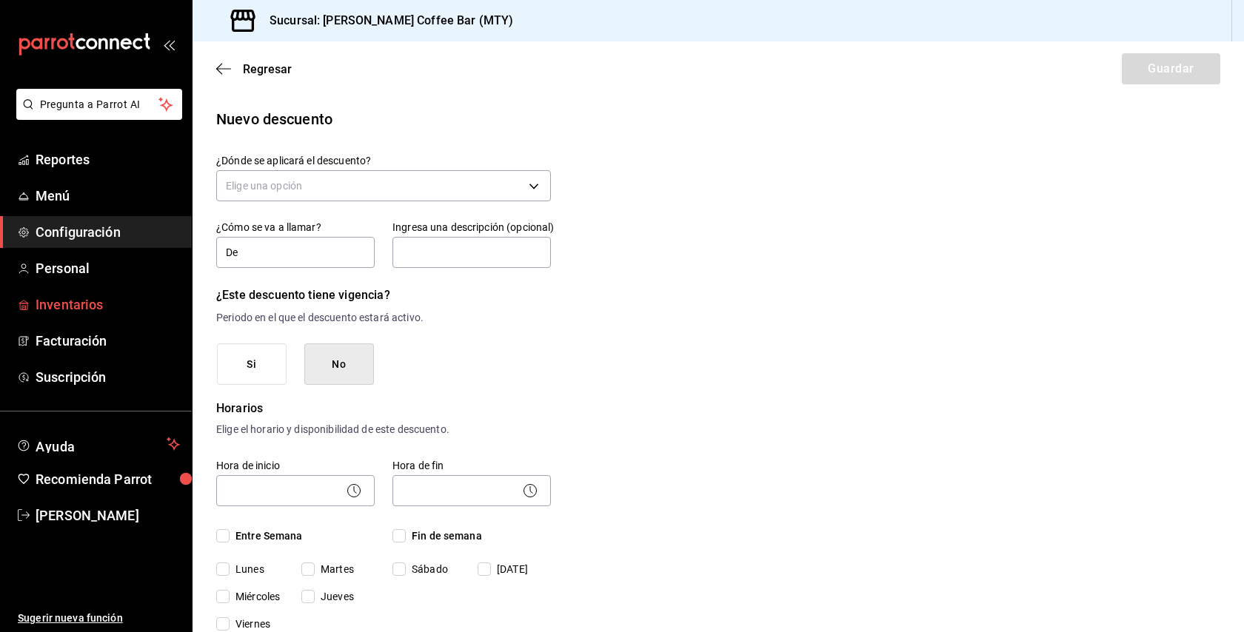
type input "D"
type input "[PERSON_NAME]"
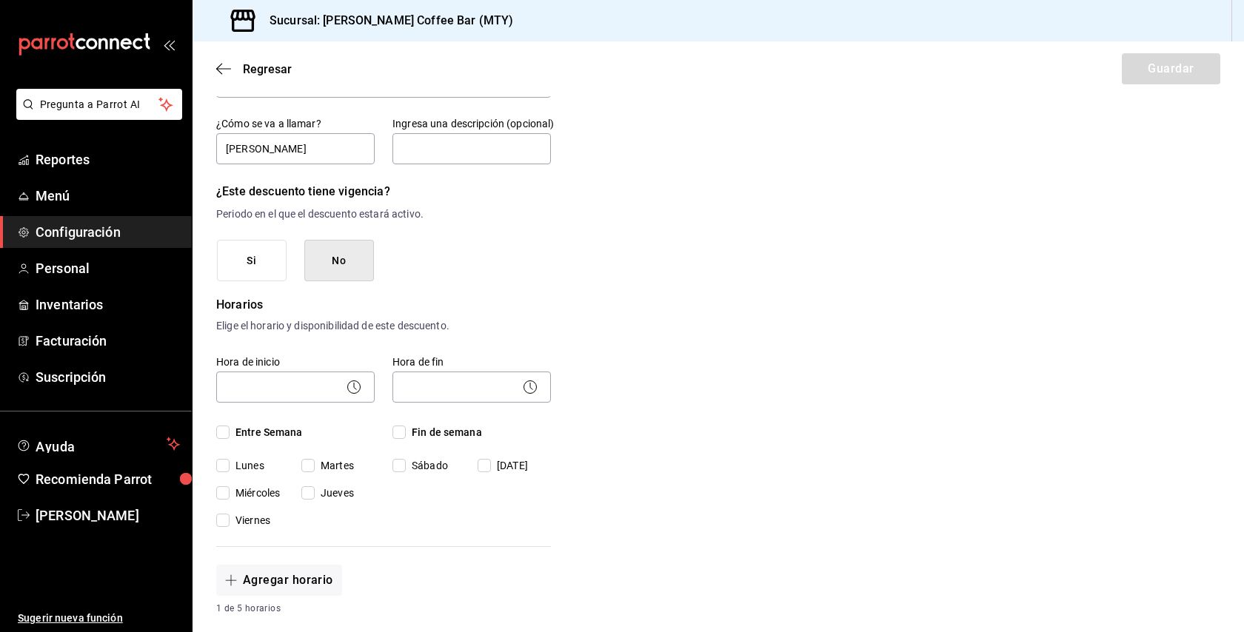
scroll to position [121, 0]
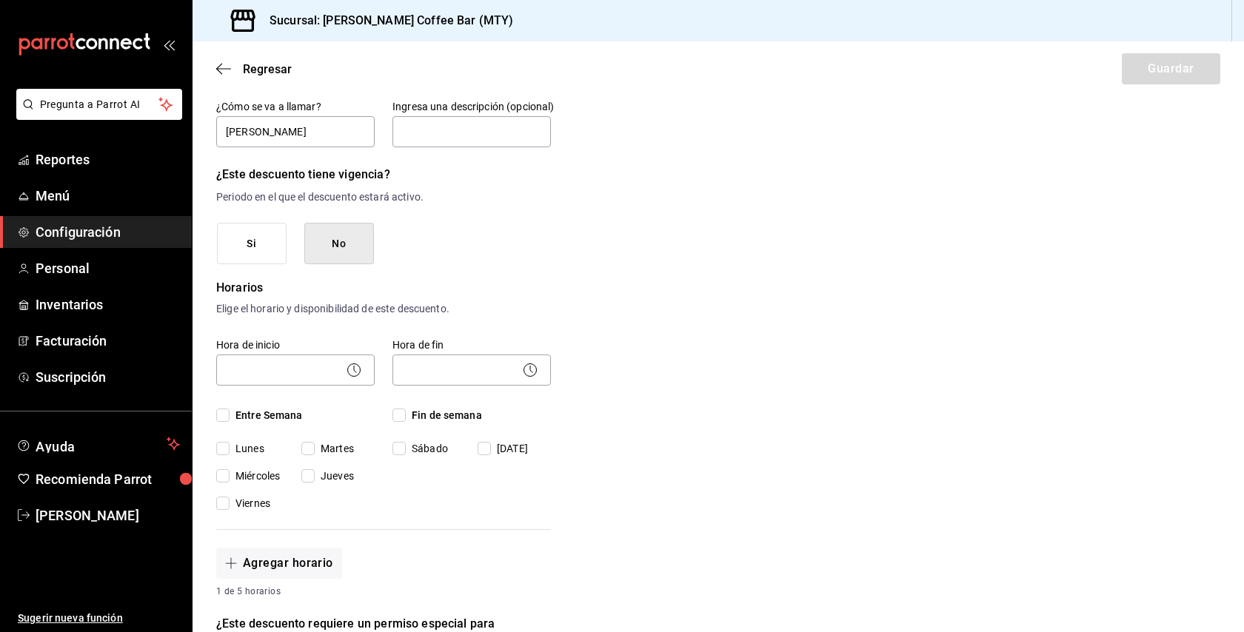
click at [359, 364] on icon at bounding box center [354, 370] width 18 height 18
click at [351, 370] on icon at bounding box center [354, 370] width 18 height 18
click at [278, 358] on body "Pregunta a Parrot AI Reportes Menú Configuración Personal Inventarios Facturaci…" at bounding box center [622, 316] width 1244 height 632
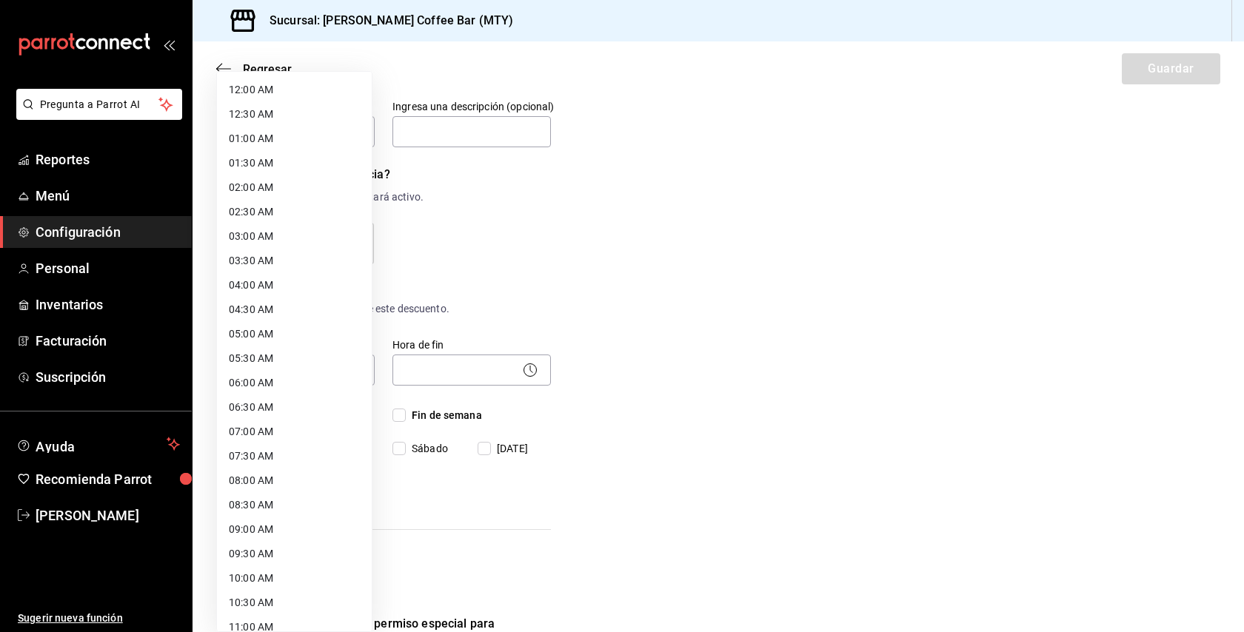
click at [270, 479] on li "08:00 AM" at bounding box center [294, 481] width 155 height 24
type input "08:00"
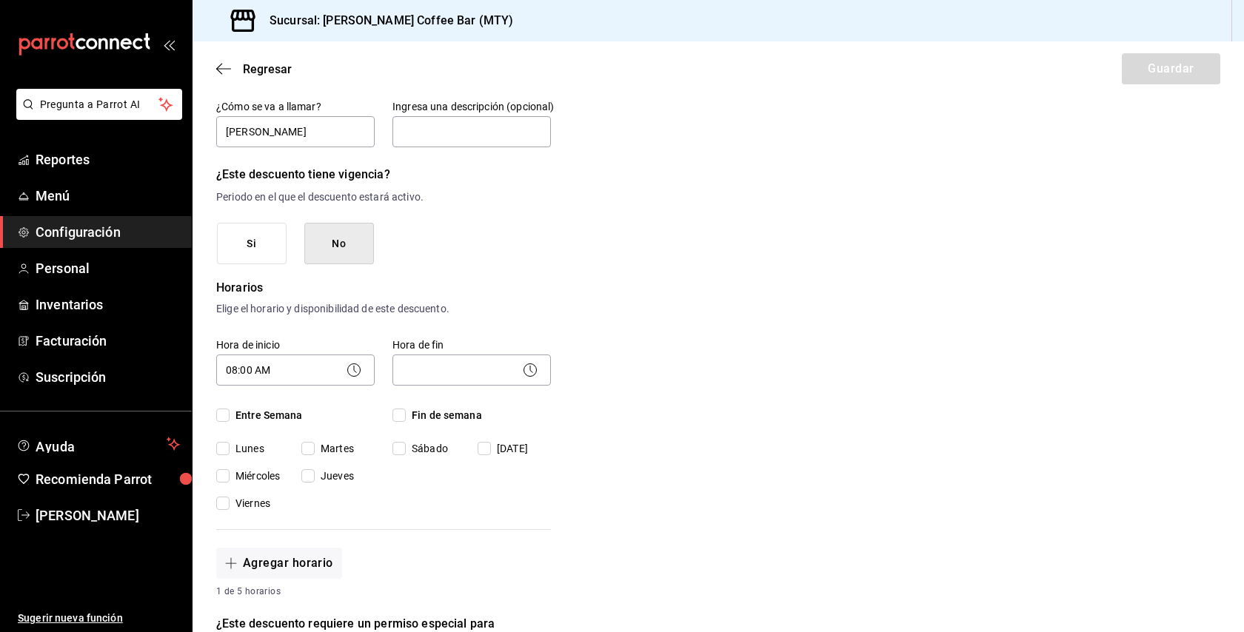
click at [521, 374] on icon at bounding box center [530, 370] width 18 height 18
click at [525, 371] on icon at bounding box center [530, 370] width 18 height 18
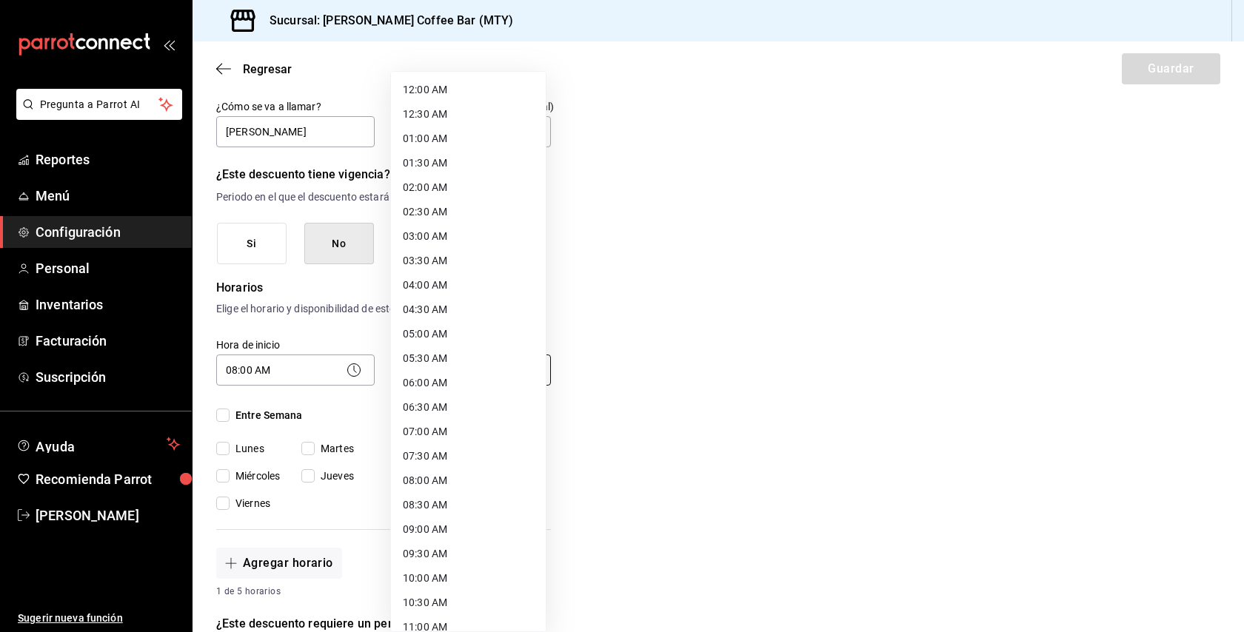
click at [474, 365] on body "Pregunta a Parrot AI Reportes Menú Configuración Personal Inventarios Facturaci…" at bounding box center [622, 316] width 1244 height 632
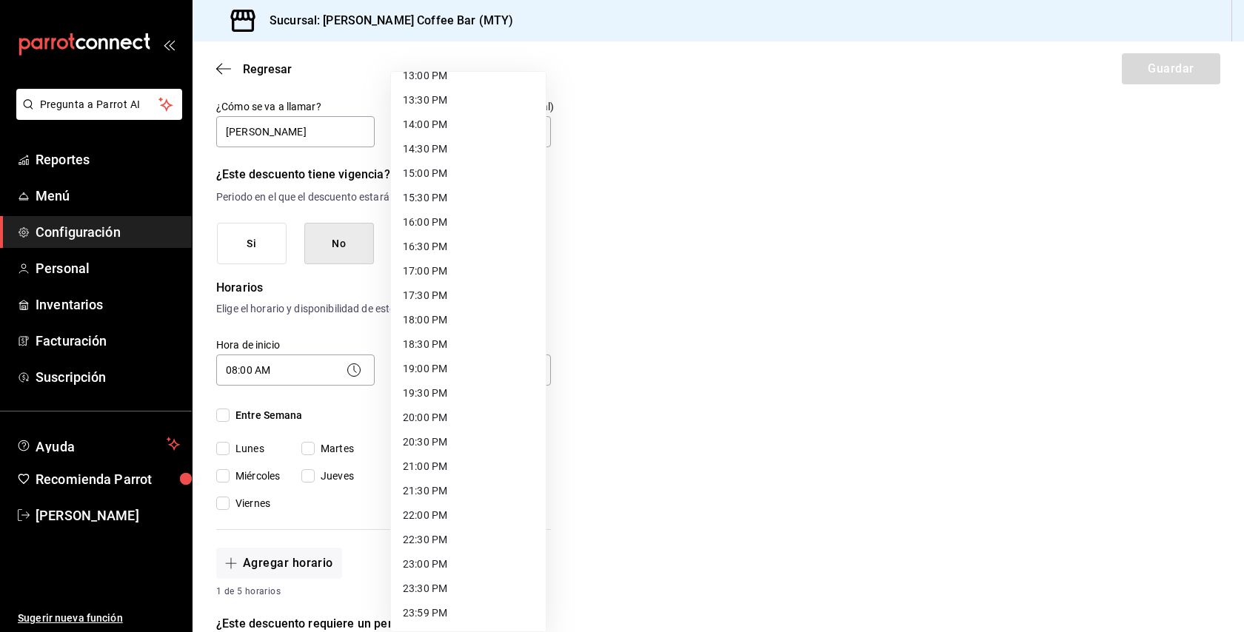
scroll to position [649, 0]
click at [452, 521] on li "22:00 PM" at bounding box center [468, 516] width 155 height 24
type input "22:00"
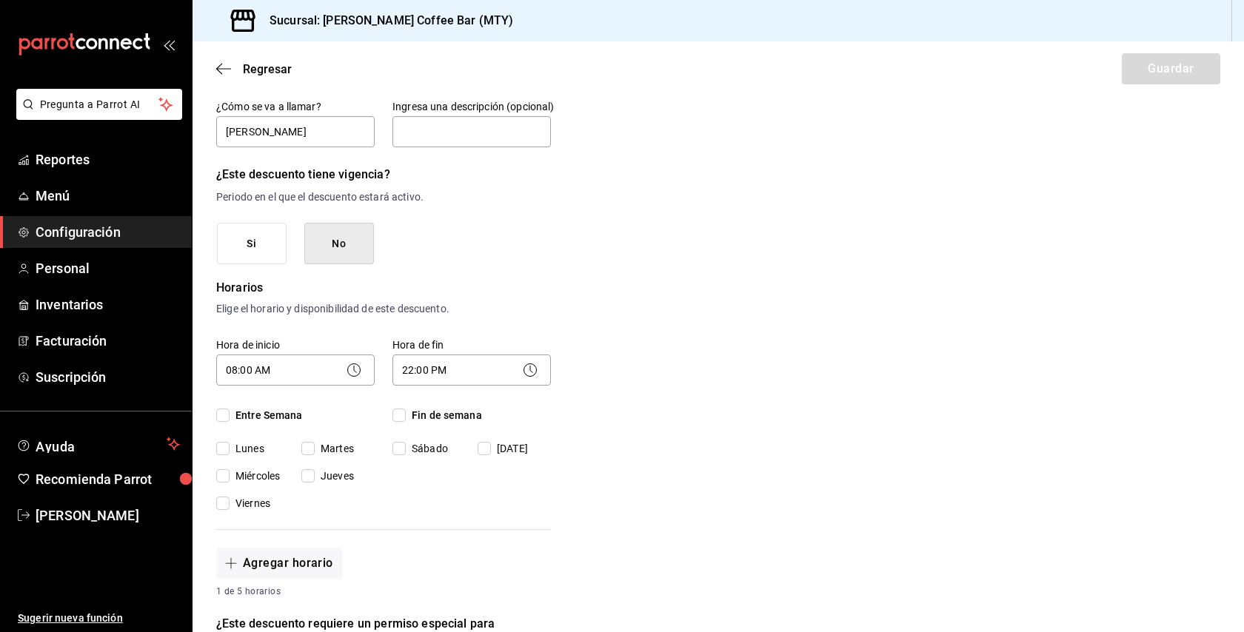
click at [225, 473] on input "Miércoles" at bounding box center [222, 476] width 13 height 13
checkbox input "true"
click at [482, 446] on input "[DATE]" at bounding box center [484, 448] width 13 height 13
checkbox input "true"
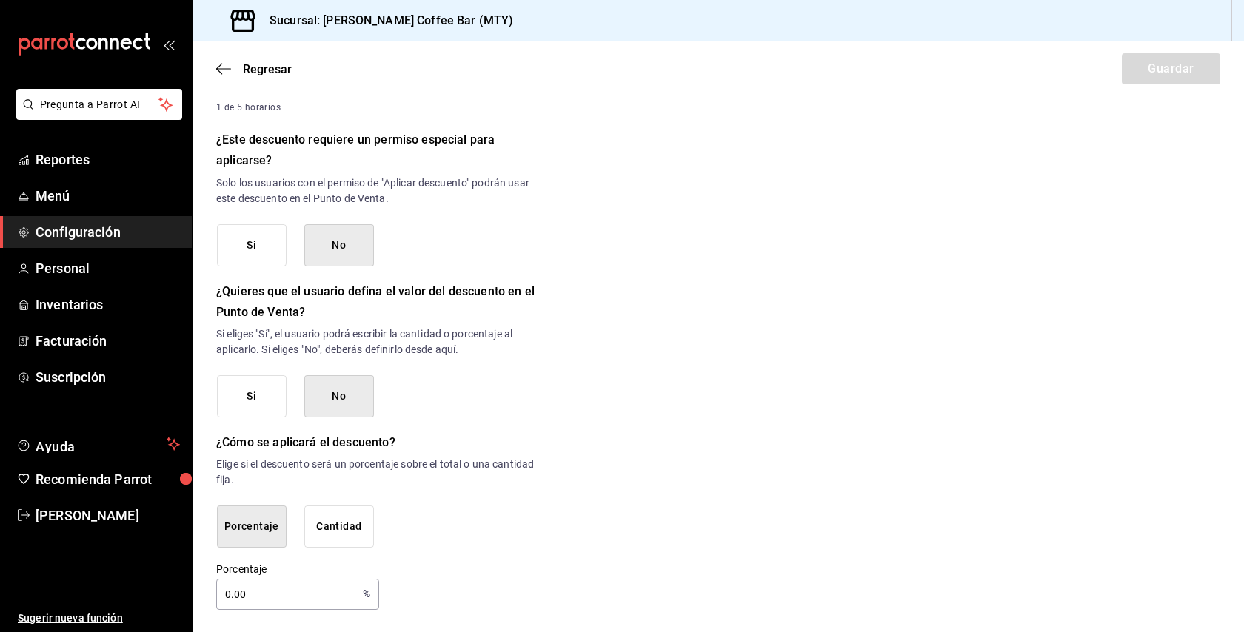
scroll to position [604, 0]
click at [230, 591] on input "0.00" at bounding box center [286, 596] width 141 height 30
type input "10"
click at [704, 451] on div "Nuevo descuento ¿Dónde se aplicará el descuento? Elige una opción ¿Cómo se va a…" at bounding box center [719, 57] width 1052 height 1107
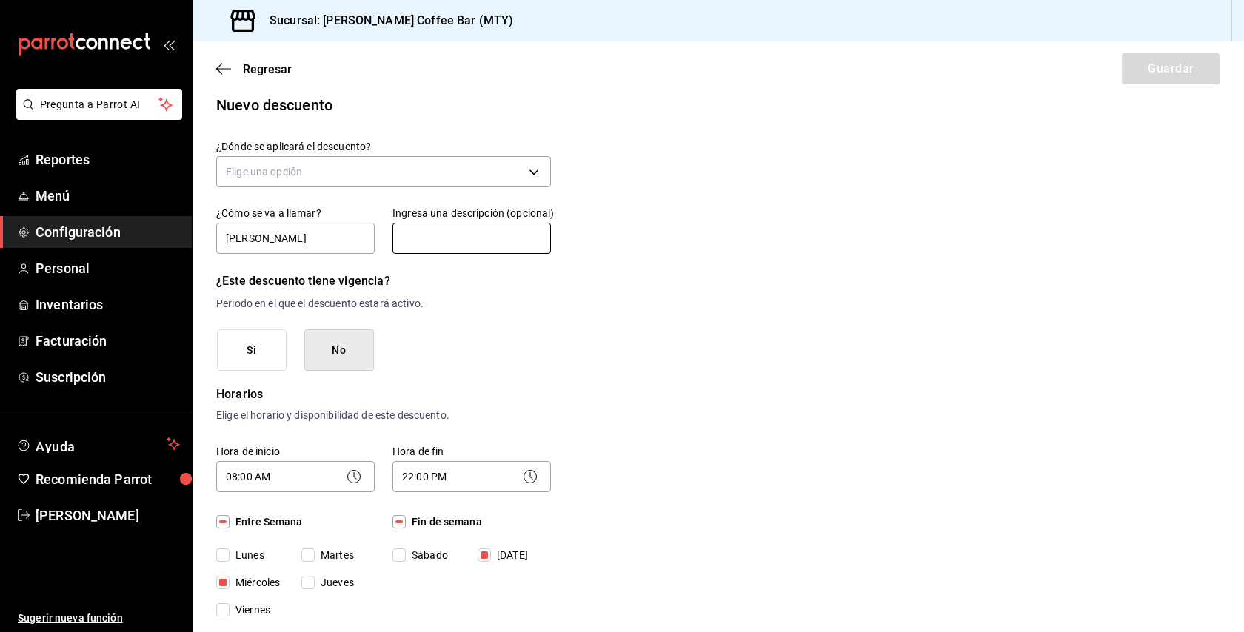
scroll to position [11, 0]
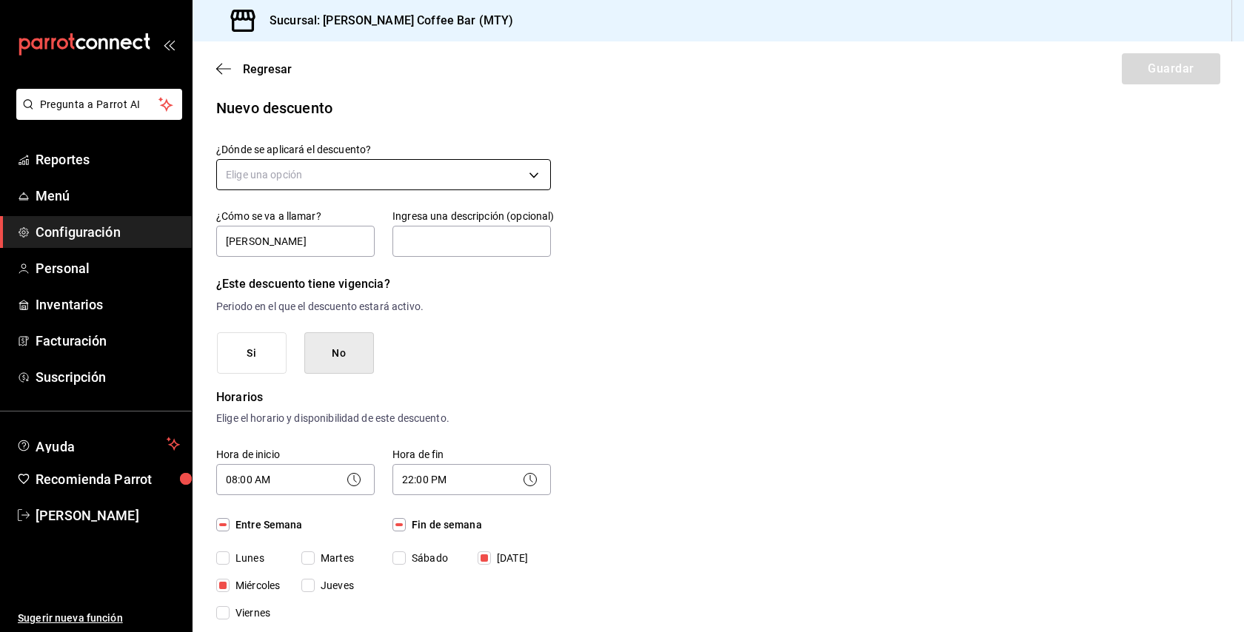
click at [479, 179] on body "Pregunta a Parrot AI Reportes Menú Configuración Personal Inventarios Facturaci…" at bounding box center [622, 316] width 1244 height 632
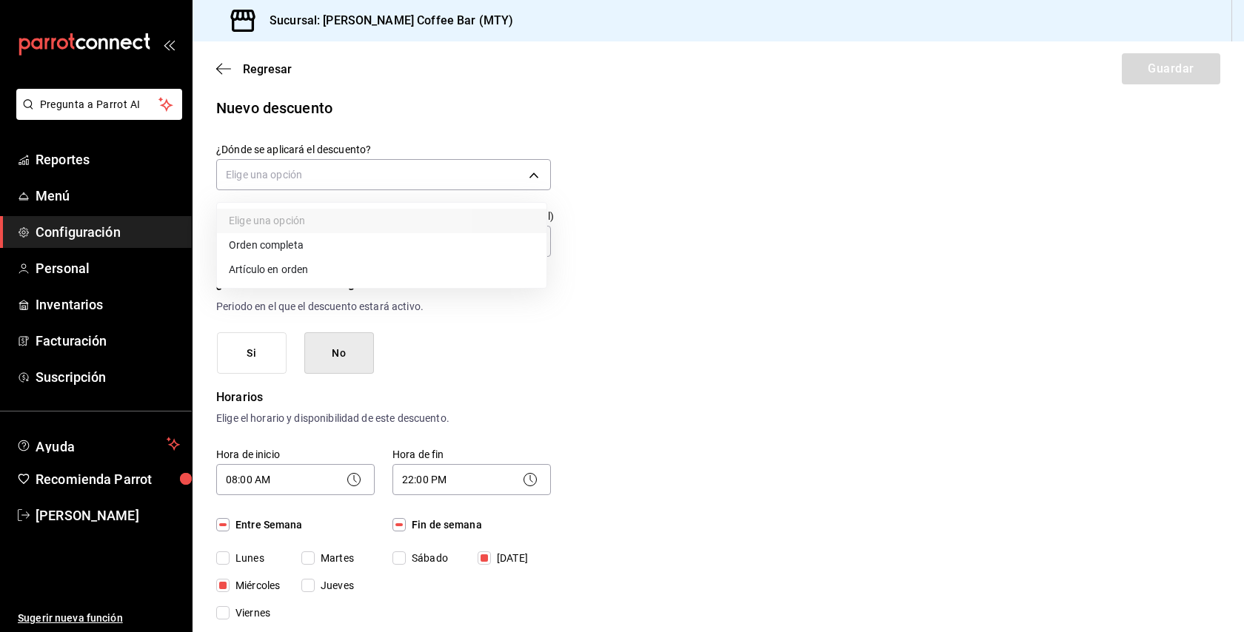
click at [407, 247] on li "Orden completa" at bounding box center [382, 245] width 330 height 24
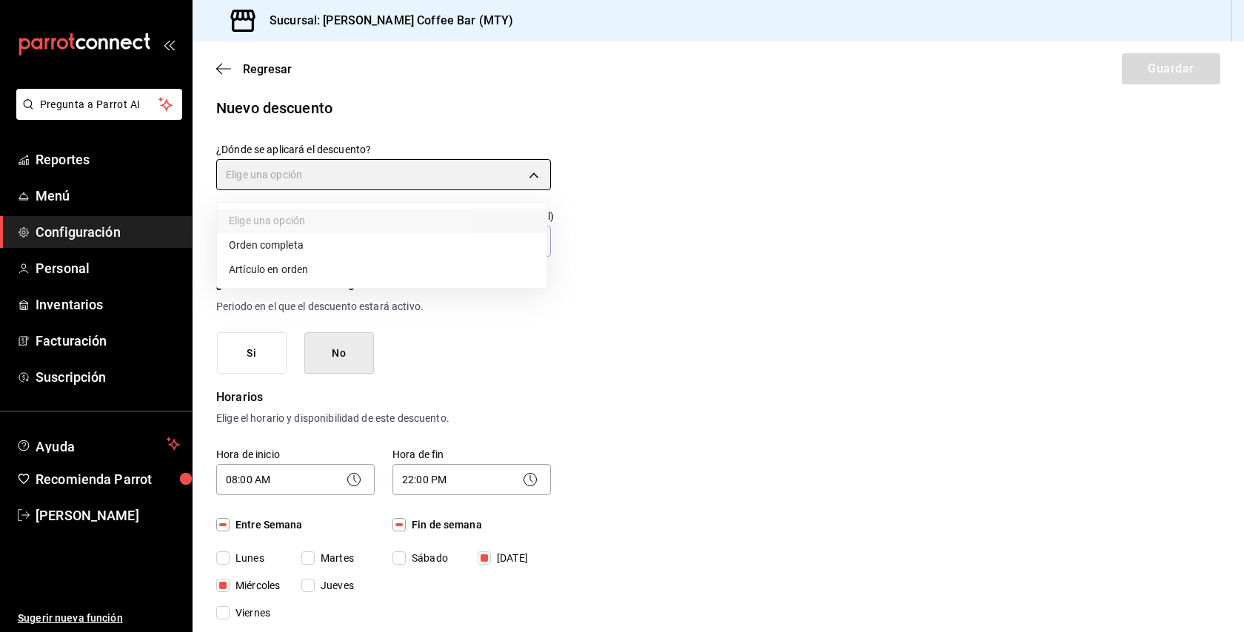
type input "ORDER"
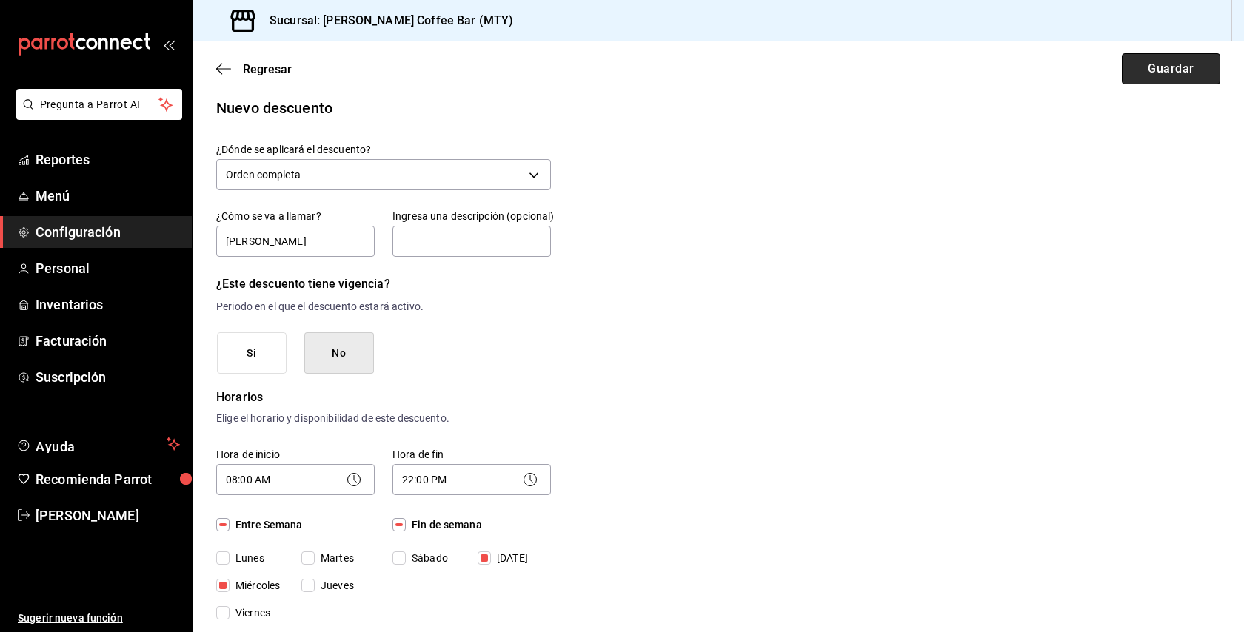
click at [1175, 70] on button "Guardar" at bounding box center [1171, 68] width 98 height 31
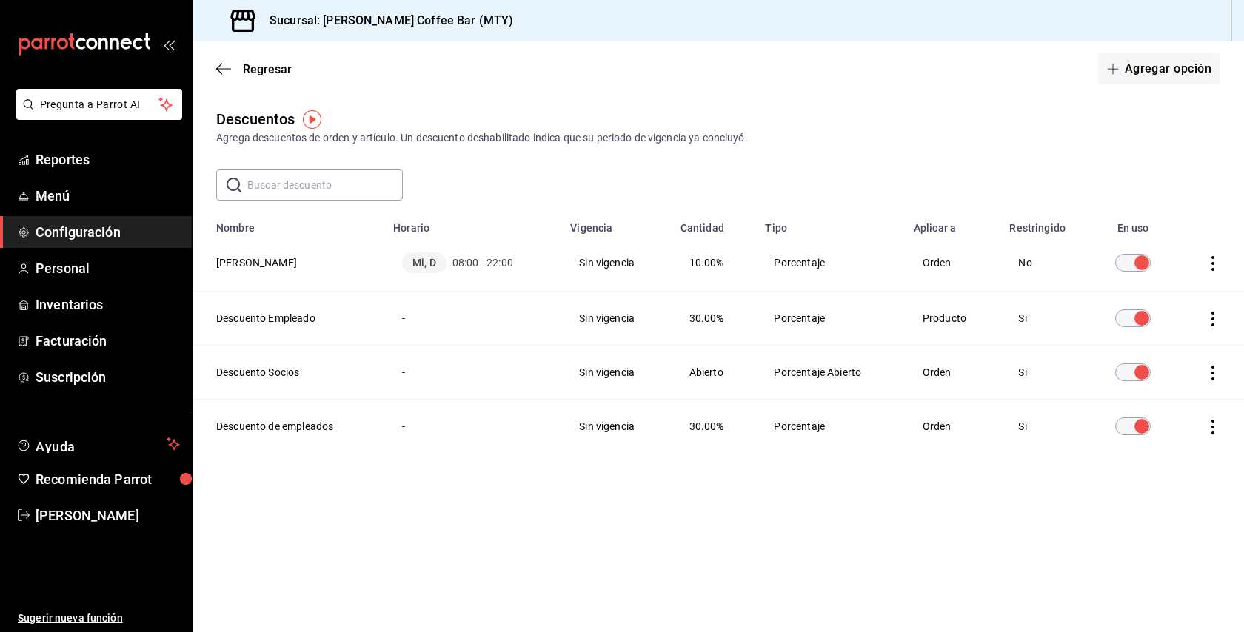
click at [1212, 261] on icon "actions" at bounding box center [1213, 263] width 15 height 15
click at [1052, 263] on div at bounding box center [622, 316] width 1244 height 632
click at [61, 173] on link "Reportes" at bounding box center [96, 160] width 192 height 32
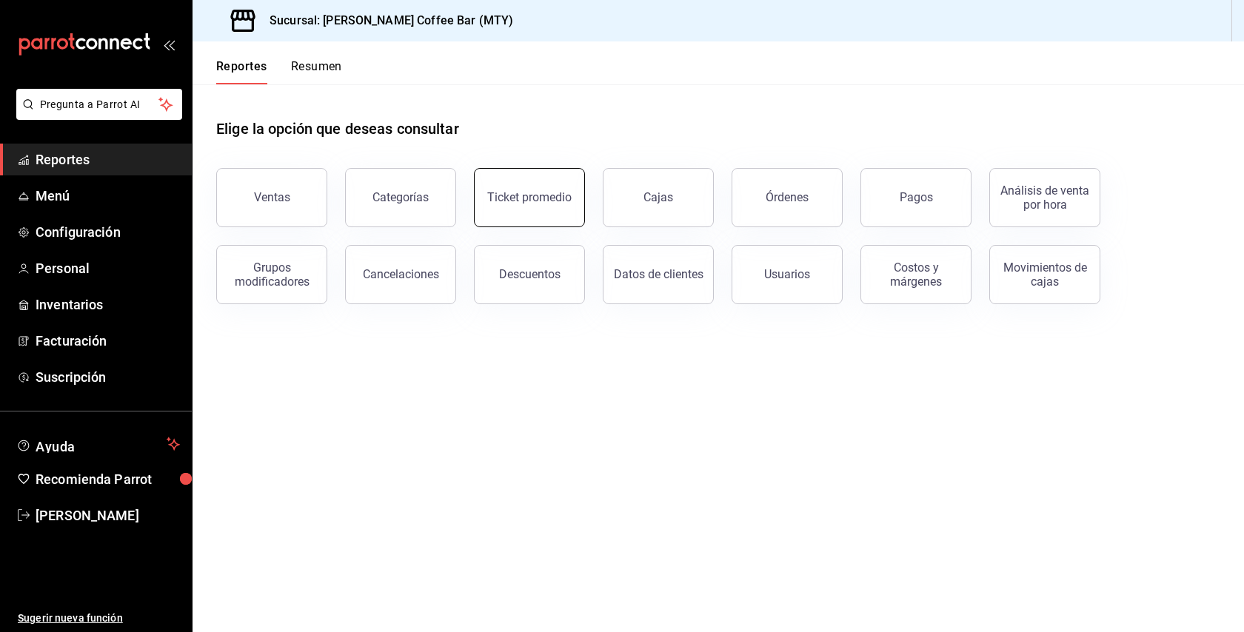
click at [556, 205] on button "Ticket promedio" at bounding box center [529, 197] width 111 height 59
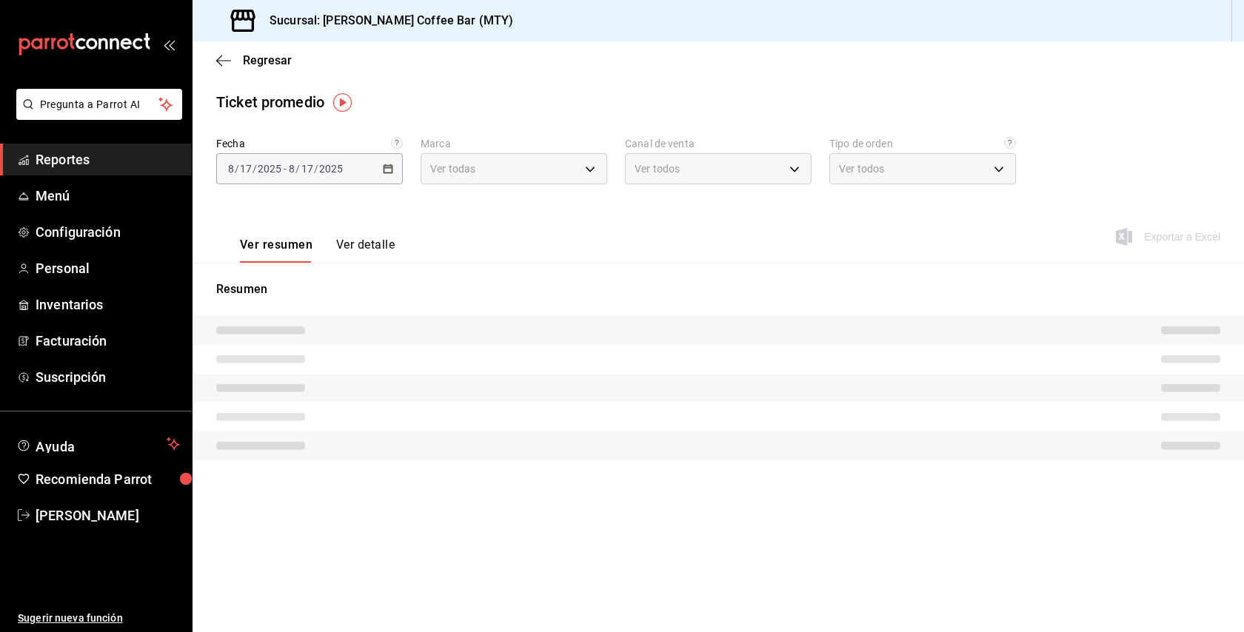
type input "d5d93297-346f-450d-adc9-e8d5898479a1"
type input "PARROT,UBER_EATS,RAPPI,DIDI_FOOD,ONLINE"
type input "176b37b1-33cd-4a90-9880-ae8d8561fc4e,58a43a36-405b-4a5d-a19f-70731b66aa10,cc5ed…"
